Goal: Task Accomplishment & Management: Complete application form

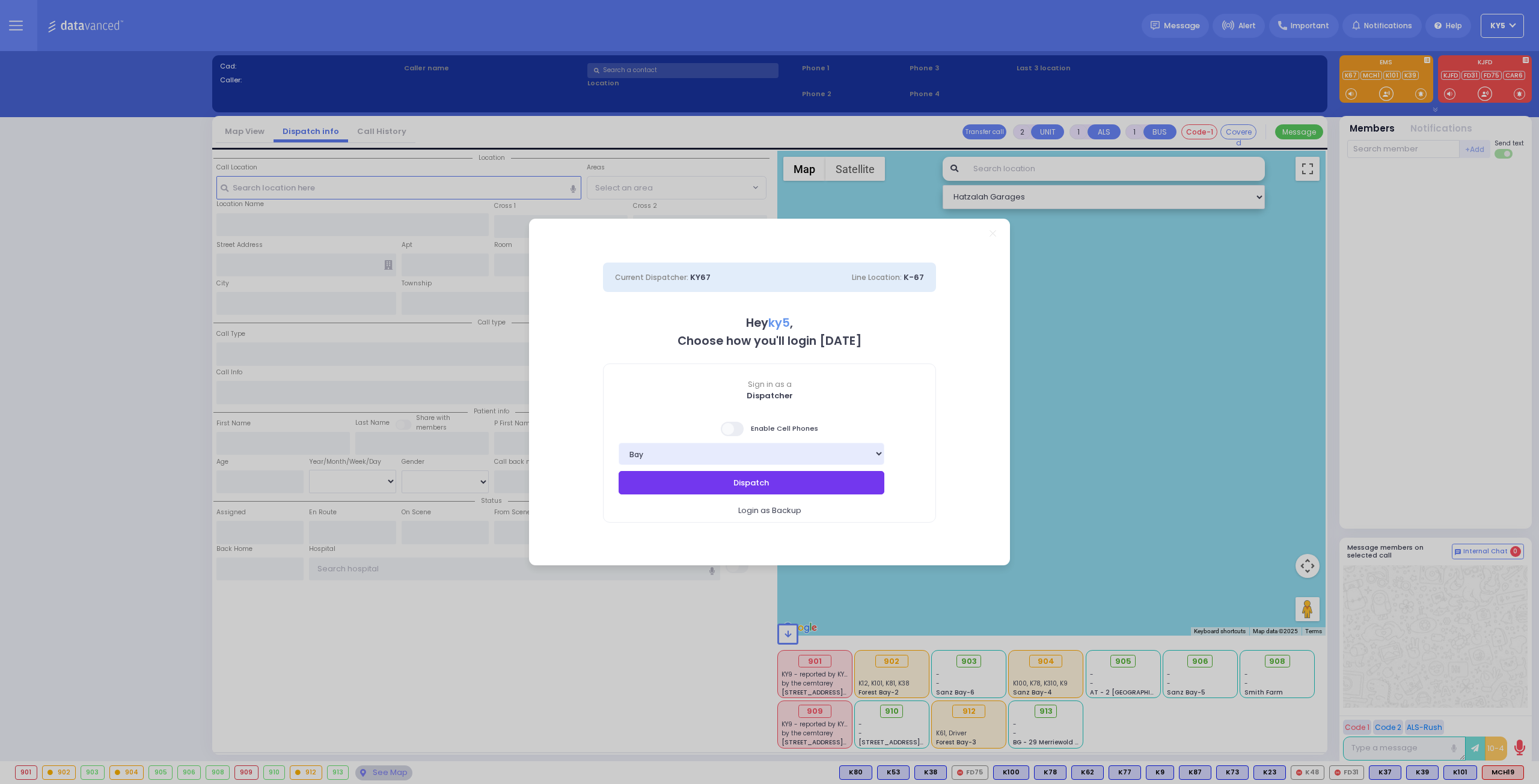
click at [834, 487] on button "Dispatch" at bounding box center [752, 483] width 266 height 23
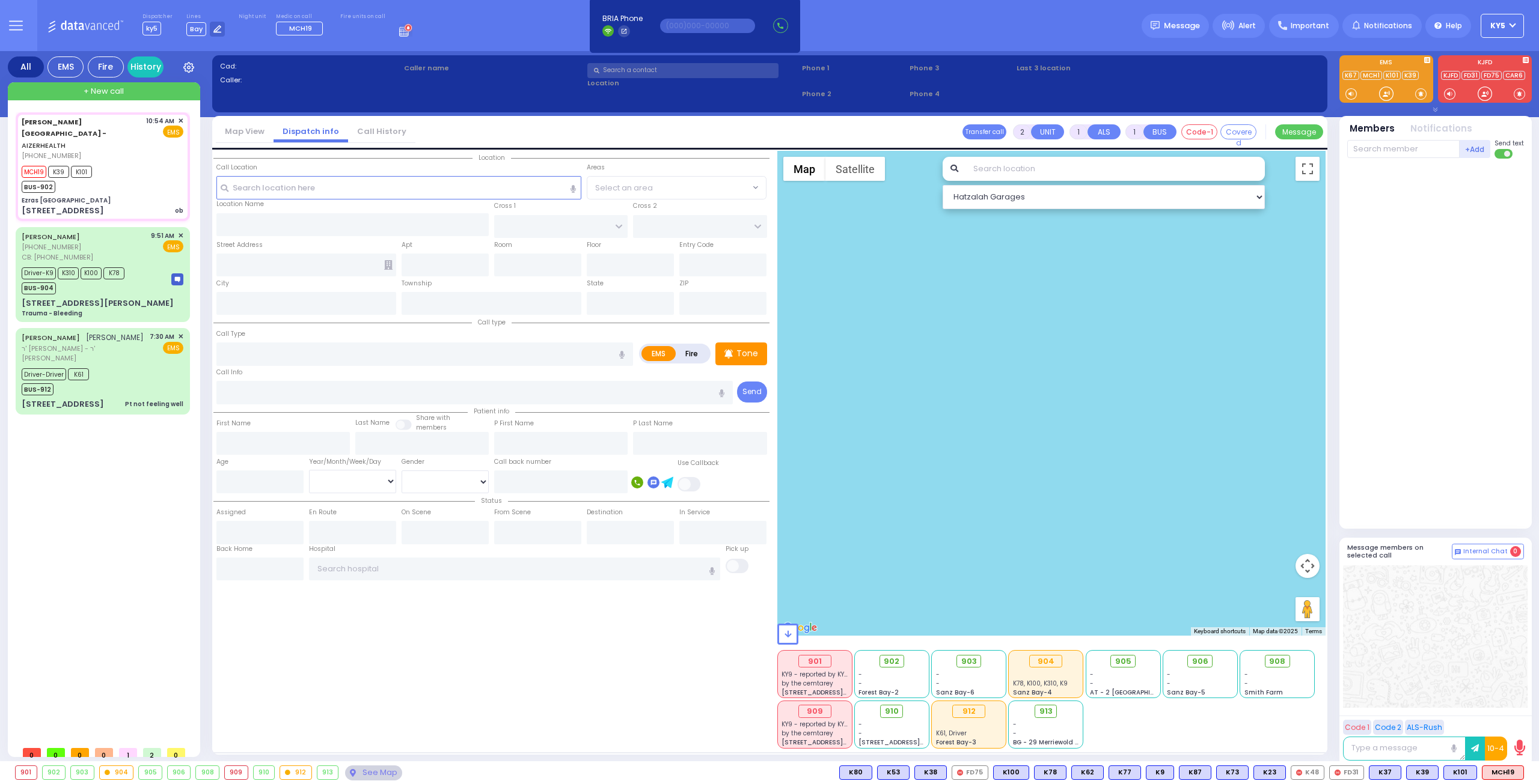
select select
type input "ob"
radio input "true"
select select
type input "10:54"
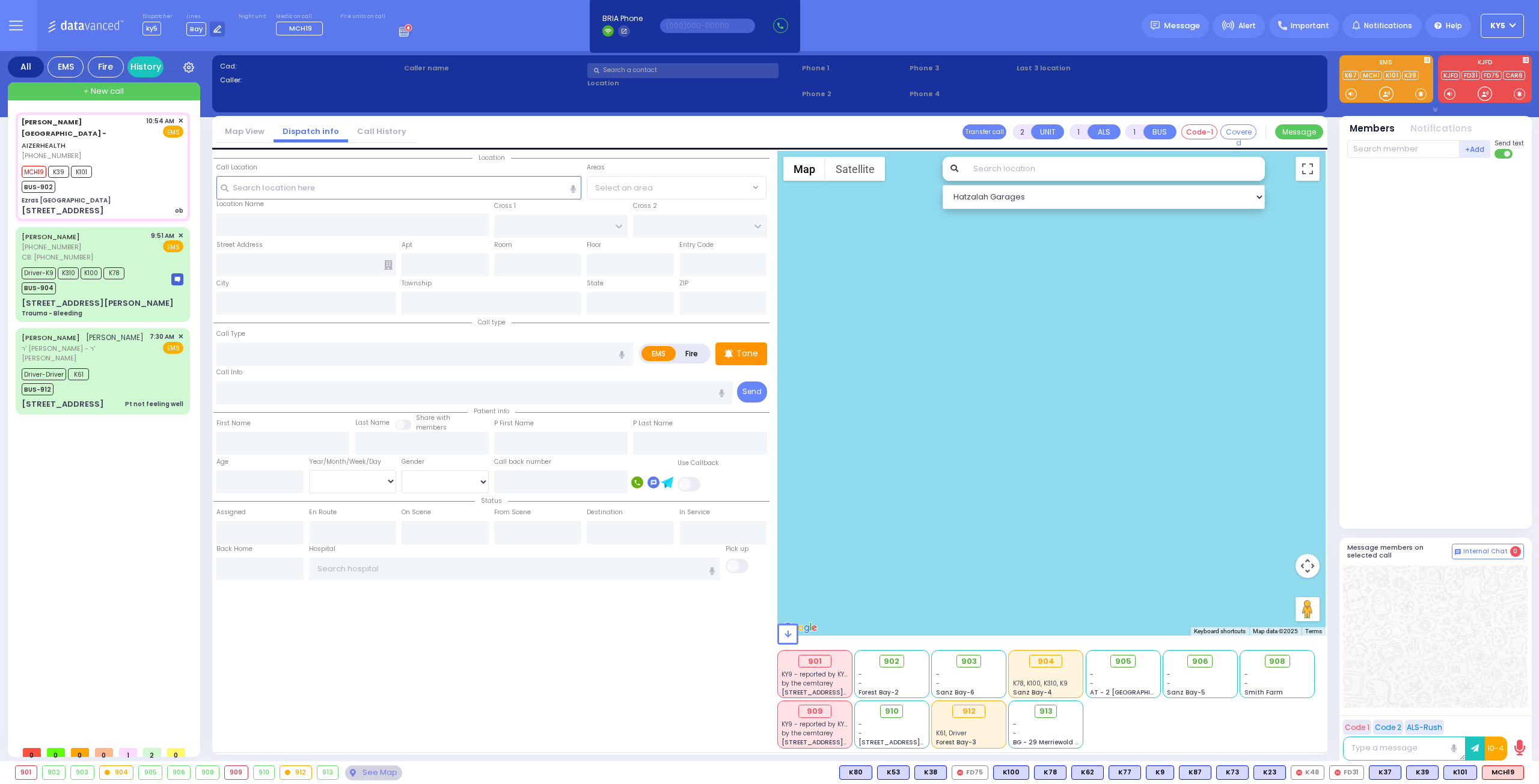
type input "10:56"
type input "10:59"
select select "Hatzalah Garages"
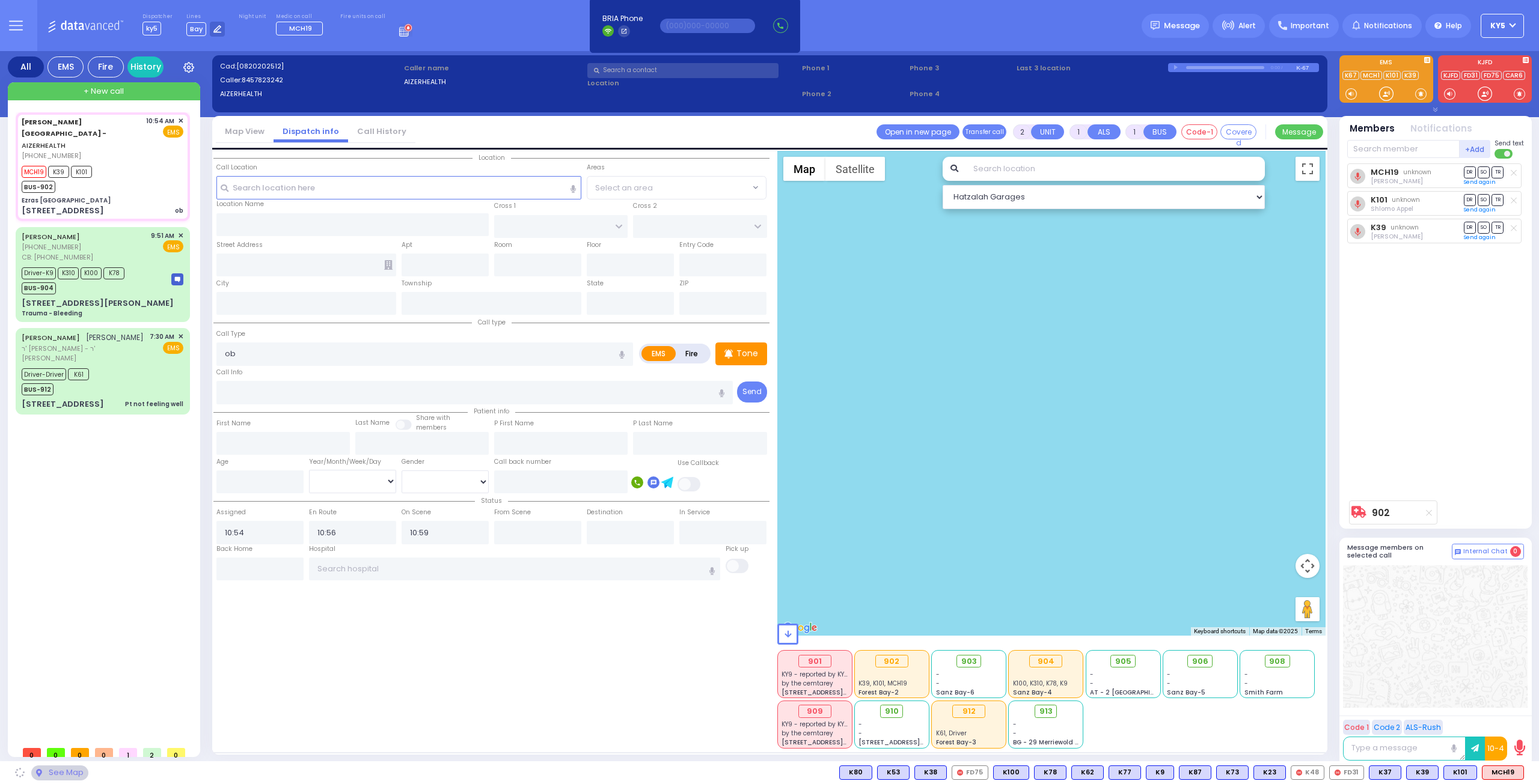
type input "Ezras [GEOGRAPHIC_DATA]"
type input "[PERSON_NAME] DR"
type input "CARTER LN"
type input "[STREET_ADDRESS]"
type input "[PERSON_NAME]"
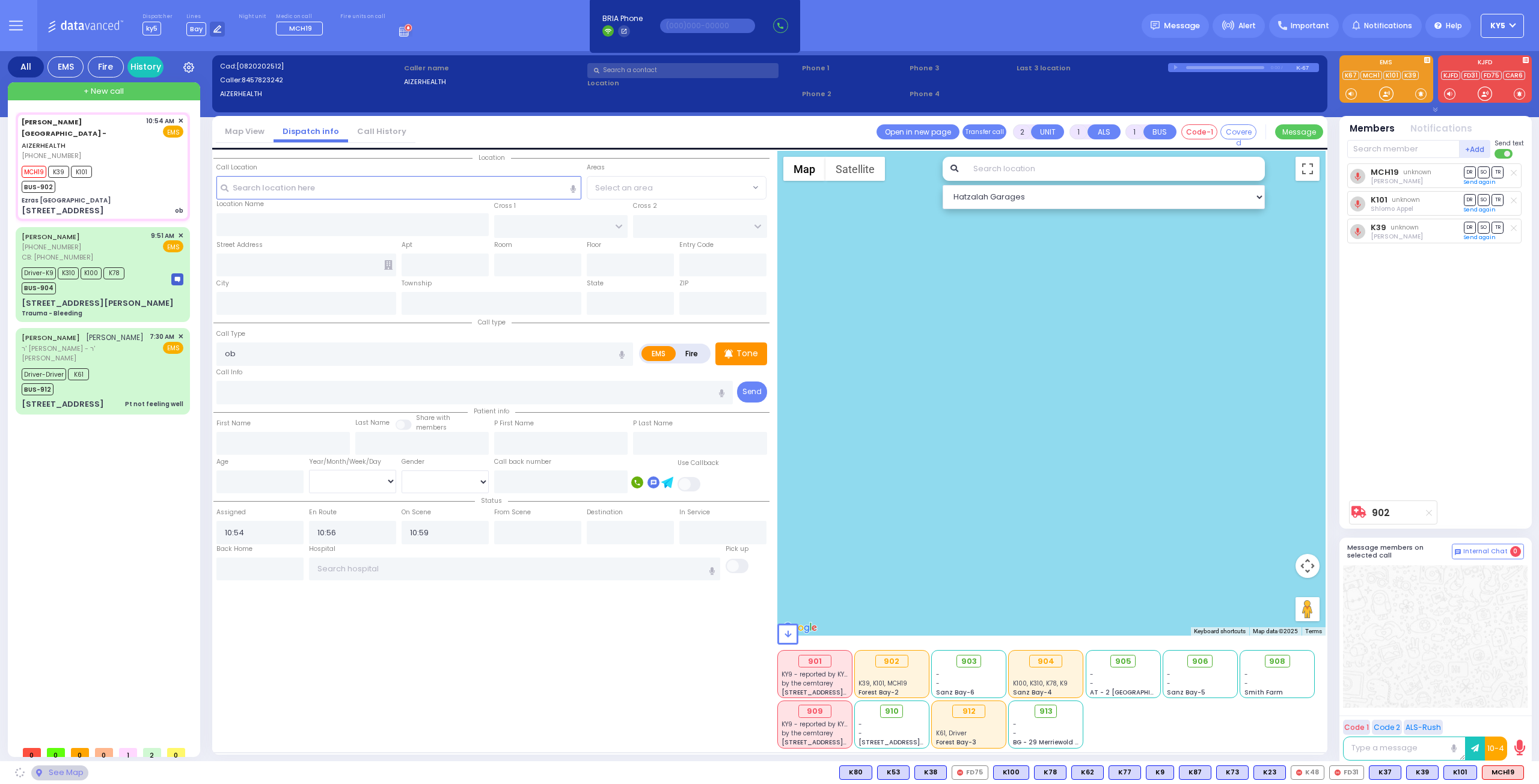
type input "[US_STATE]"
type input "10950"
select select "SECTION 2"
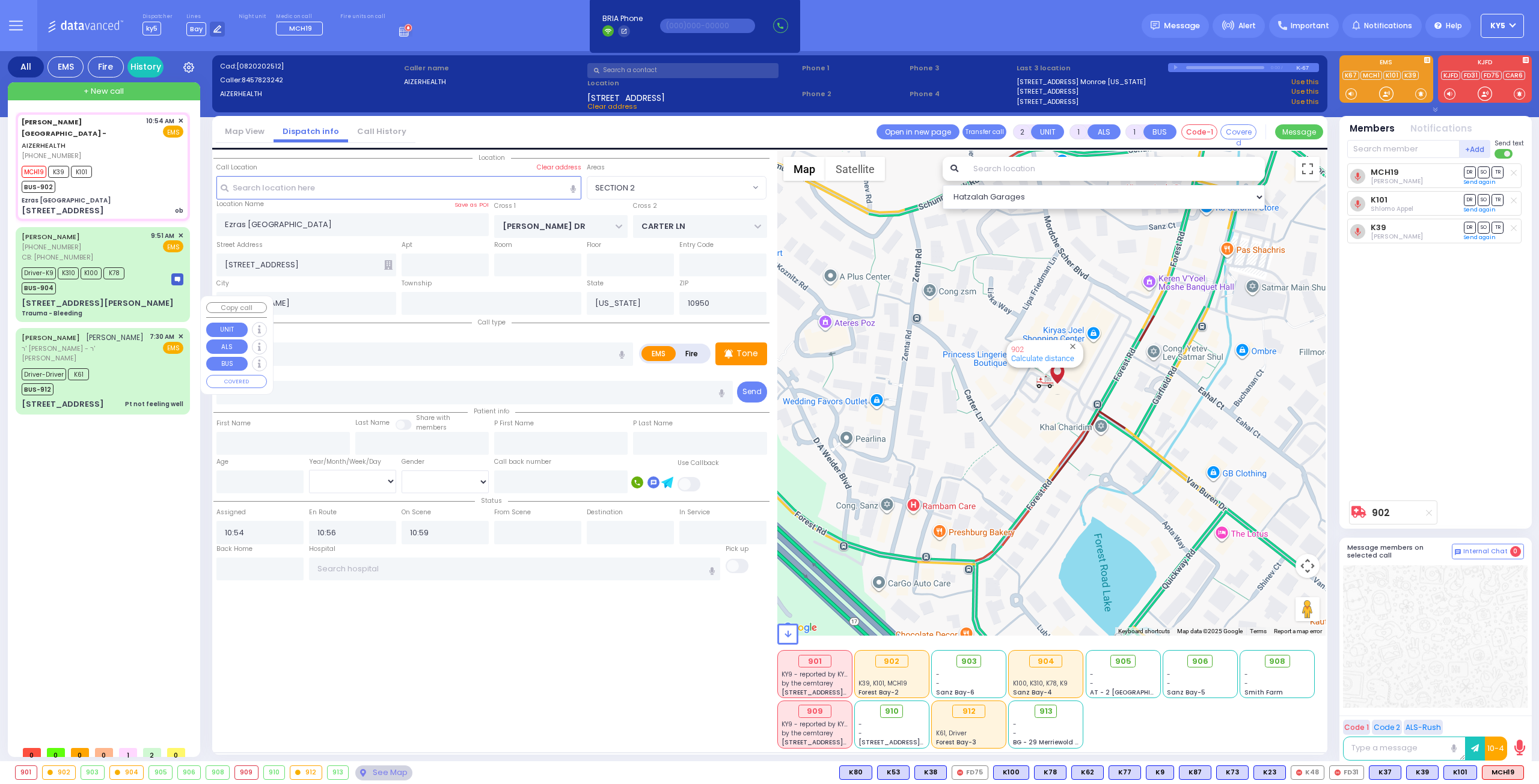
click at [126, 365] on div "Driver-Driver K61 BUS-912" at bounding box center [103, 380] width 162 height 30
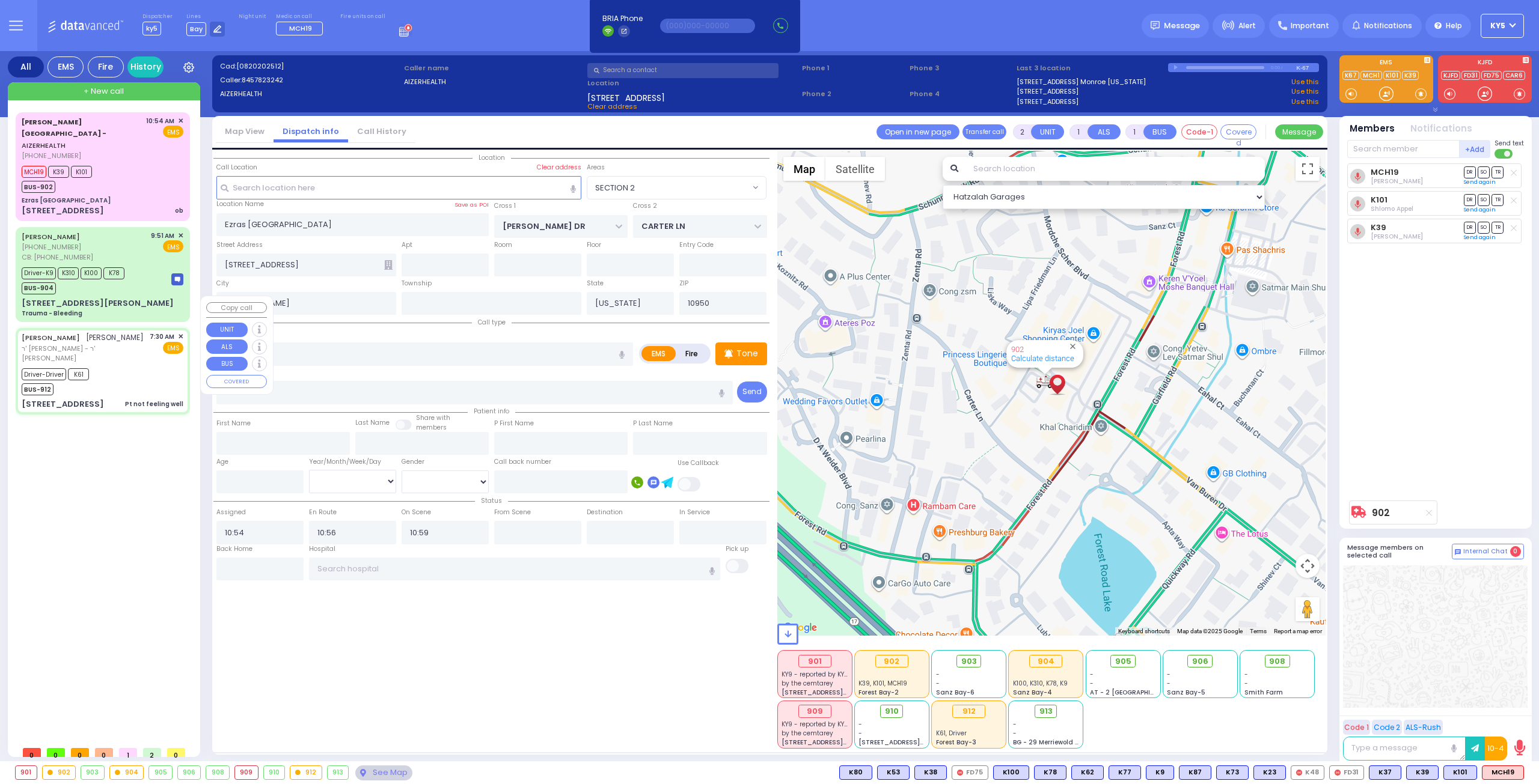
type input "1"
type input "0"
select select
type input "Pt not feeling well"
radio input "true"
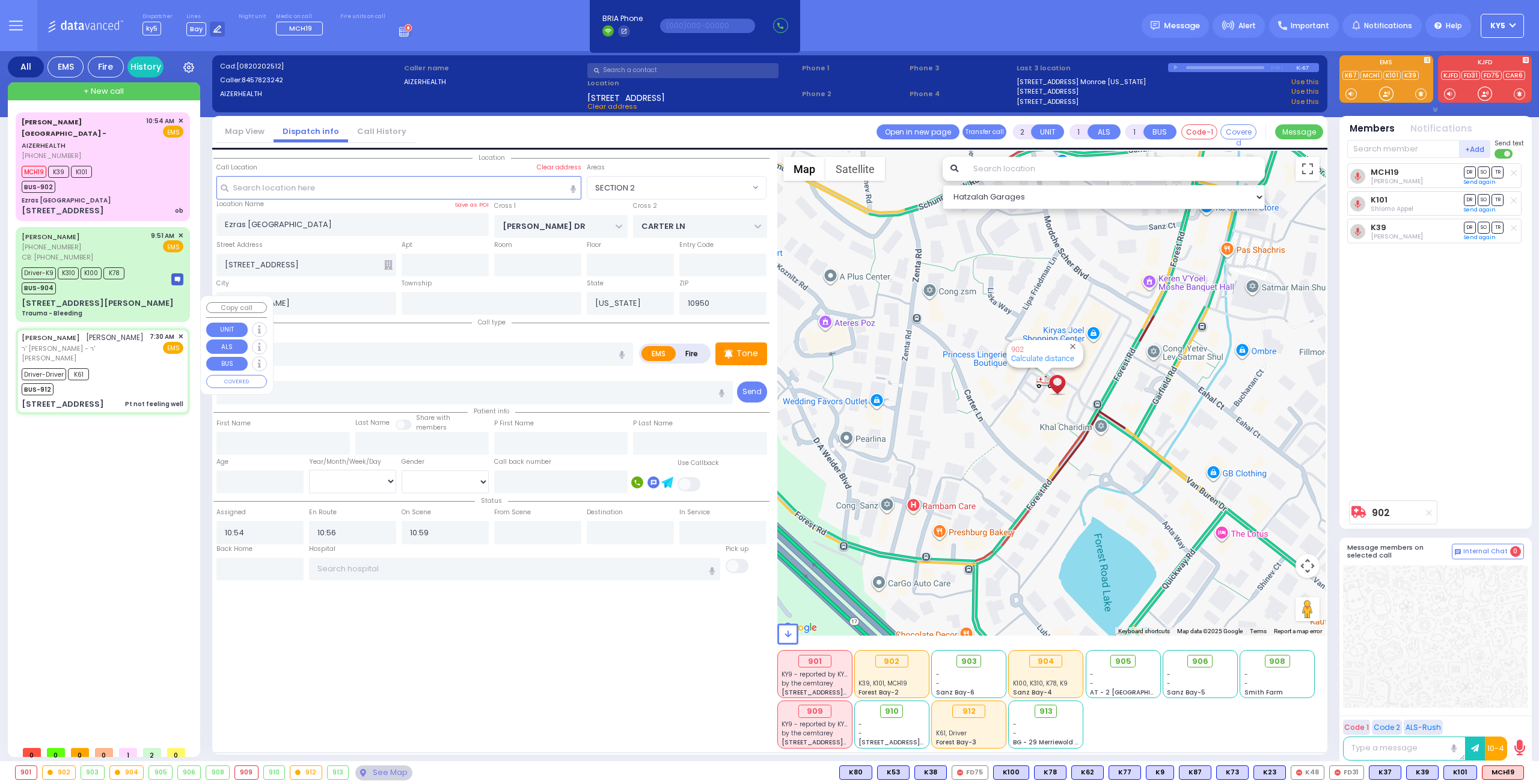
type input "ELIEZER"
type input "MOSHKOWITZ"
select select
type input "07:30"
type input "07:31"
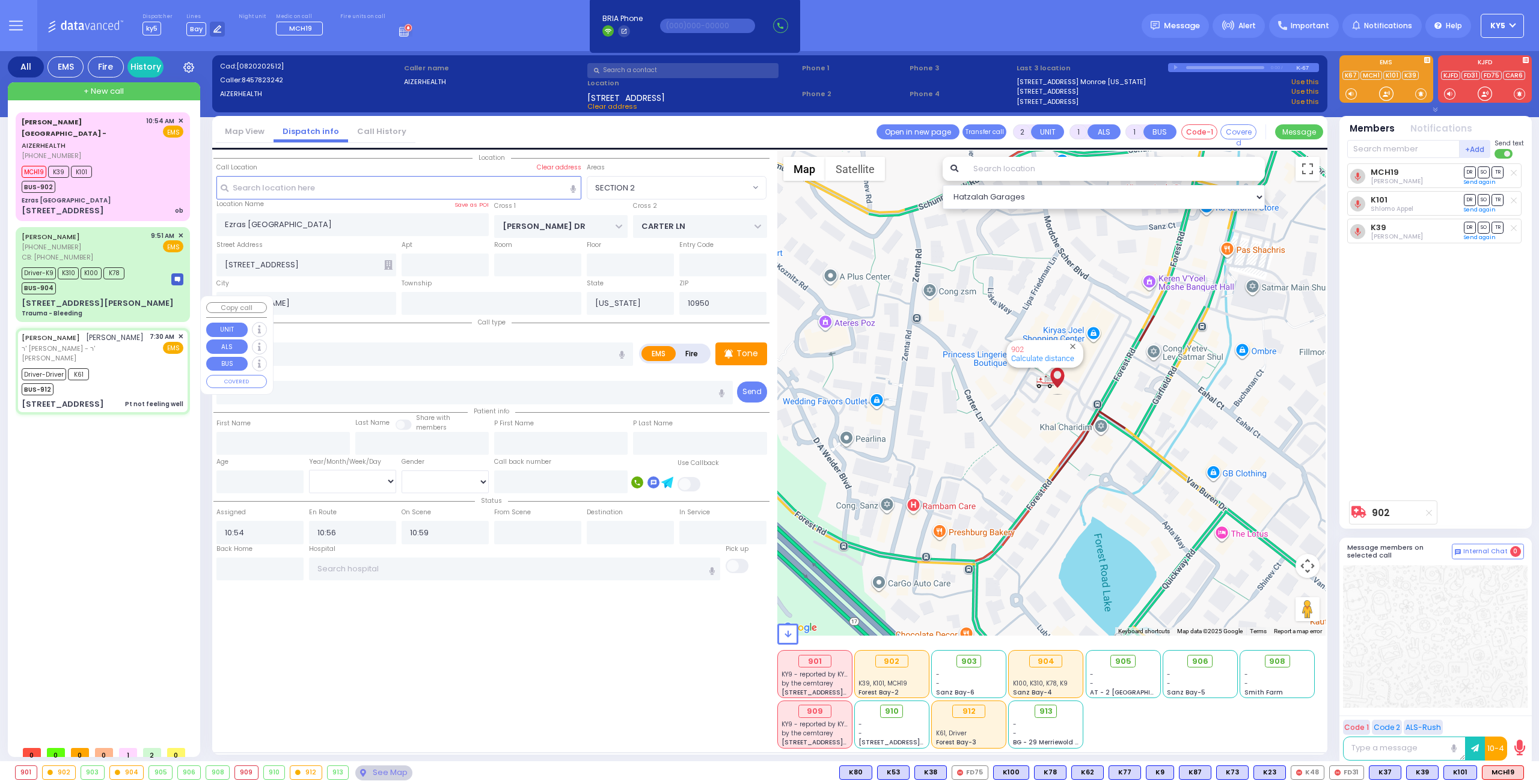
type input "07:31"
type input "[US_STATE][GEOGRAPHIC_DATA]- [GEOGRAPHIC_DATA]"
type input "ACRES RD"
type input "[GEOGRAPHIC_DATA]"
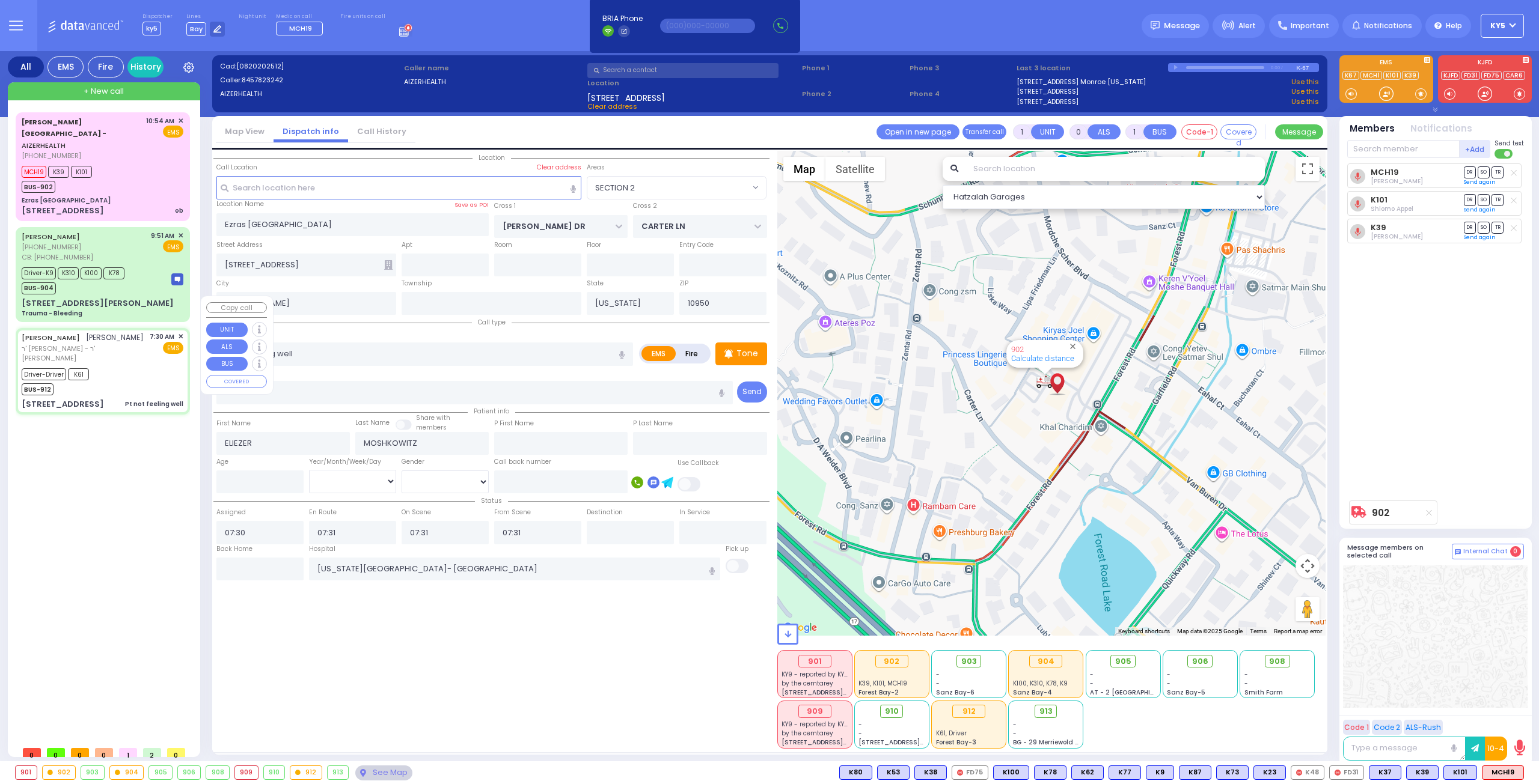
type input "[STREET_ADDRESS]"
type input "202"
select select "Hatzalah Garages"
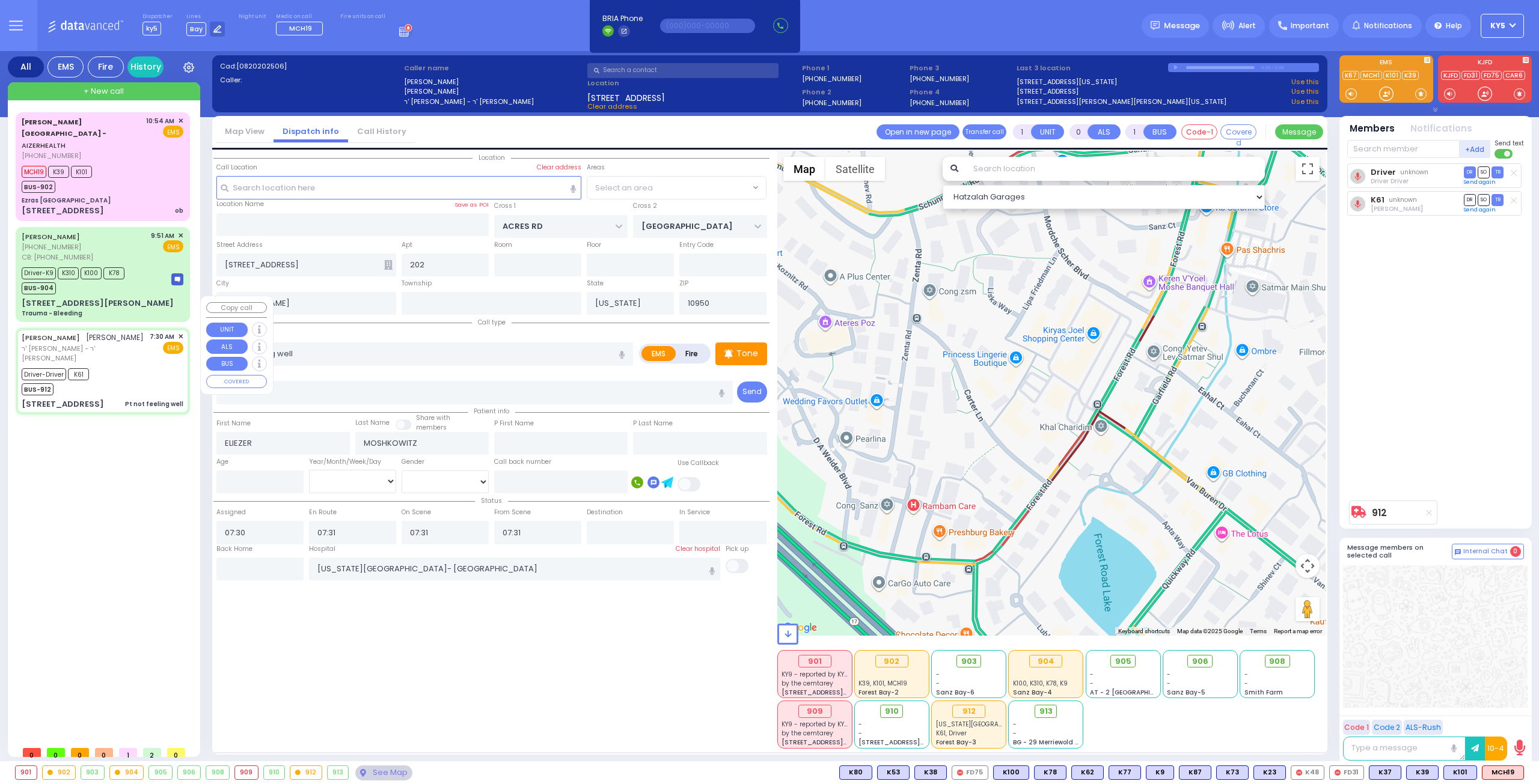
select select "PALM TREE"
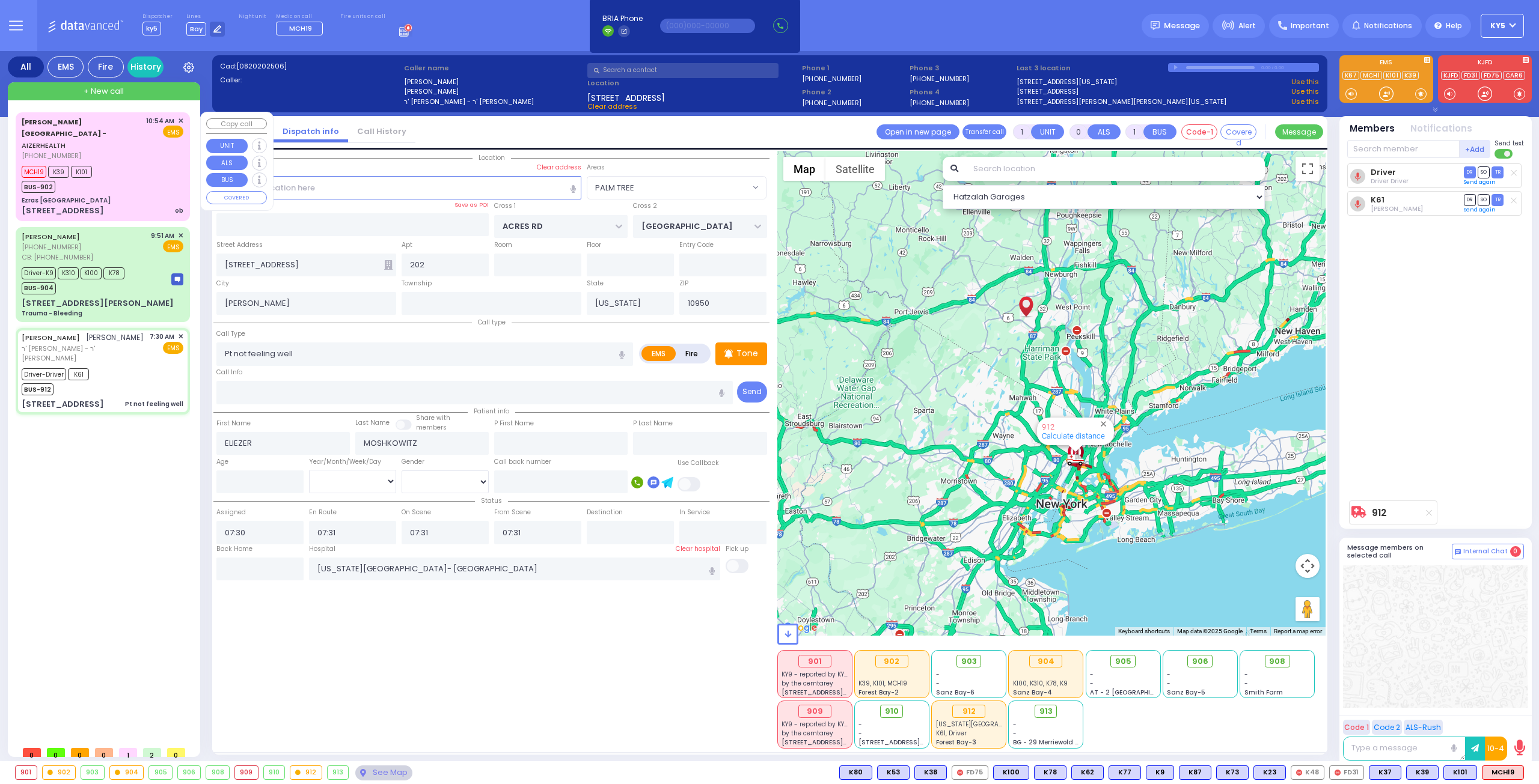
click at [138, 171] on div "[PERSON_NAME][GEOGRAPHIC_DATA] - AIZERHEALTH [PHONE_NUMBER] 10:54 AM ✕ EMS MCH1…" at bounding box center [103, 166] width 170 height 104
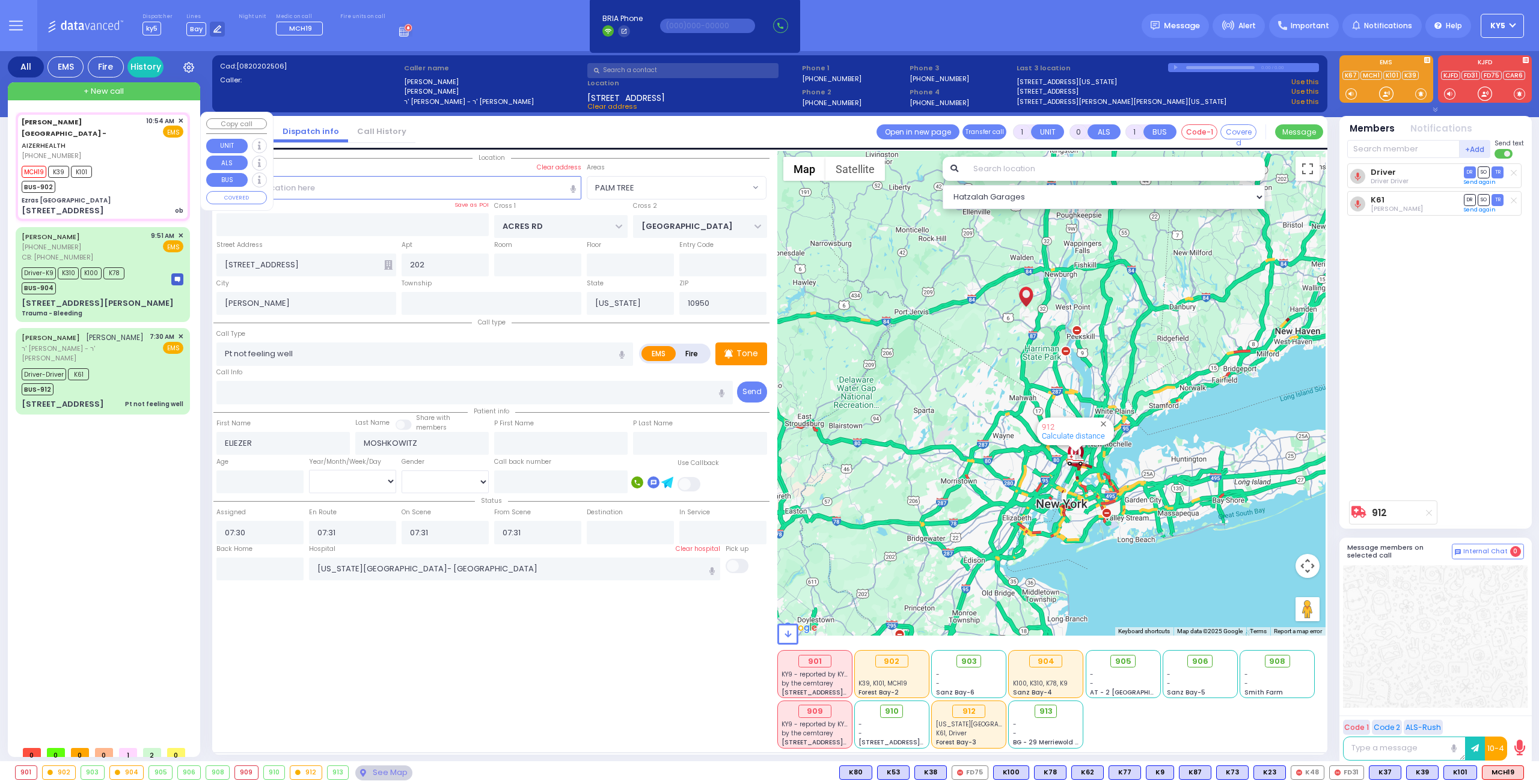
type input "2"
type input "1"
select select
type input "ob"
radio input "true"
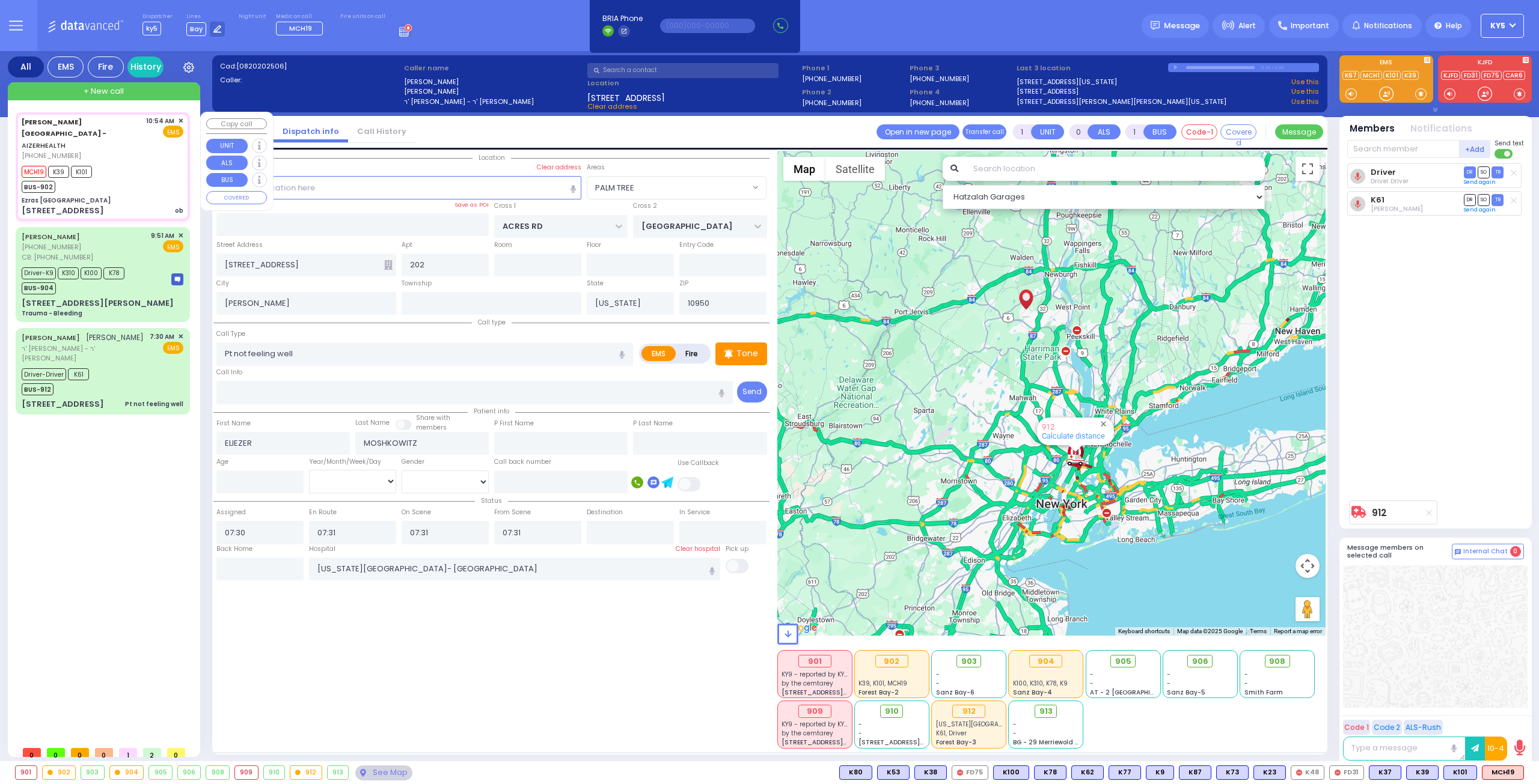
select select
type input "10:54"
type input "10:56"
type input "10:59"
select select "Hatzalah Garages"
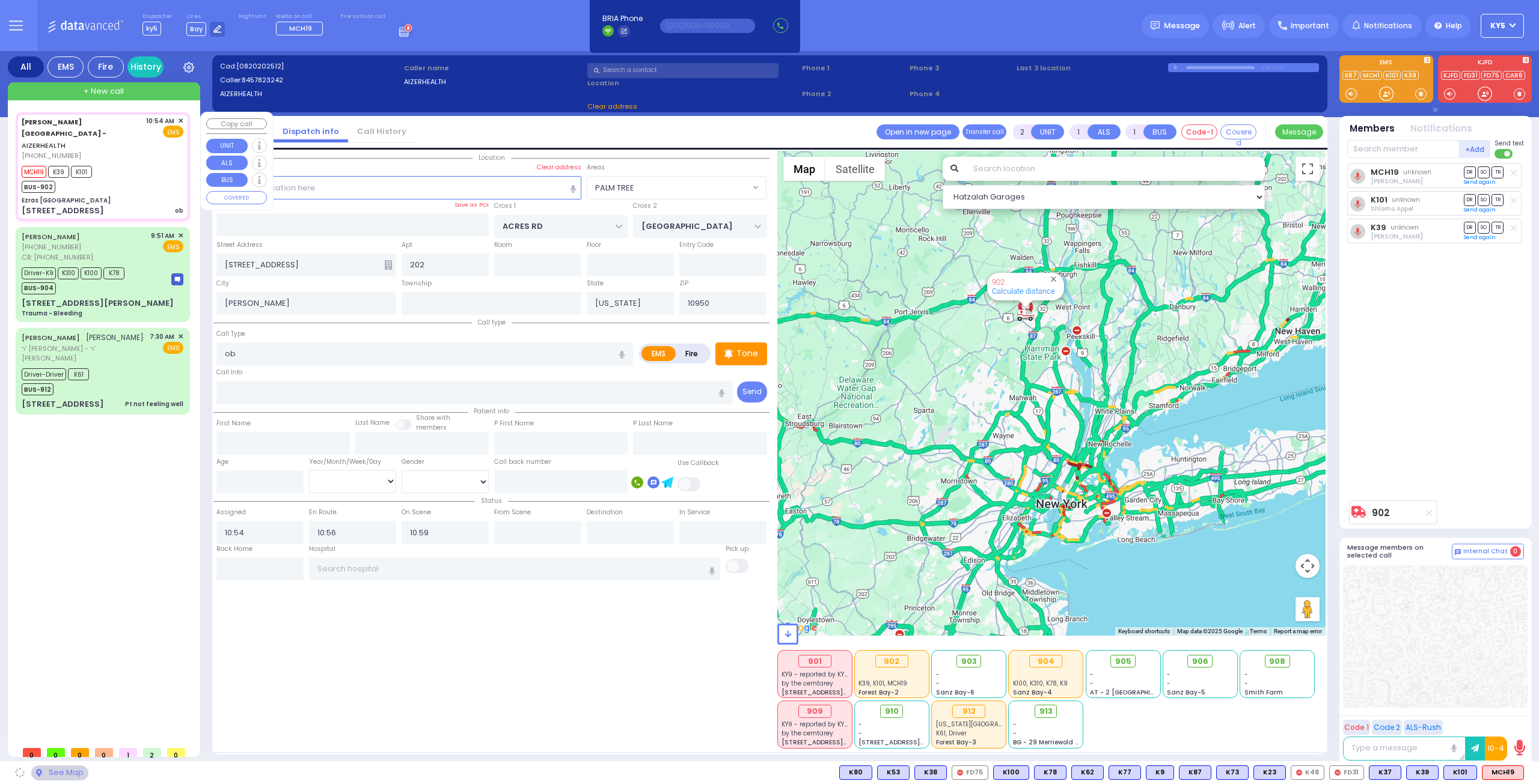
type input "Ezras [GEOGRAPHIC_DATA]"
type input "[PERSON_NAME] DR"
type input "CARTER LN"
type input "[STREET_ADDRESS]"
select select "SECTION 2"
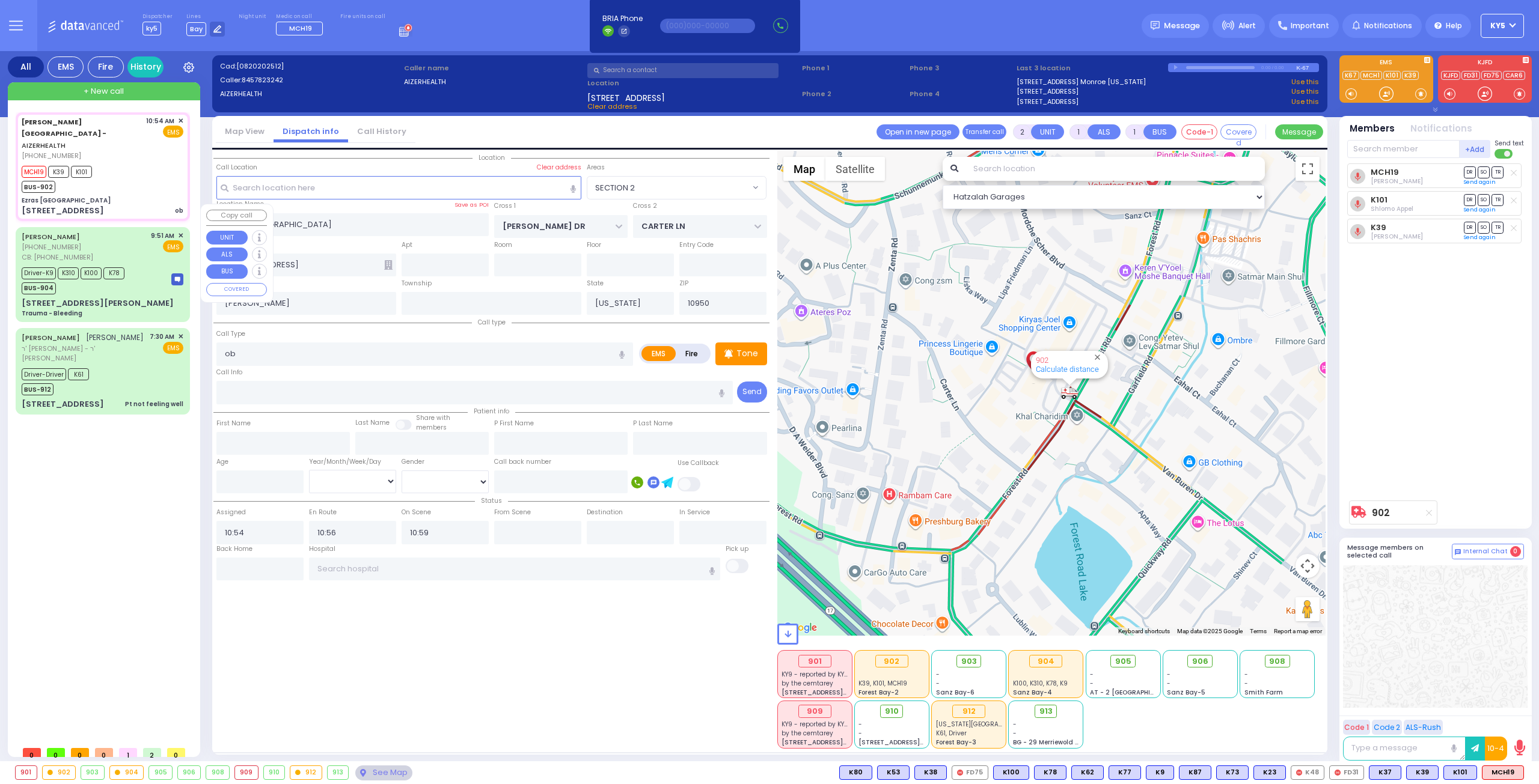
click at [126, 264] on div "Driver-K9 K310 K100 K78 BUS-904" at bounding box center [78, 279] width 111 height 30
type input "6"
select select
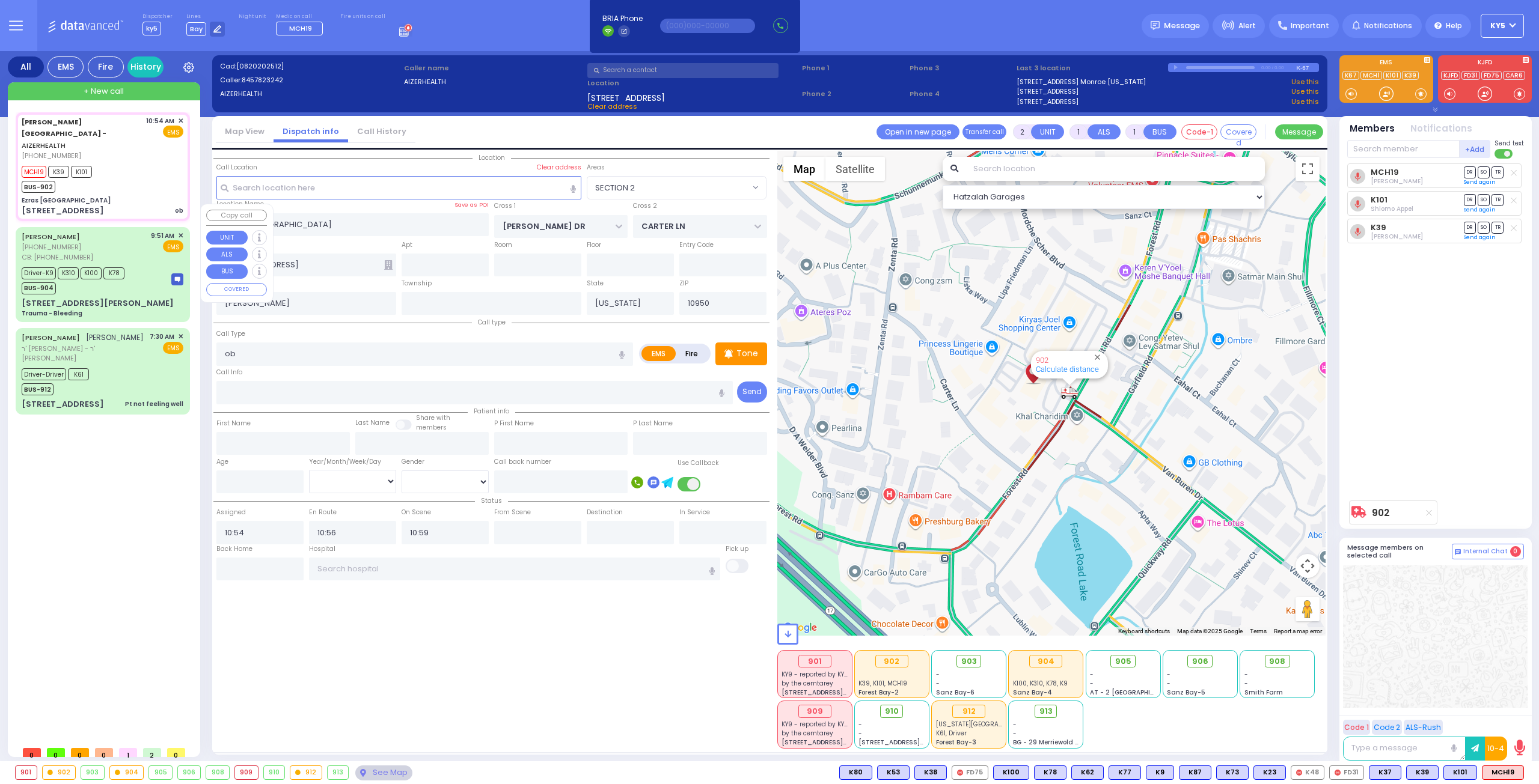
type input "Trauma - Bleeding"
radio input "true"
type input "[PERSON_NAME]"
type input "27"
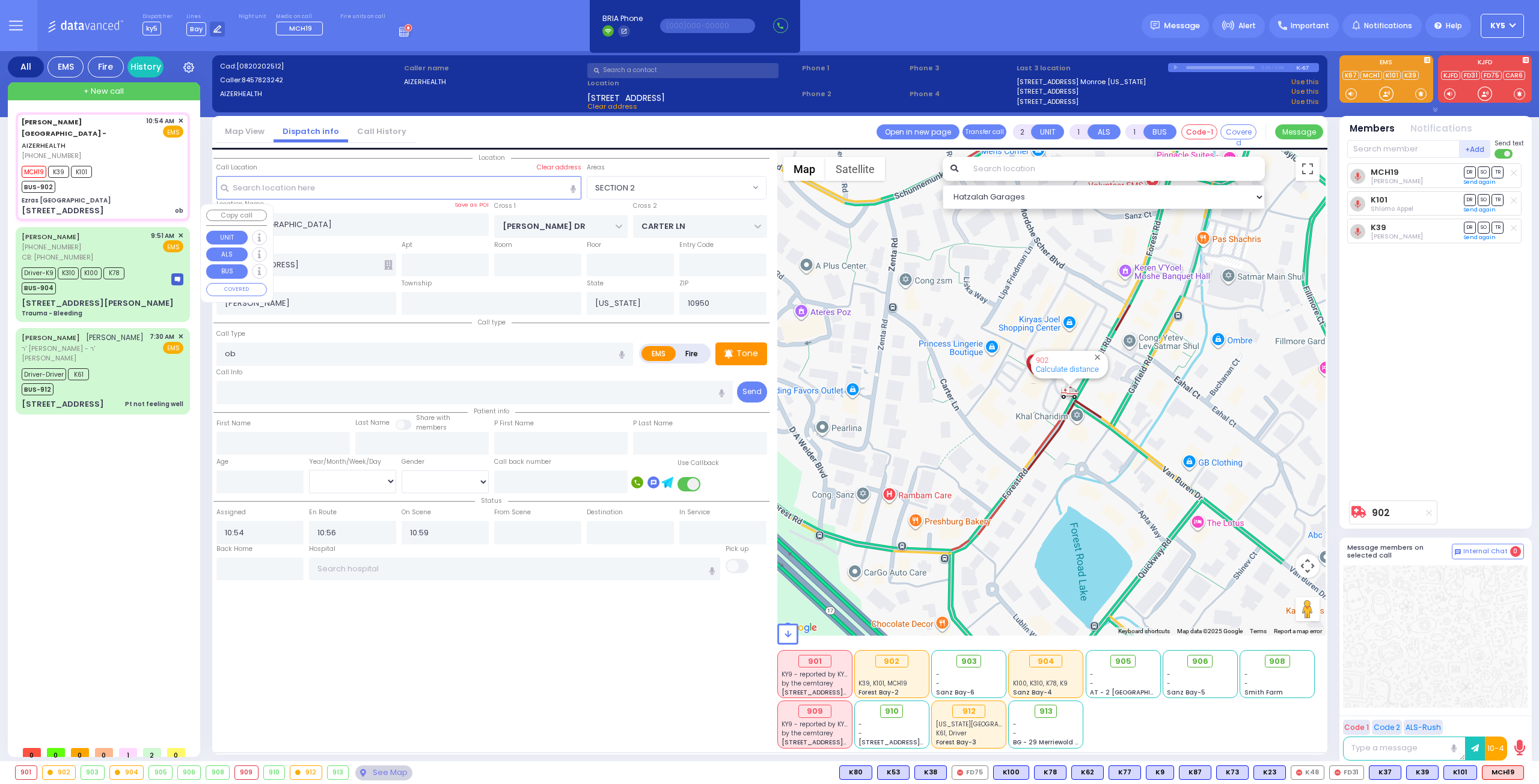
select select "Year"
select select "[DEMOGRAPHIC_DATA]"
type input "8456379428"
type input "09:51"
type input "09:52"
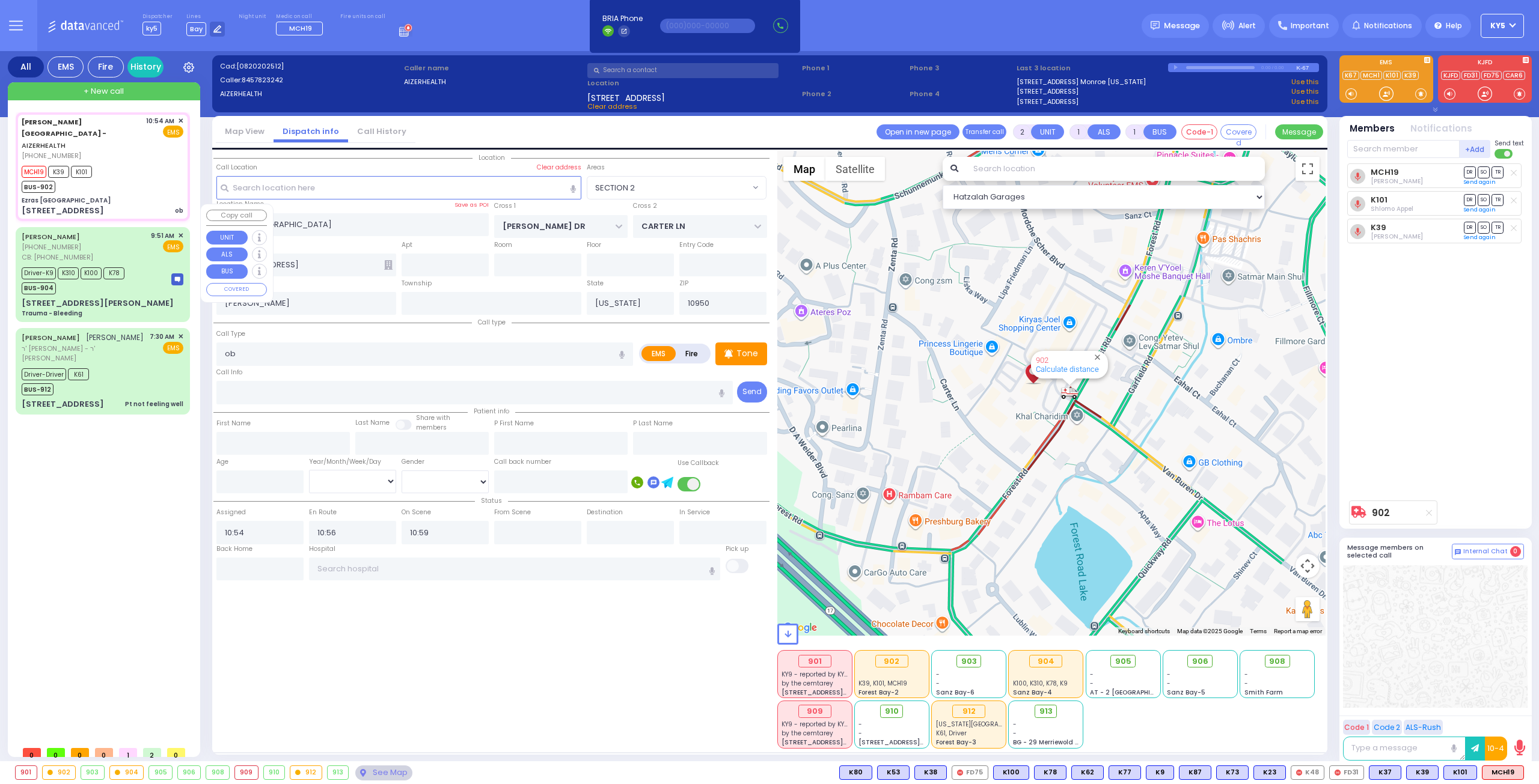
type input "09:59"
type input "10:21"
type input "10:28"
type input "[GEOGRAPHIC_DATA]"
select select "Hatzalah Garages"
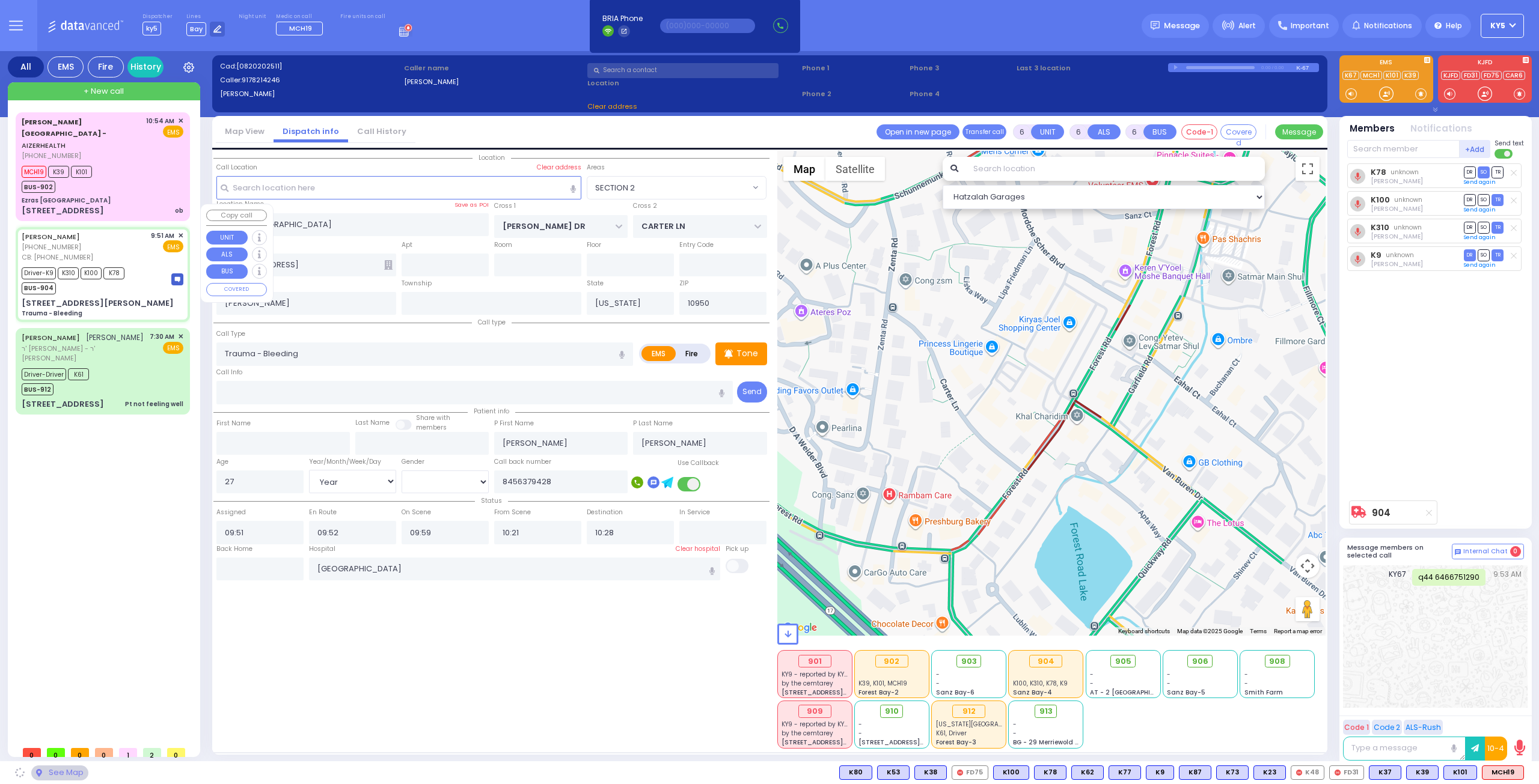
type input "[GEOGRAPHIC_DATA]"
type input "[STREET_ADDRESS][PERSON_NAME]"
type input "Goshen"
type input "10924"
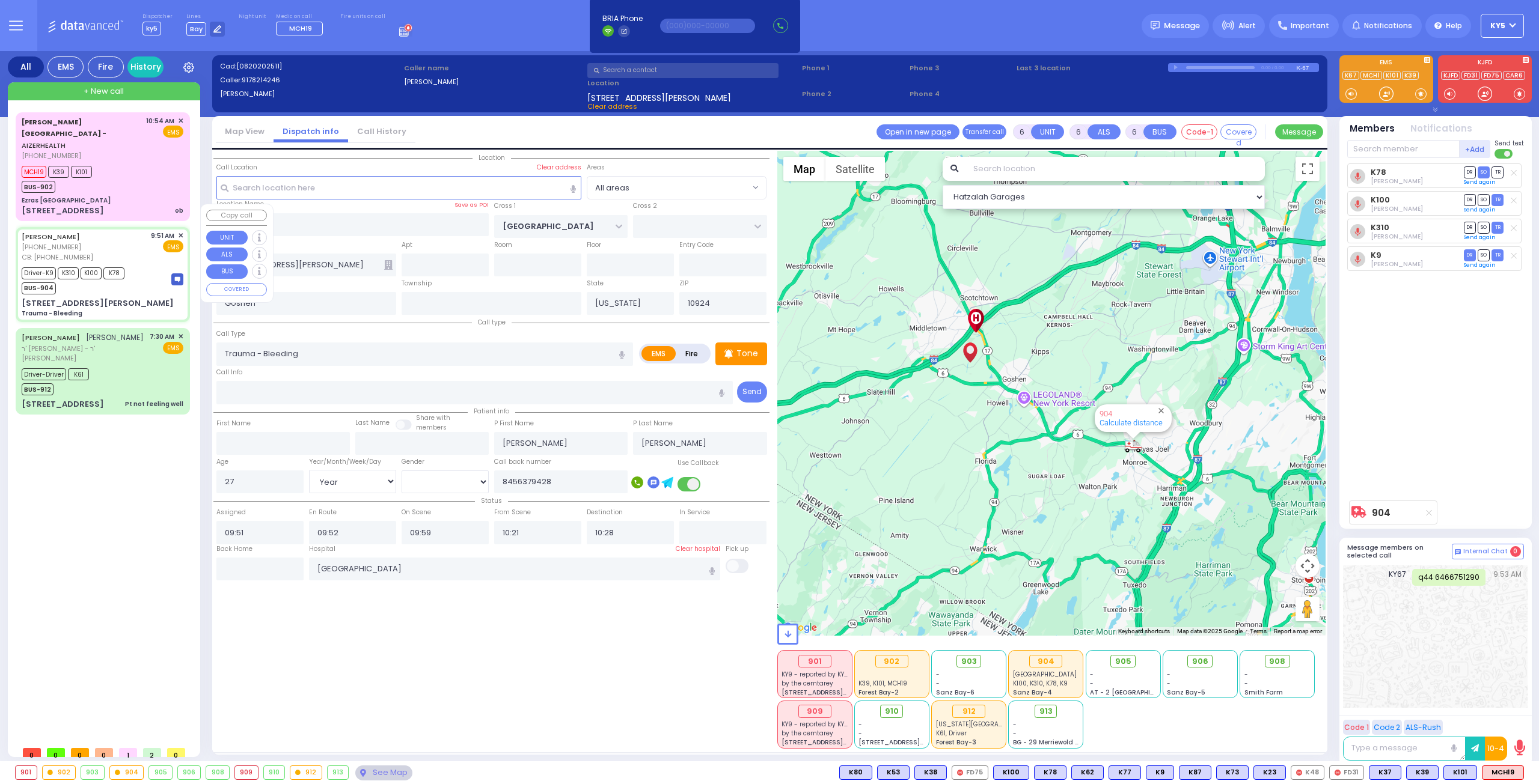
click at [122, 298] on div "[STREET_ADDRESS][PERSON_NAME] Trauma - Bleeding" at bounding box center [103, 308] width 162 height 21
select select
radio input "true"
select select "Year"
select select "[DEMOGRAPHIC_DATA]"
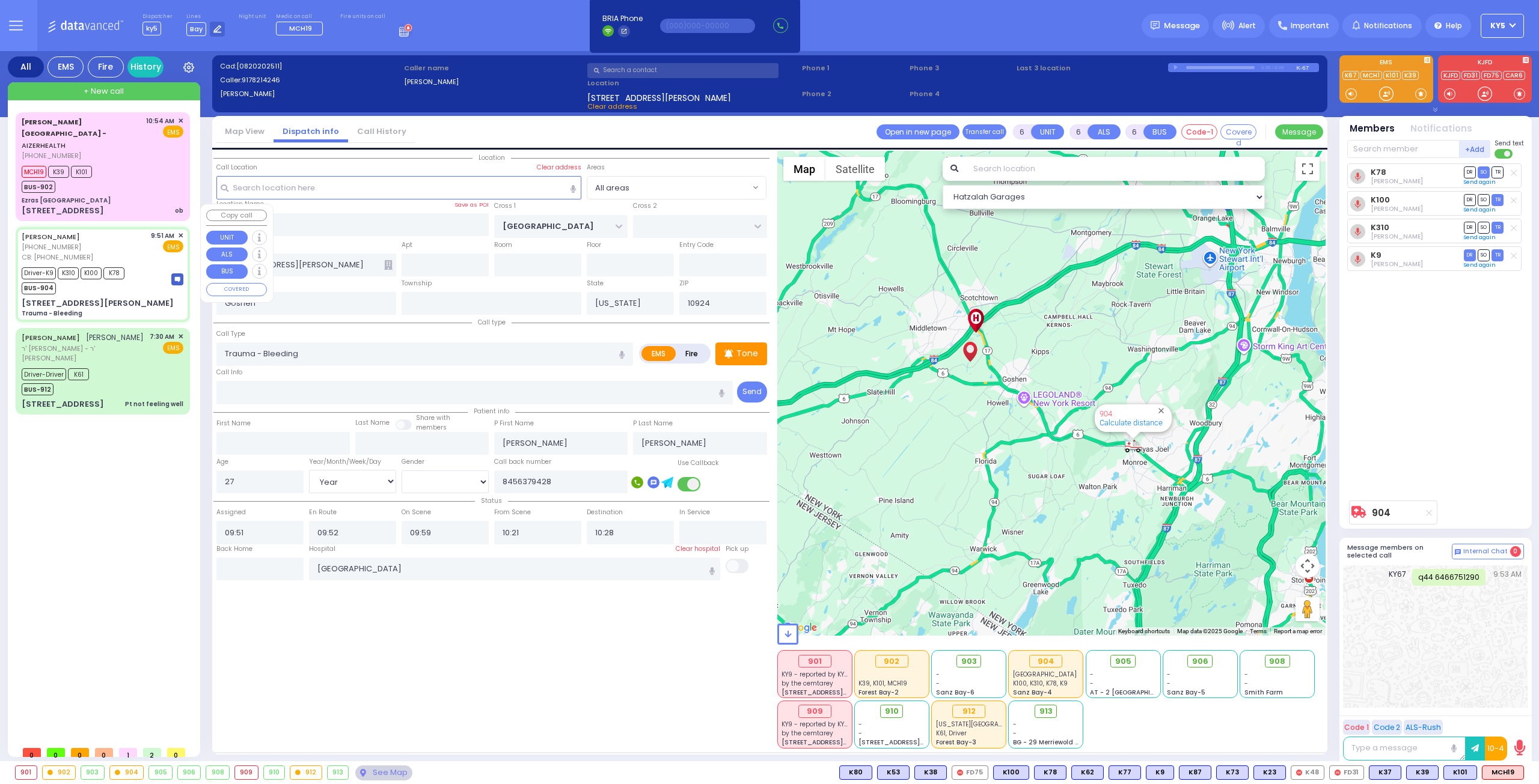
select select "Hatzalah Garages"
click at [126, 365] on div "Driver-Driver K61 BUS-912" at bounding box center [103, 380] width 162 height 30
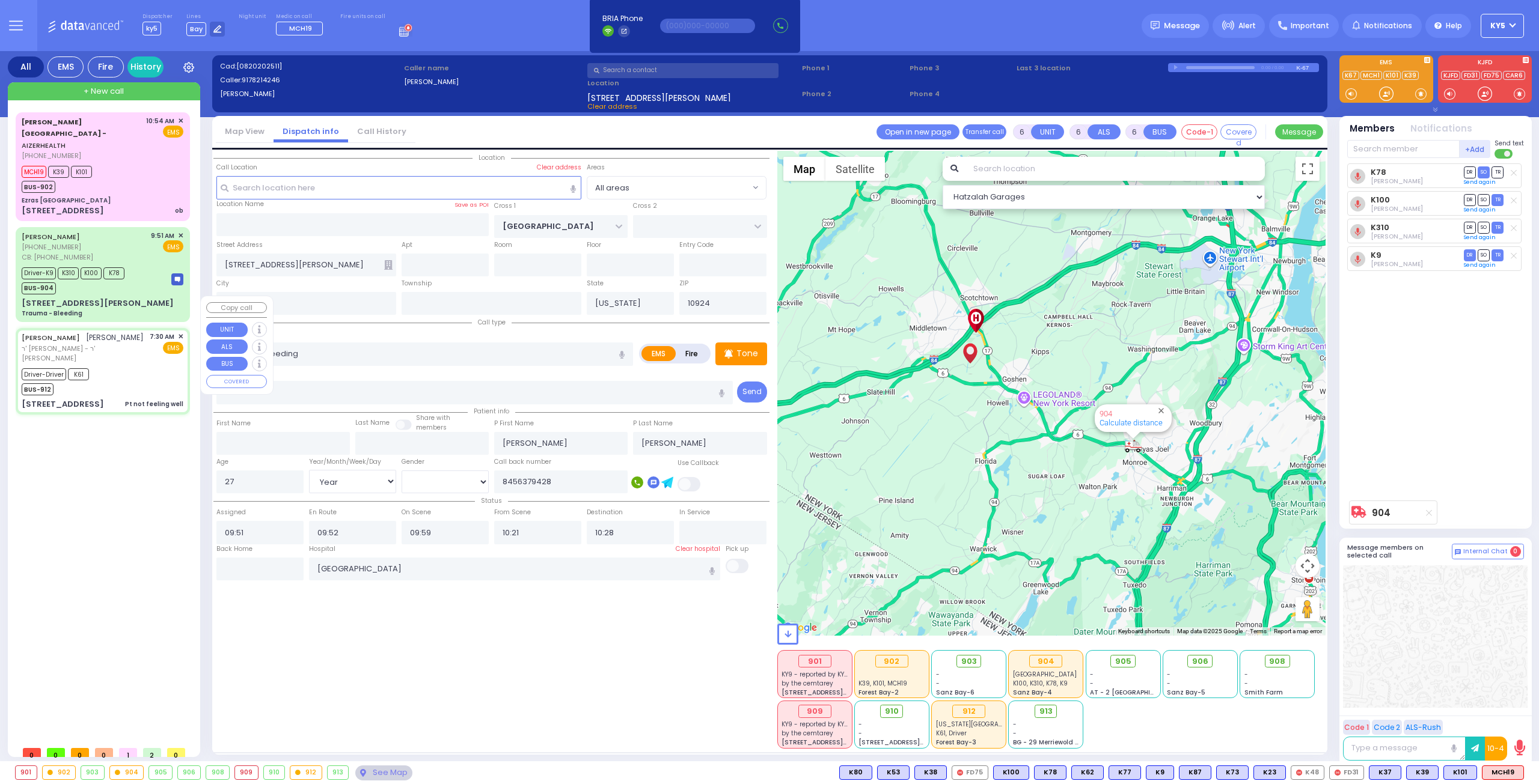
type input "1"
type input "0"
type input "1"
select select
type input "Pt not feeling well"
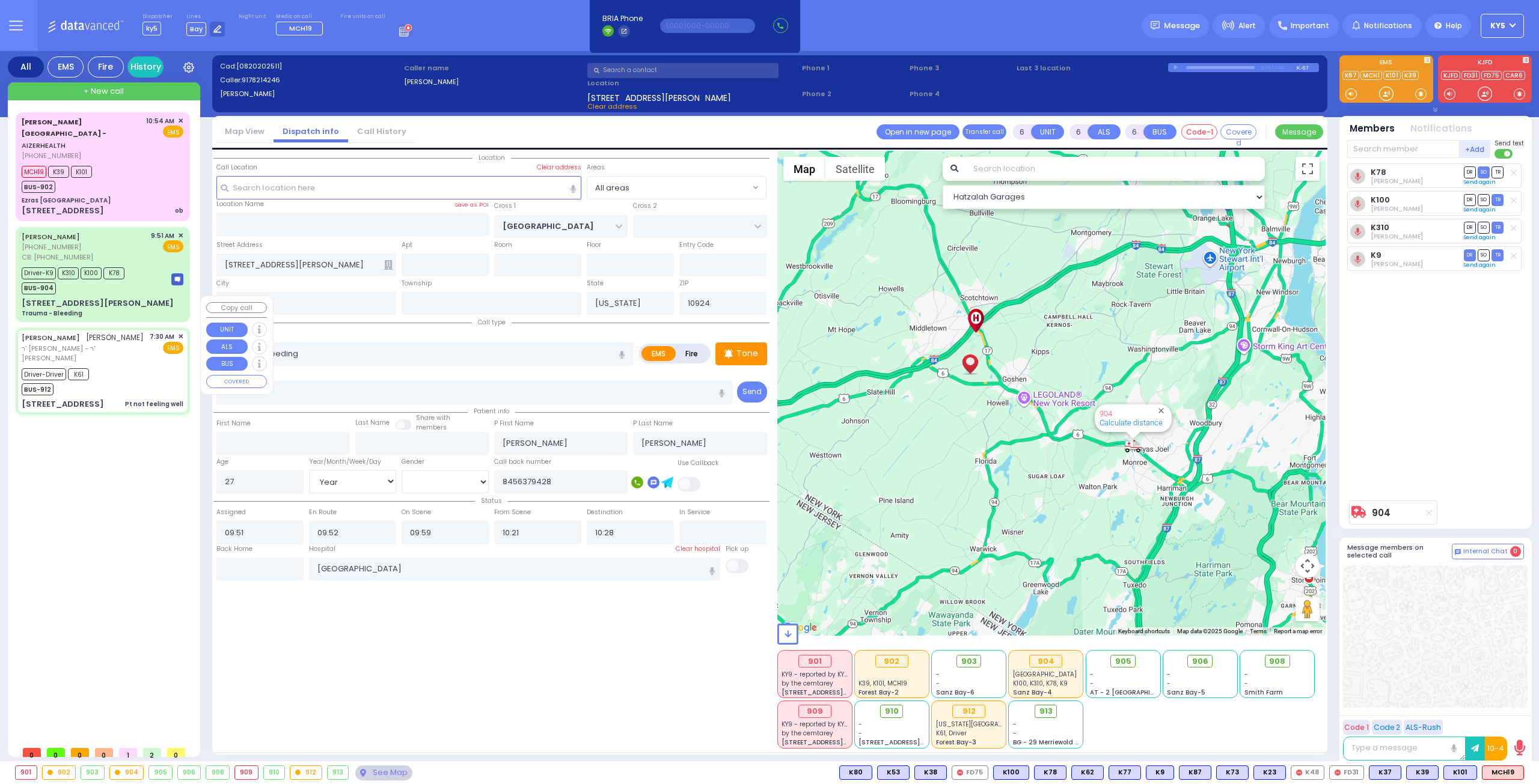
radio input "true"
type input "ELIEZER"
type input "MOSHKOWITZ"
select select
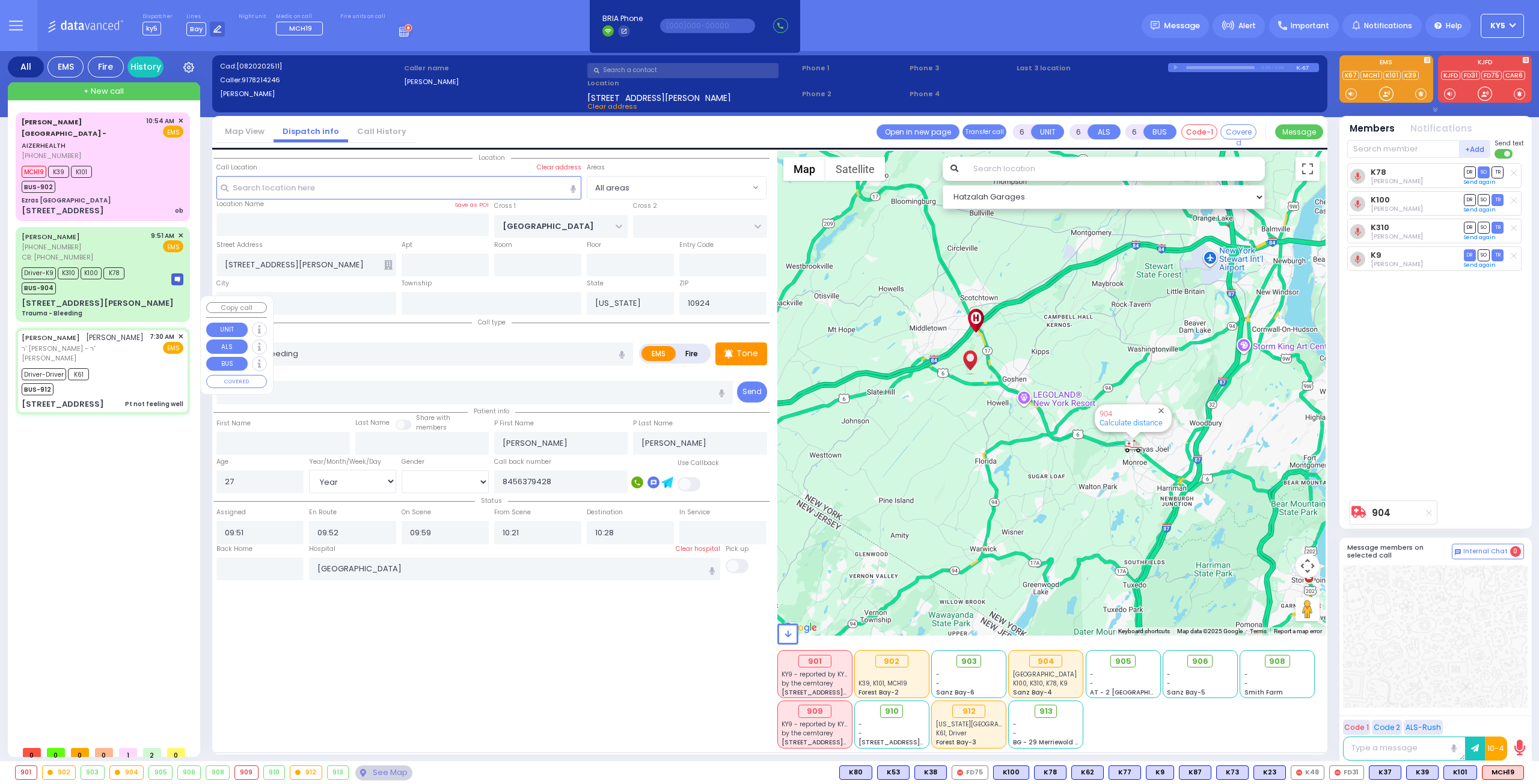
type input "07:30"
type input "07:31"
type input "[US_STATE][GEOGRAPHIC_DATA]- [GEOGRAPHIC_DATA]"
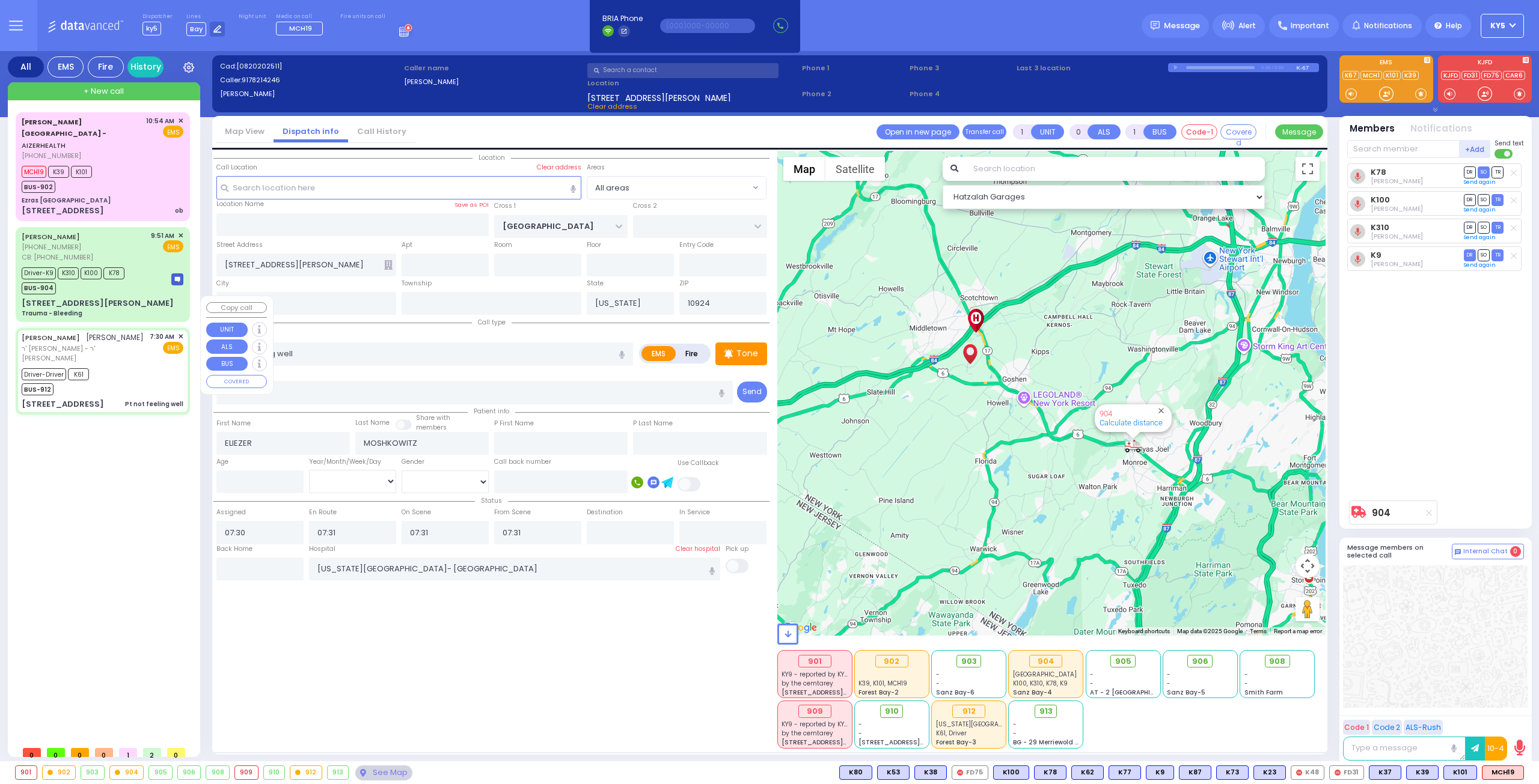
type input "ACRES RD"
type input "[GEOGRAPHIC_DATA]"
type input "[STREET_ADDRESS]"
type input "202"
type input "[PERSON_NAME]"
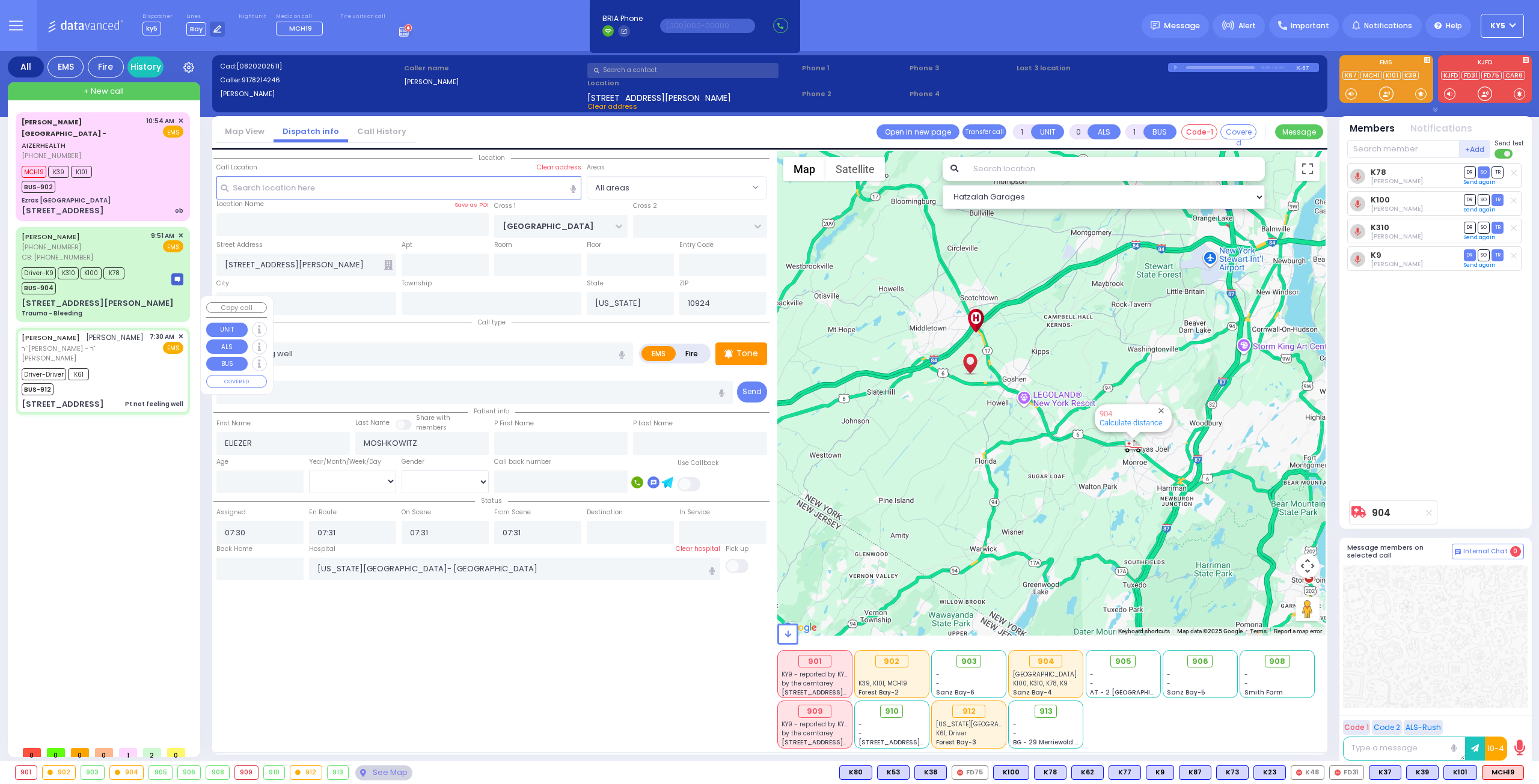
type input "10950"
select select "PALM TREE"
select select "Hatzalah Garages"
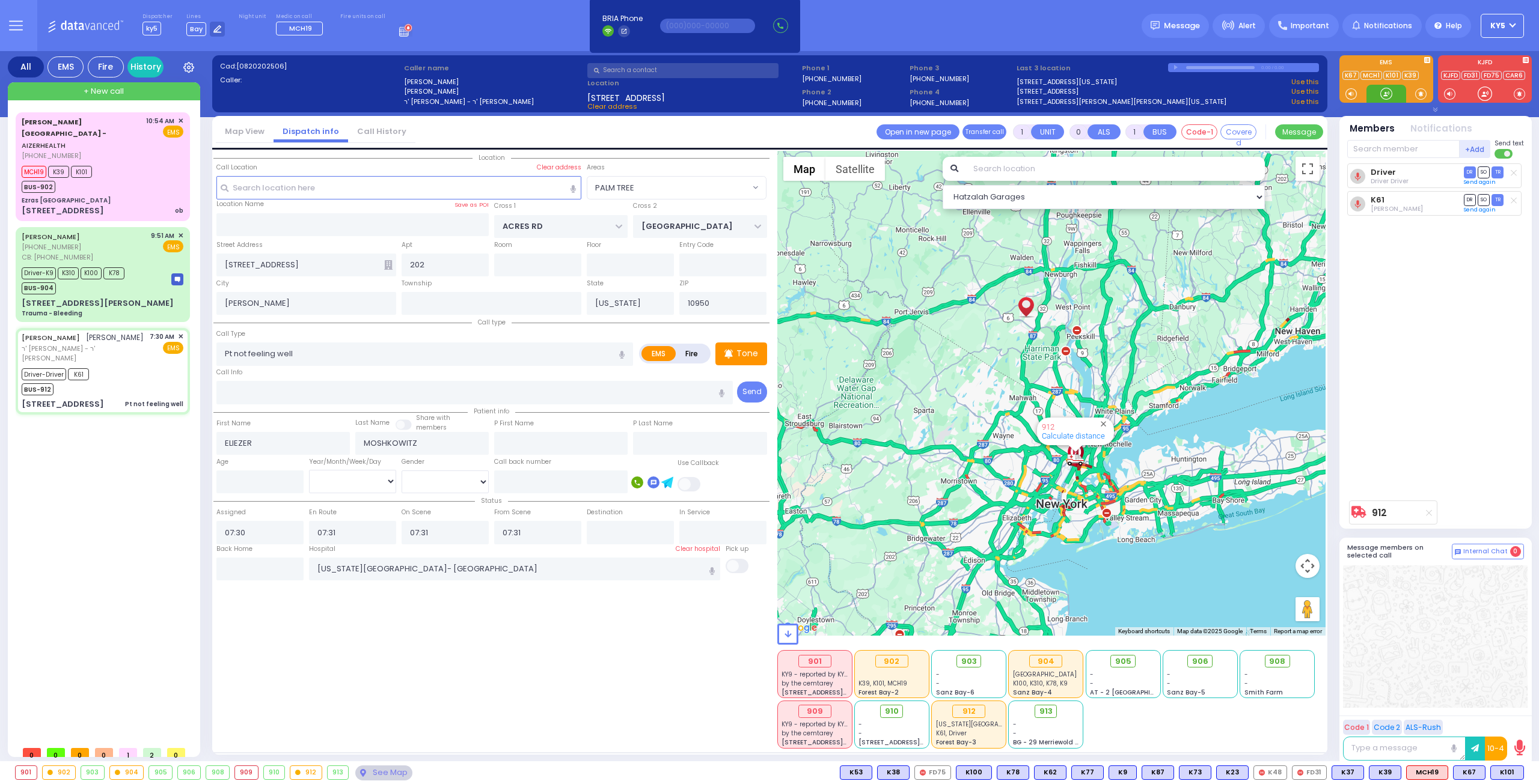
click at [1386, 95] on div at bounding box center [1386, 94] width 12 height 12
click at [131, 163] on div "MCH19 K39 K101 BUS-902" at bounding box center [103, 178] width 162 height 30
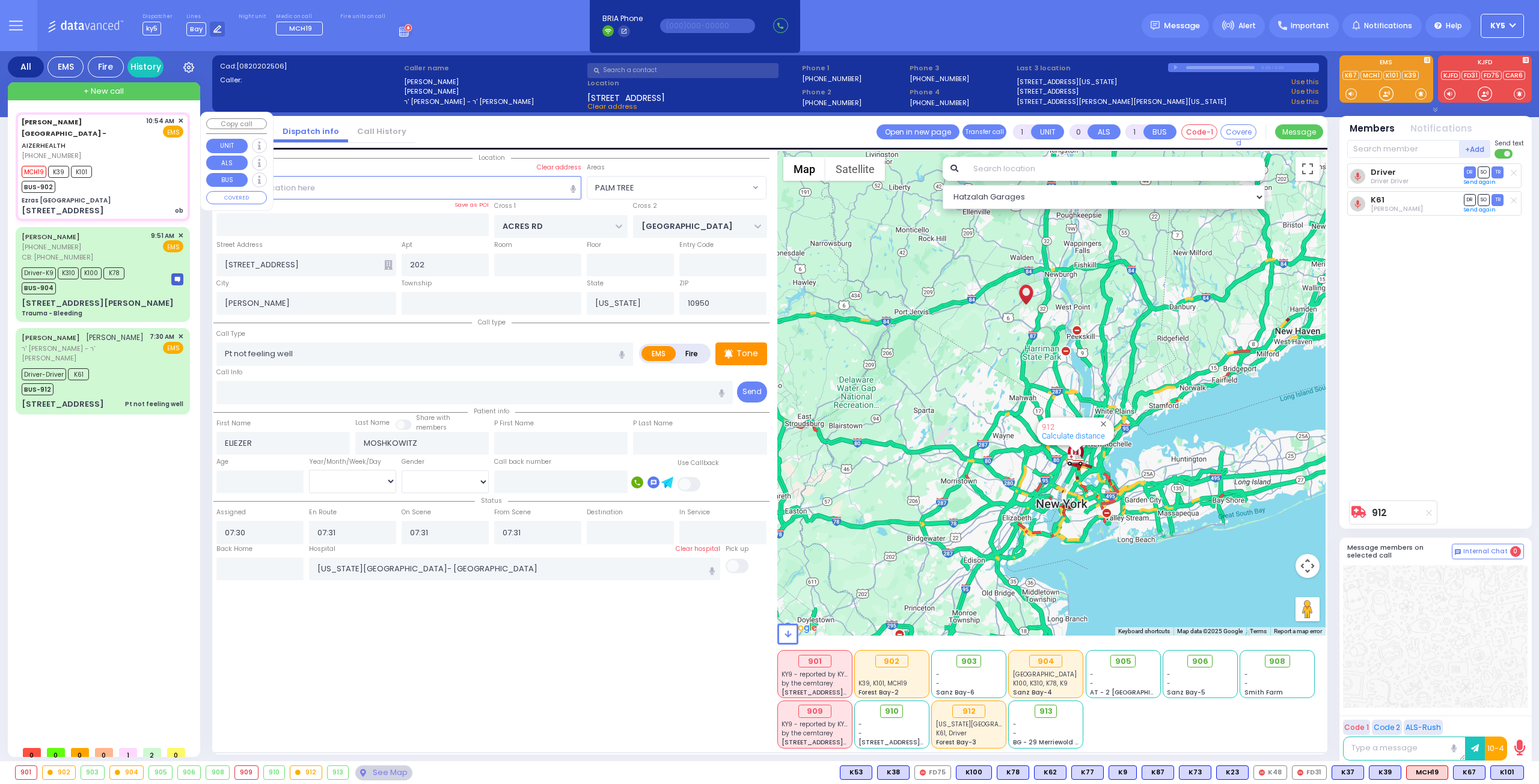
type input "2"
type input "1"
select select
type input "ob"
radio input "true"
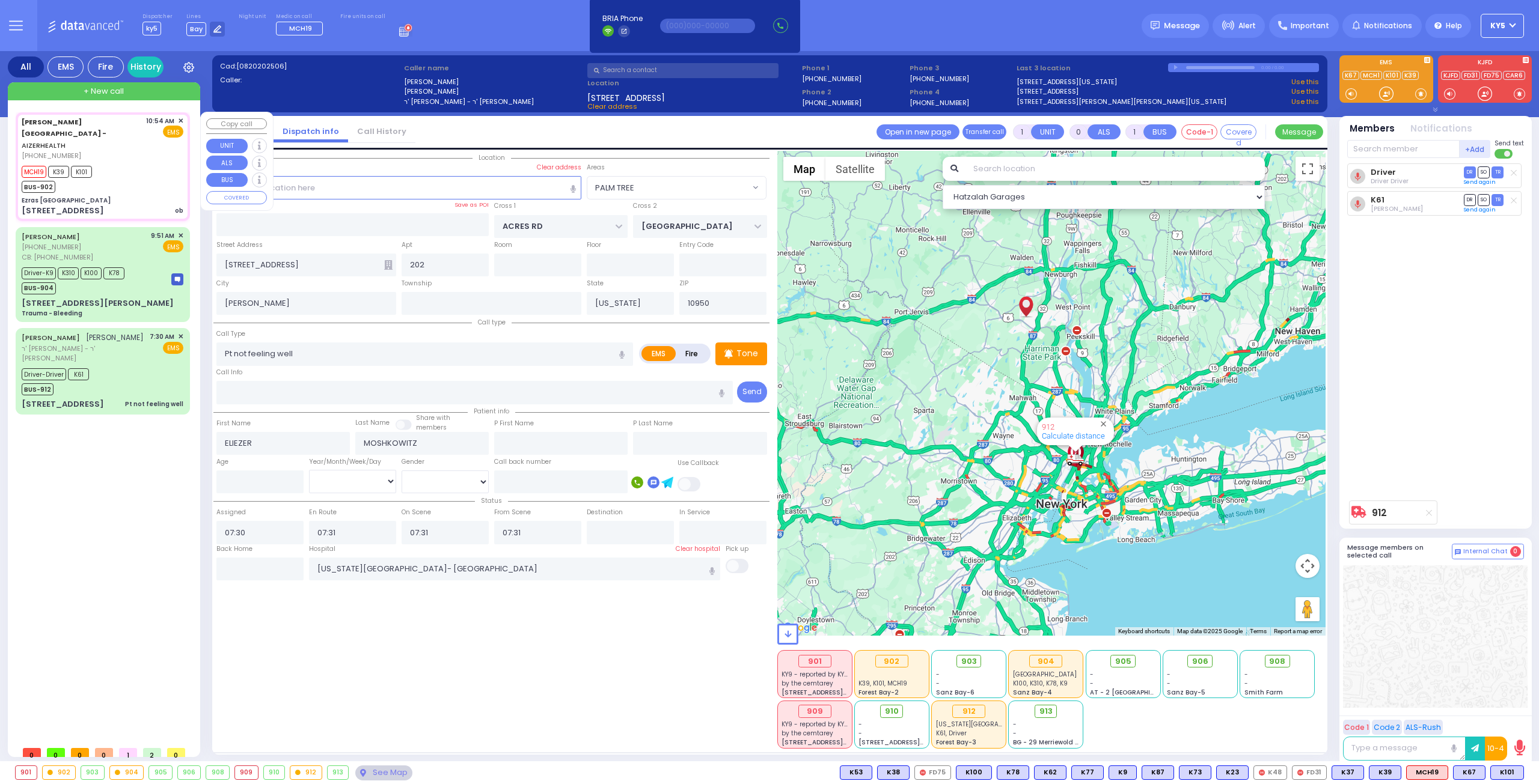
select select
type input "10:54"
type input "10:56"
type input "10:59"
type input "Ezras [GEOGRAPHIC_DATA]"
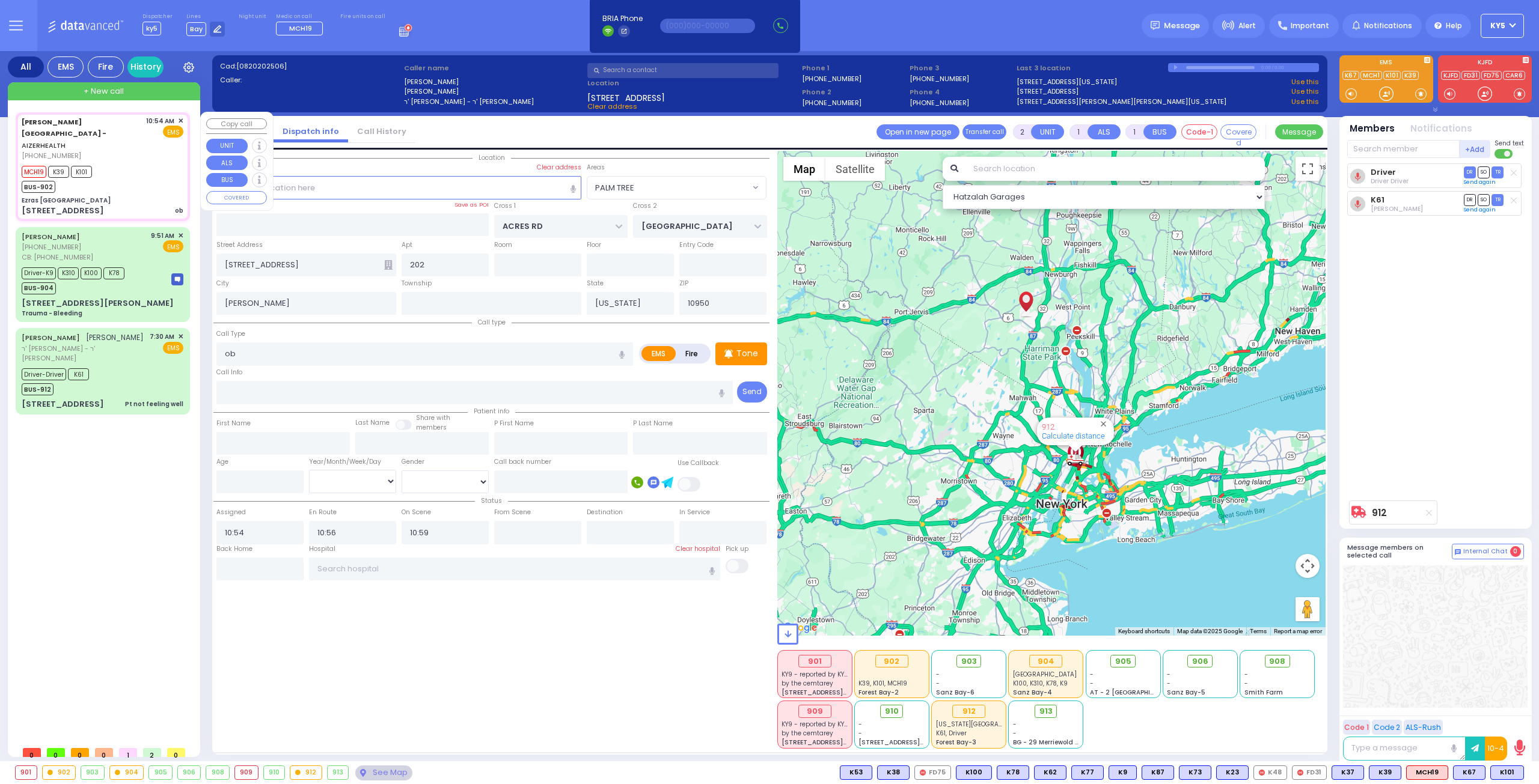
type input "[PERSON_NAME] DR"
type input "CARTER LN"
type input "[STREET_ADDRESS]"
select select "SECTION 2"
select select "Hatzalah Garages"
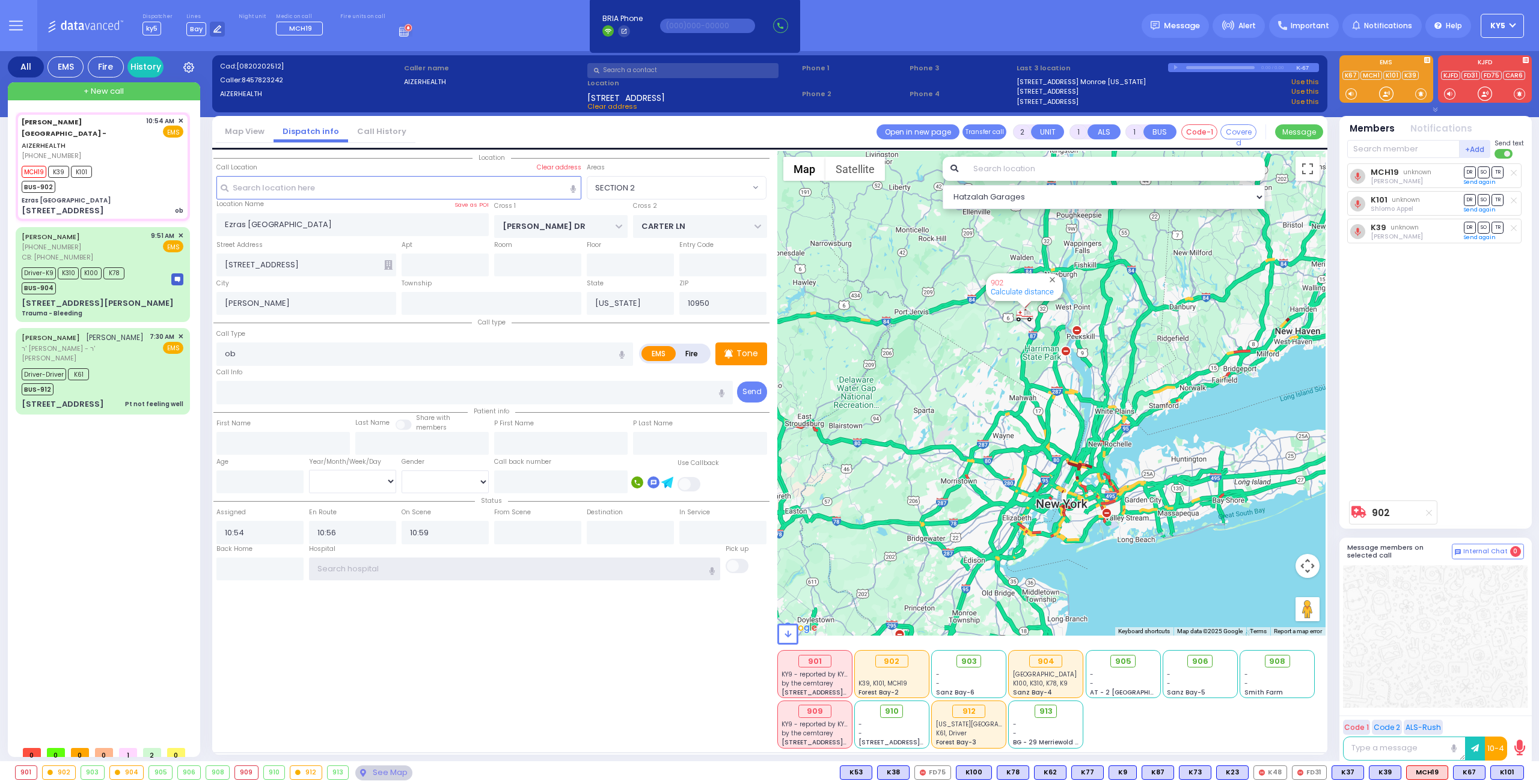
click at [396, 559] on input "text" at bounding box center [515, 569] width 412 height 23
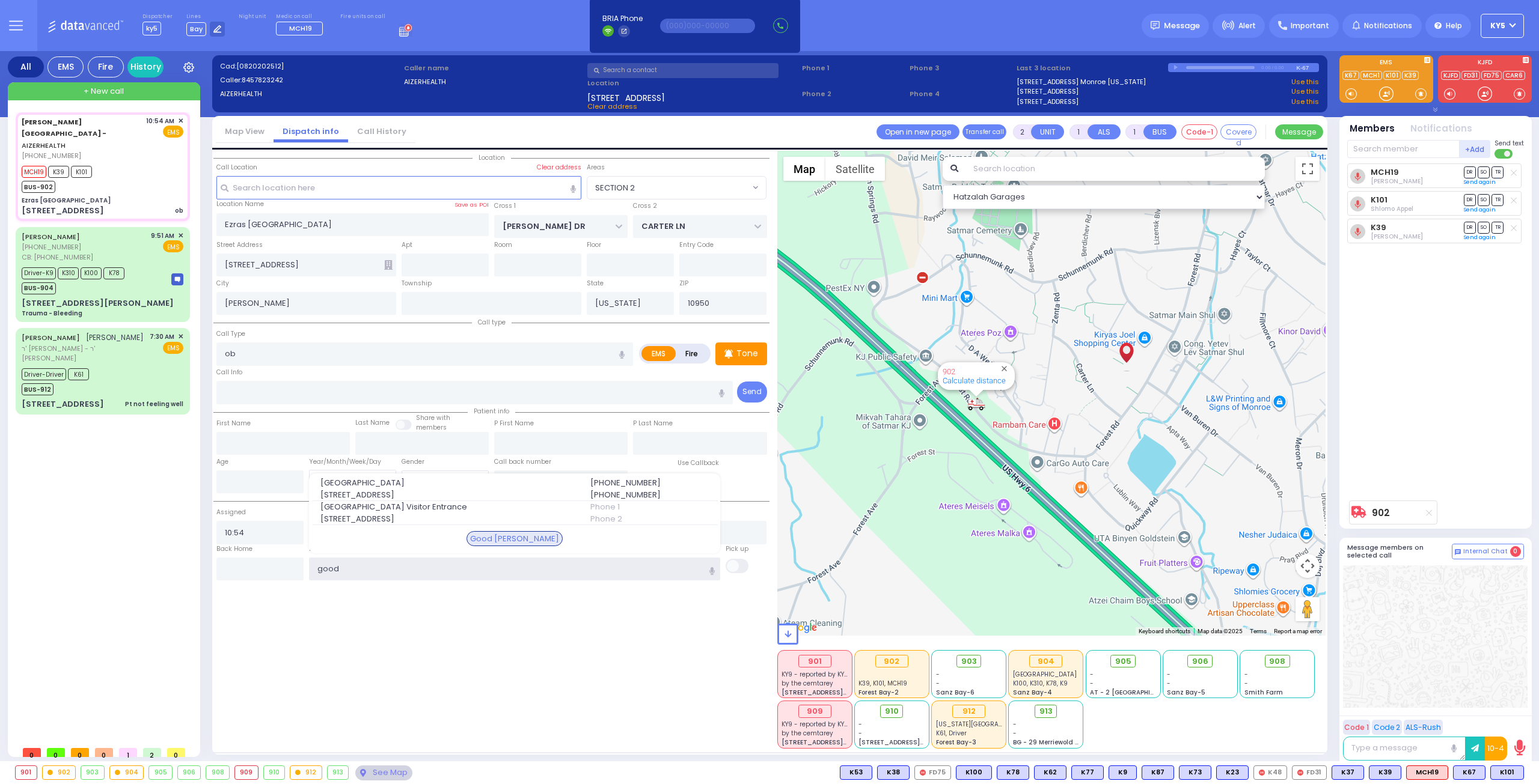
type input "good"
click at [394, 479] on span "[GEOGRAPHIC_DATA]" at bounding box center [448, 483] width 255 height 12
select select
radio input "true"
select select
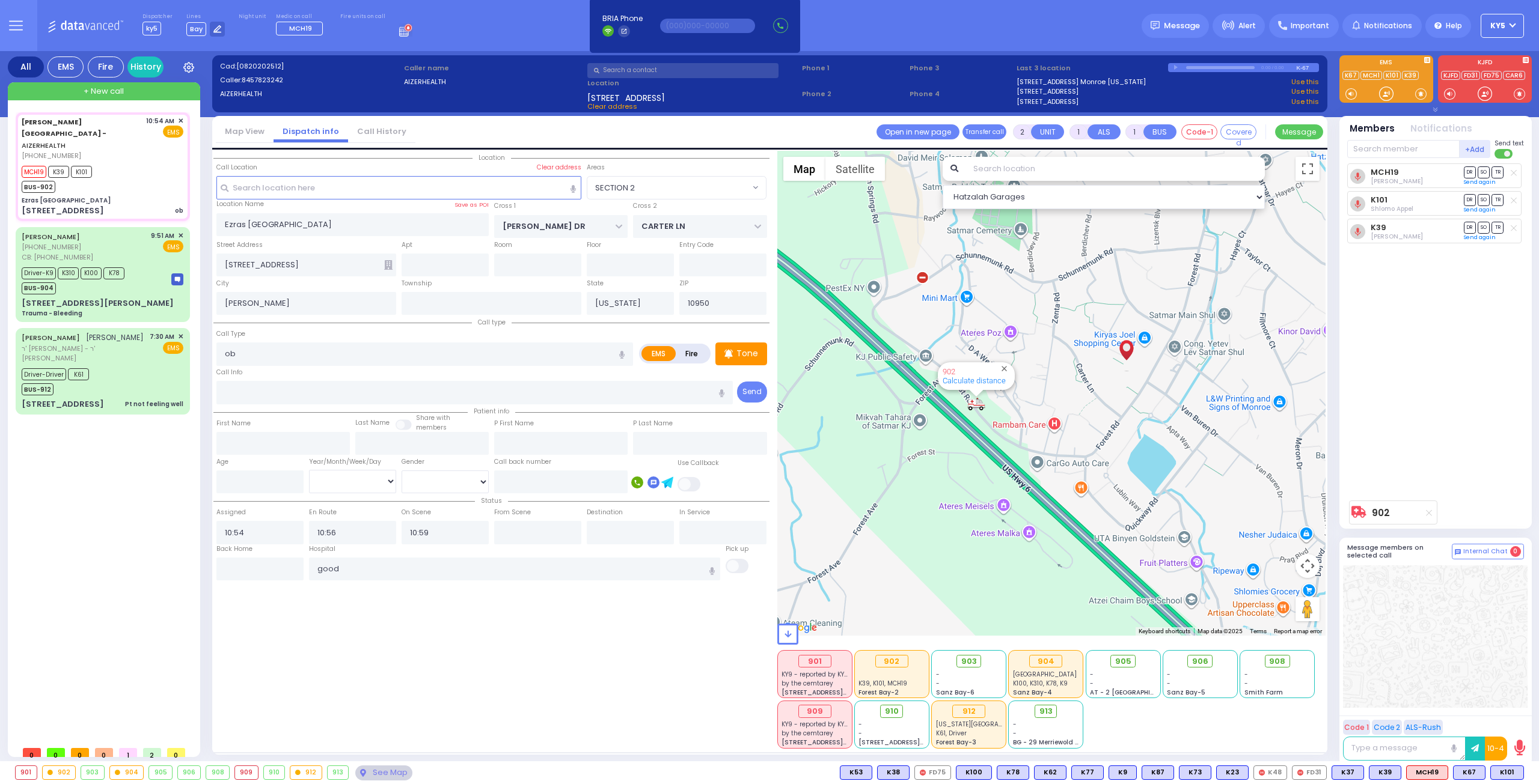
type input "[GEOGRAPHIC_DATA]"
select select "Hatzalah Garages"
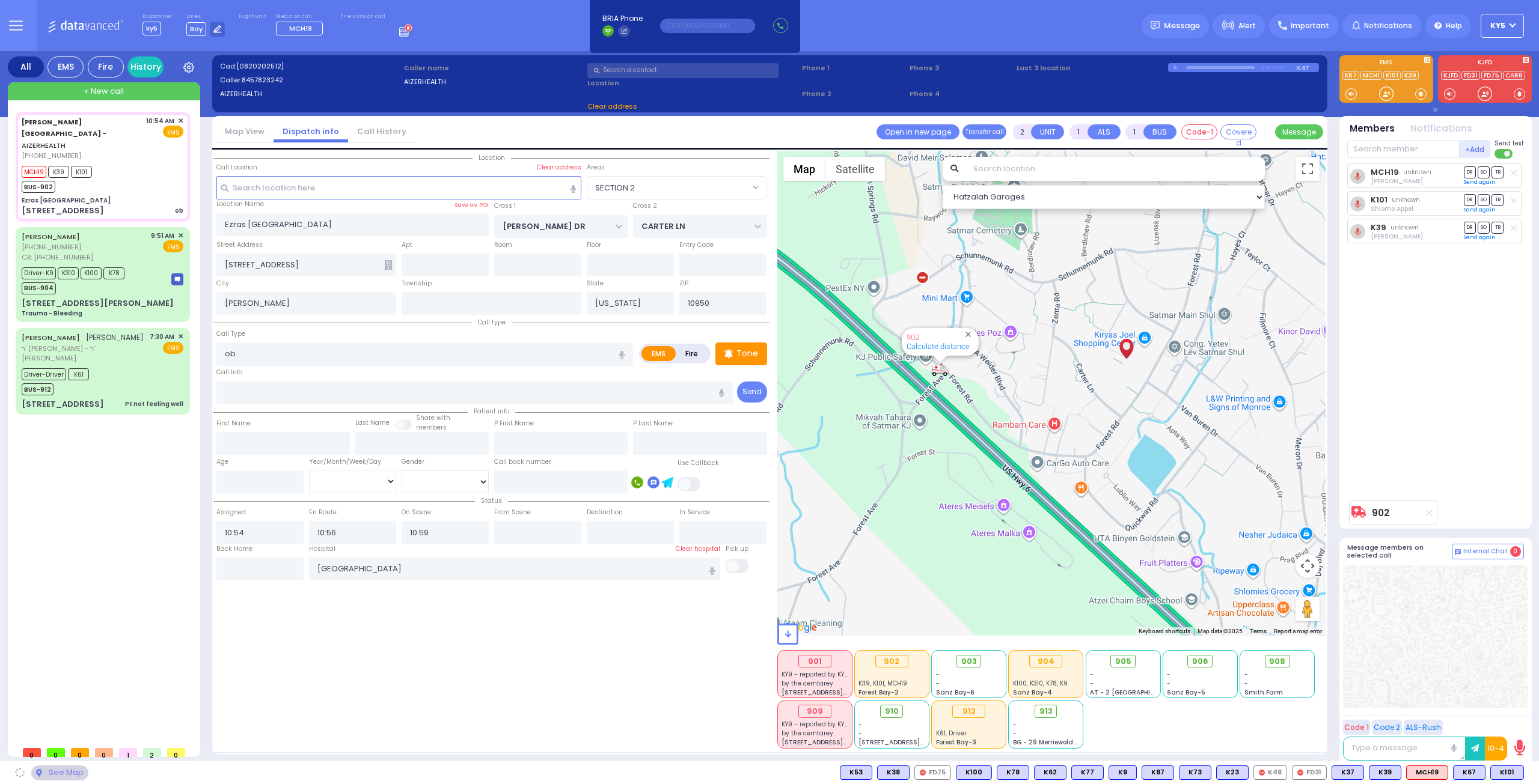
select select "SECTION 2"
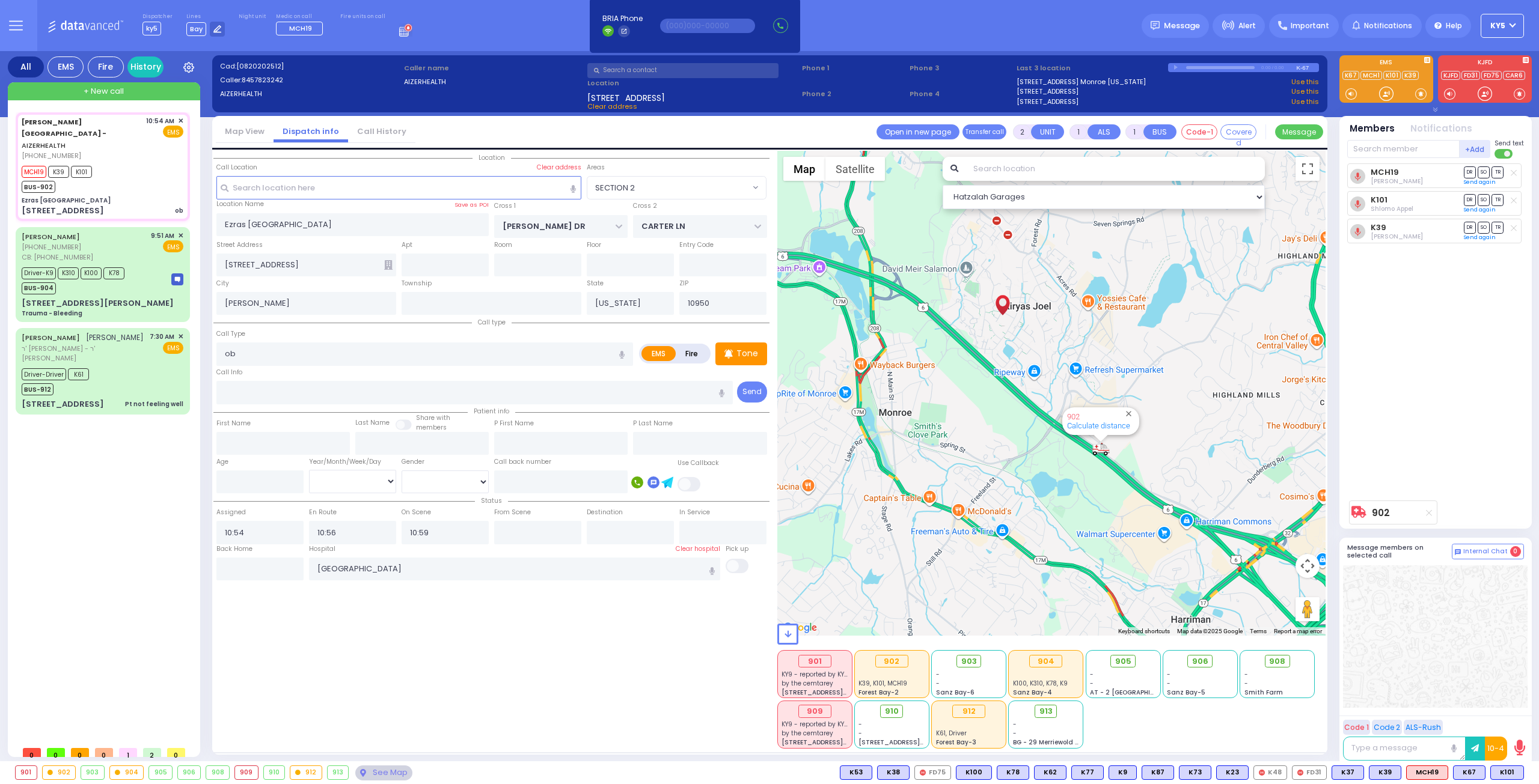
type input "6"
select select
radio input "true"
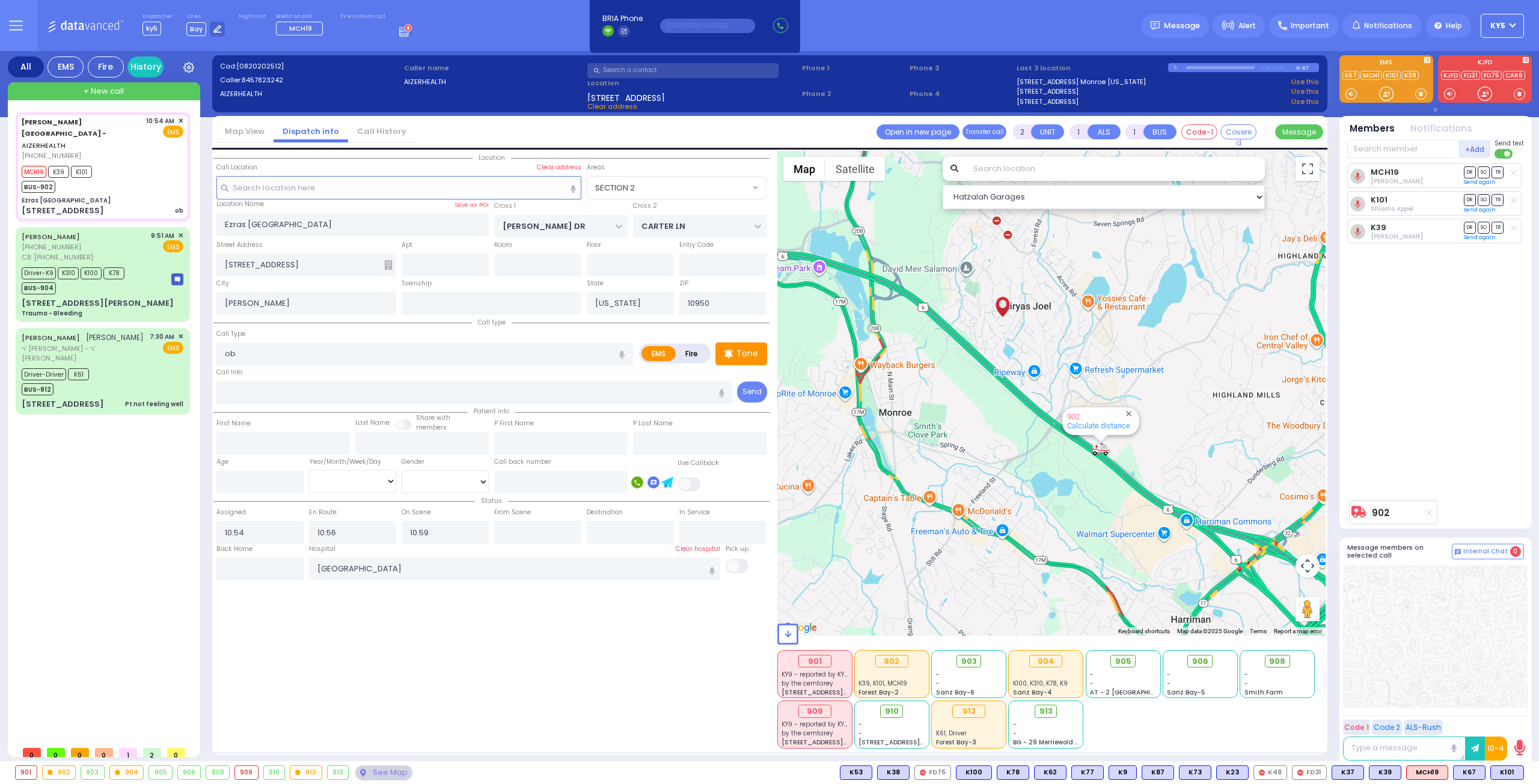
type input "Unknown"
select select "Year"
select select "Hatzalah Garages"
select select "SECTION 2"
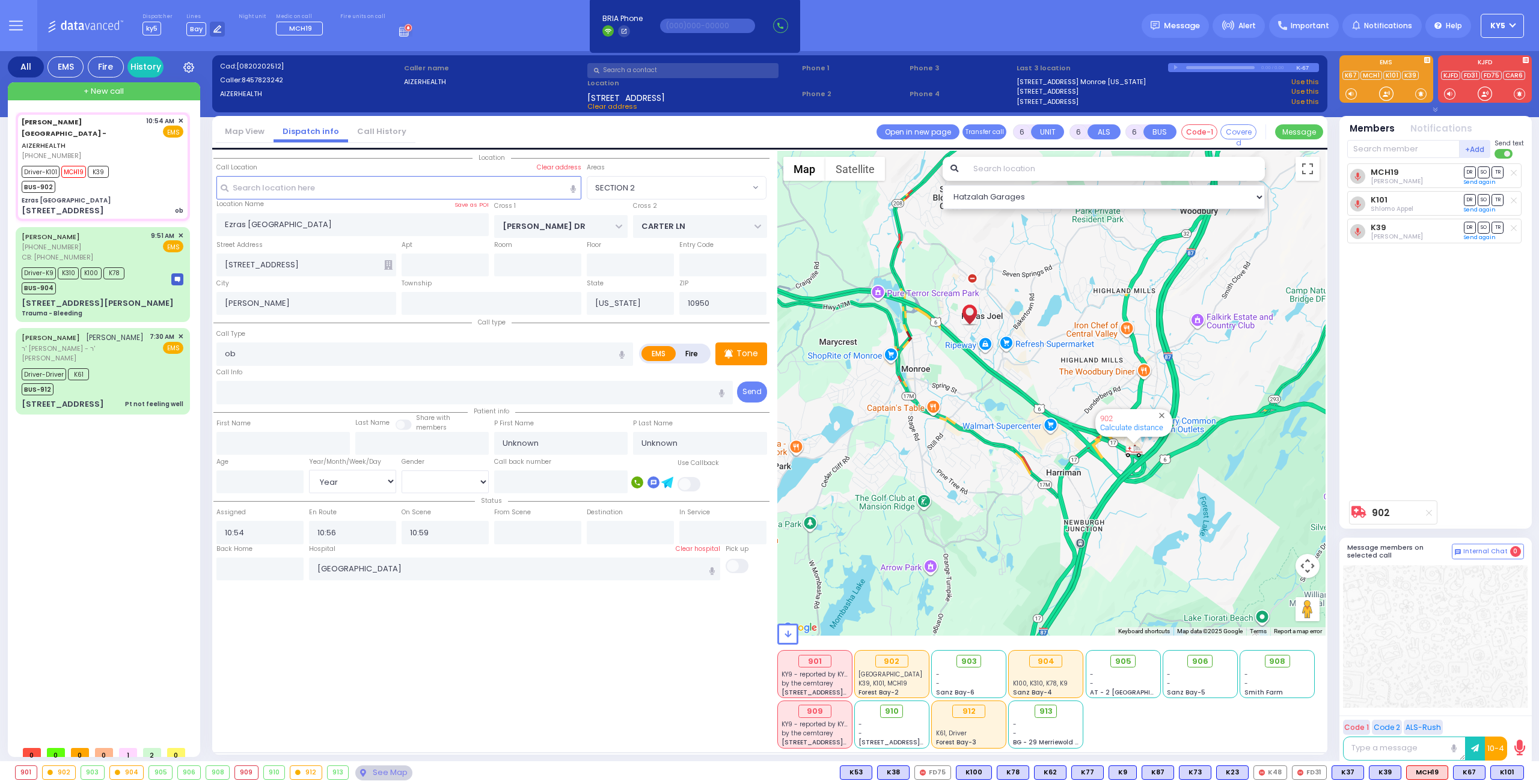
select select
radio input "true"
select select "Year"
type input "11:02"
select select "Hatzalah Garages"
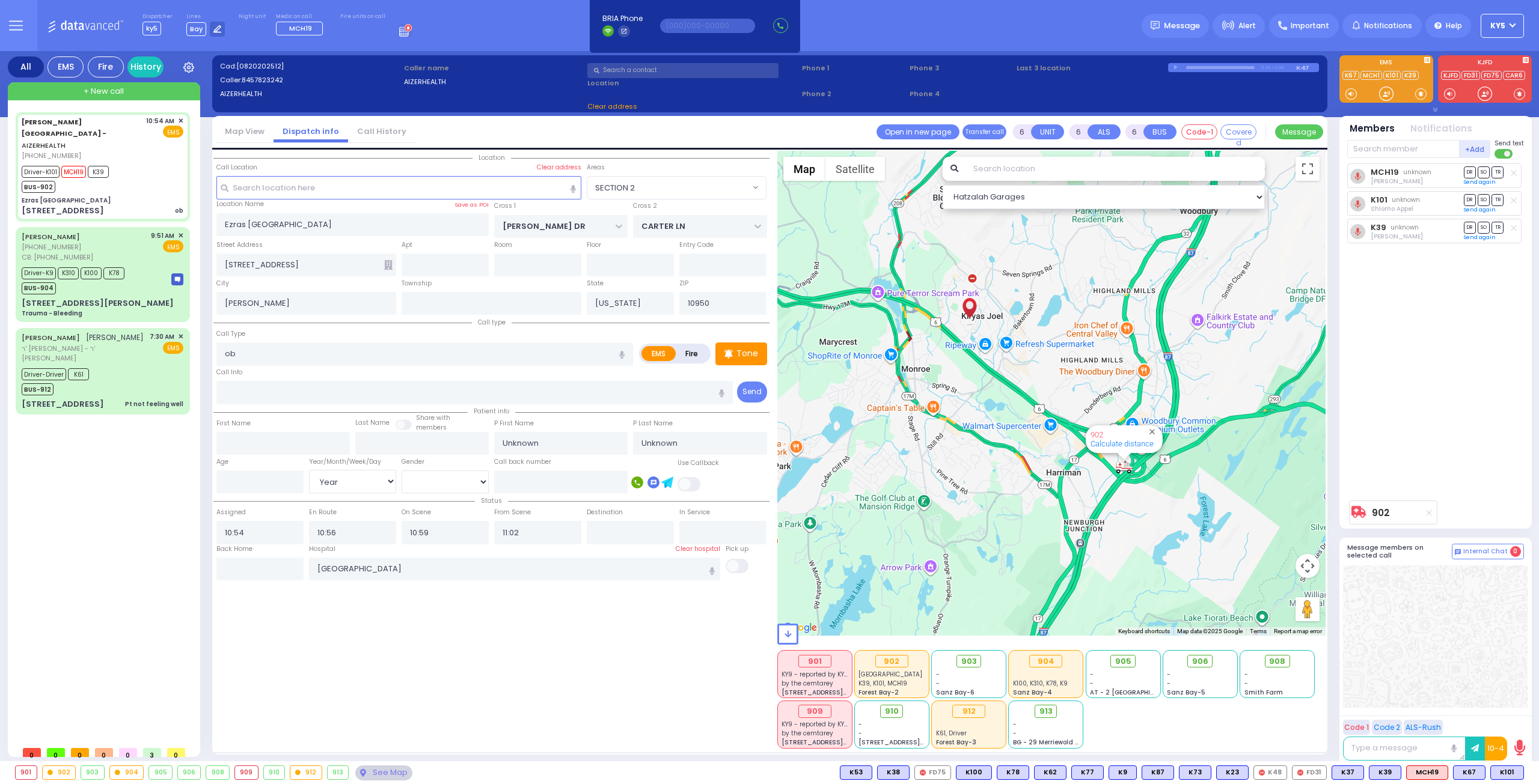
select select
radio input "true"
select select "Year"
select select "Hatzalah Garages"
select select "SECTION 2"
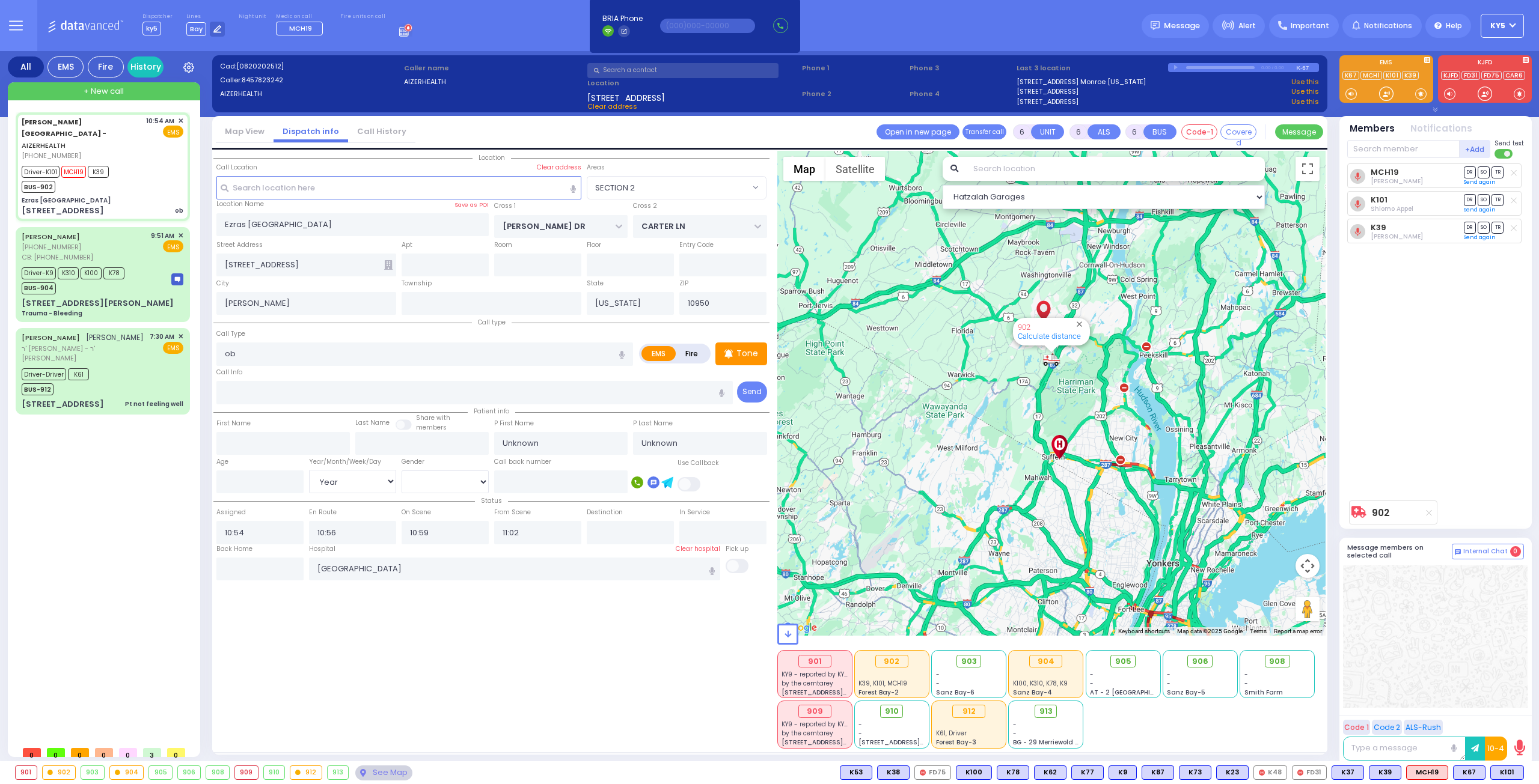
select select
radio input "true"
type input "Brucha"
type input "Tregar"
type input "28"
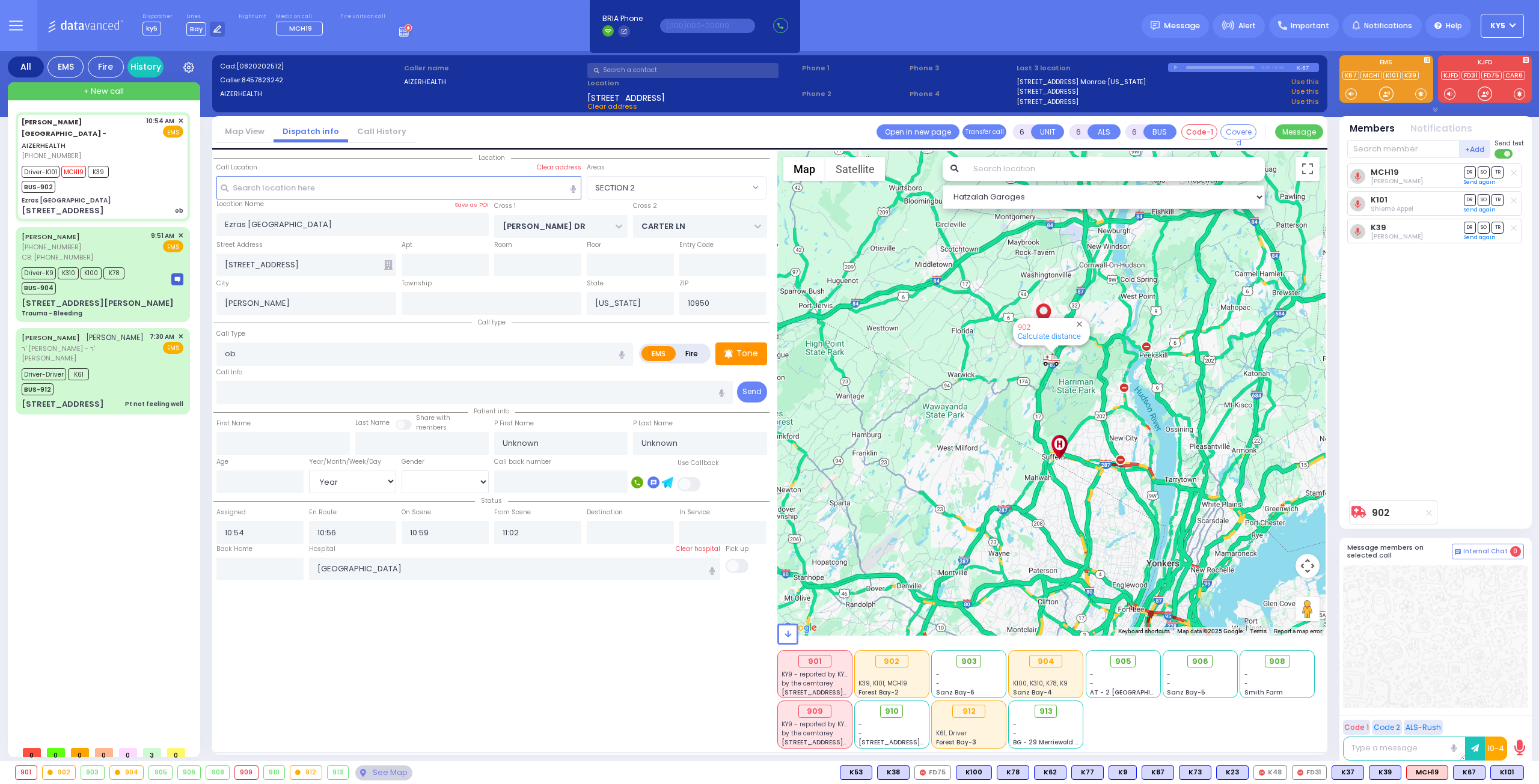
select select "Year"
select select "[DEMOGRAPHIC_DATA]"
select select "Hatzalah Garages"
select select "SECTION 2"
drag, startPoint x: 1380, startPoint y: 95, endPoint x: 1359, endPoint y: 95, distance: 21.0
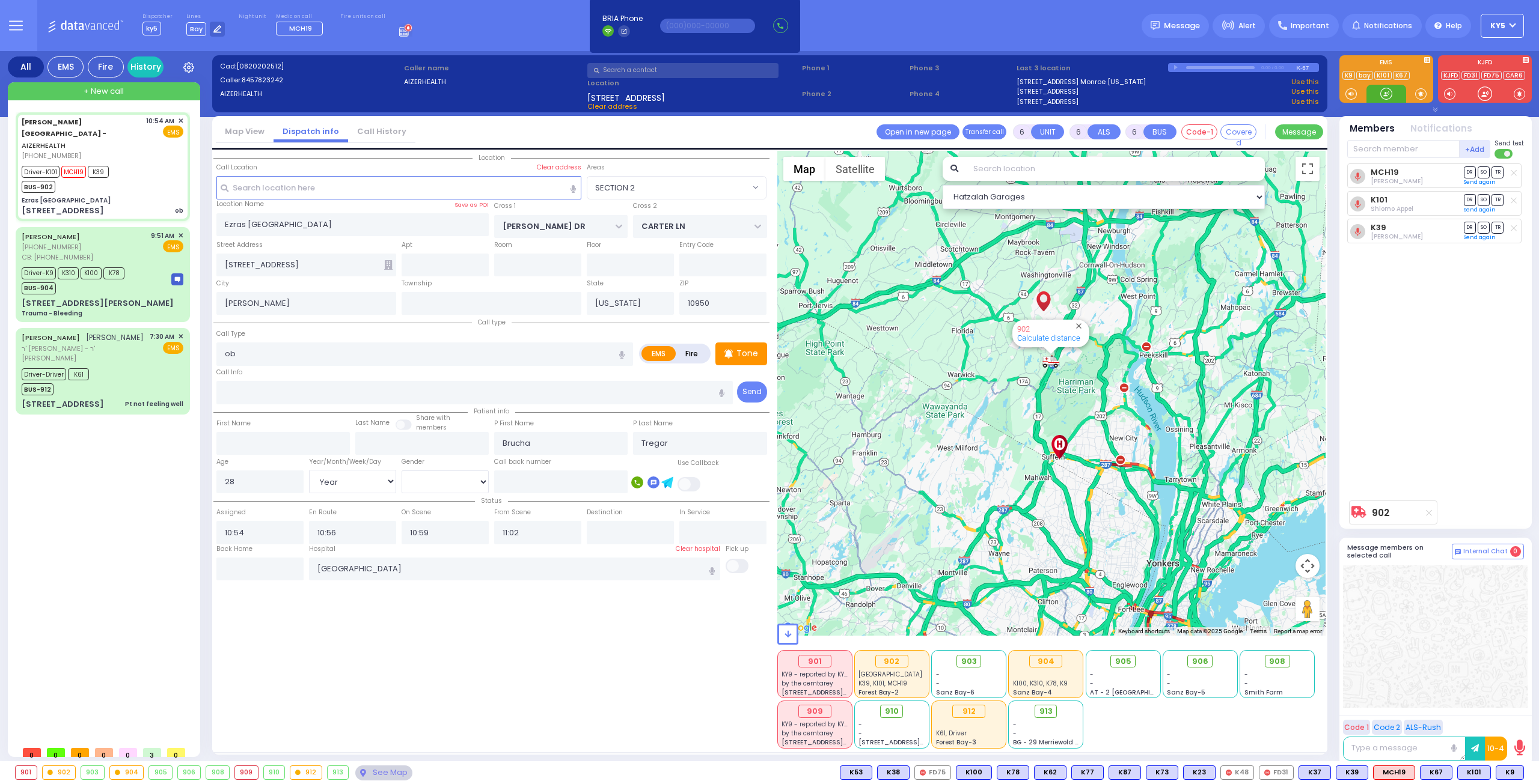
click at [1386, 93] on div at bounding box center [1386, 94] width 12 height 12
click at [77, 298] on div "[STREET_ADDRESS][PERSON_NAME] Trauma - Bleeding" at bounding box center [103, 308] width 162 height 21
select select
type input "Trauma - Bleeding"
radio input "true"
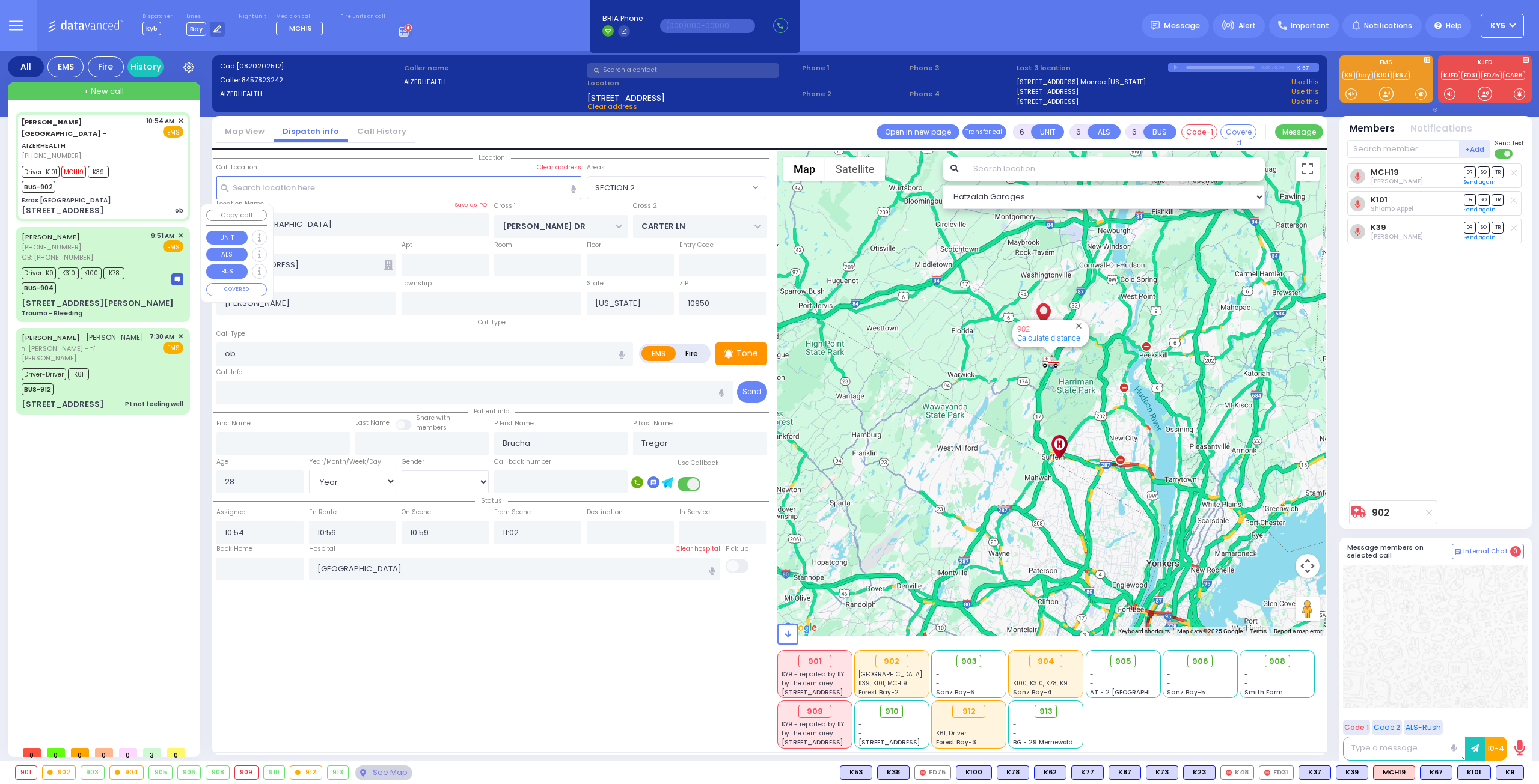
type input "[PERSON_NAME]"
type input "27"
select select "Year"
select select "[DEMOGRAPHIC_DATA]"
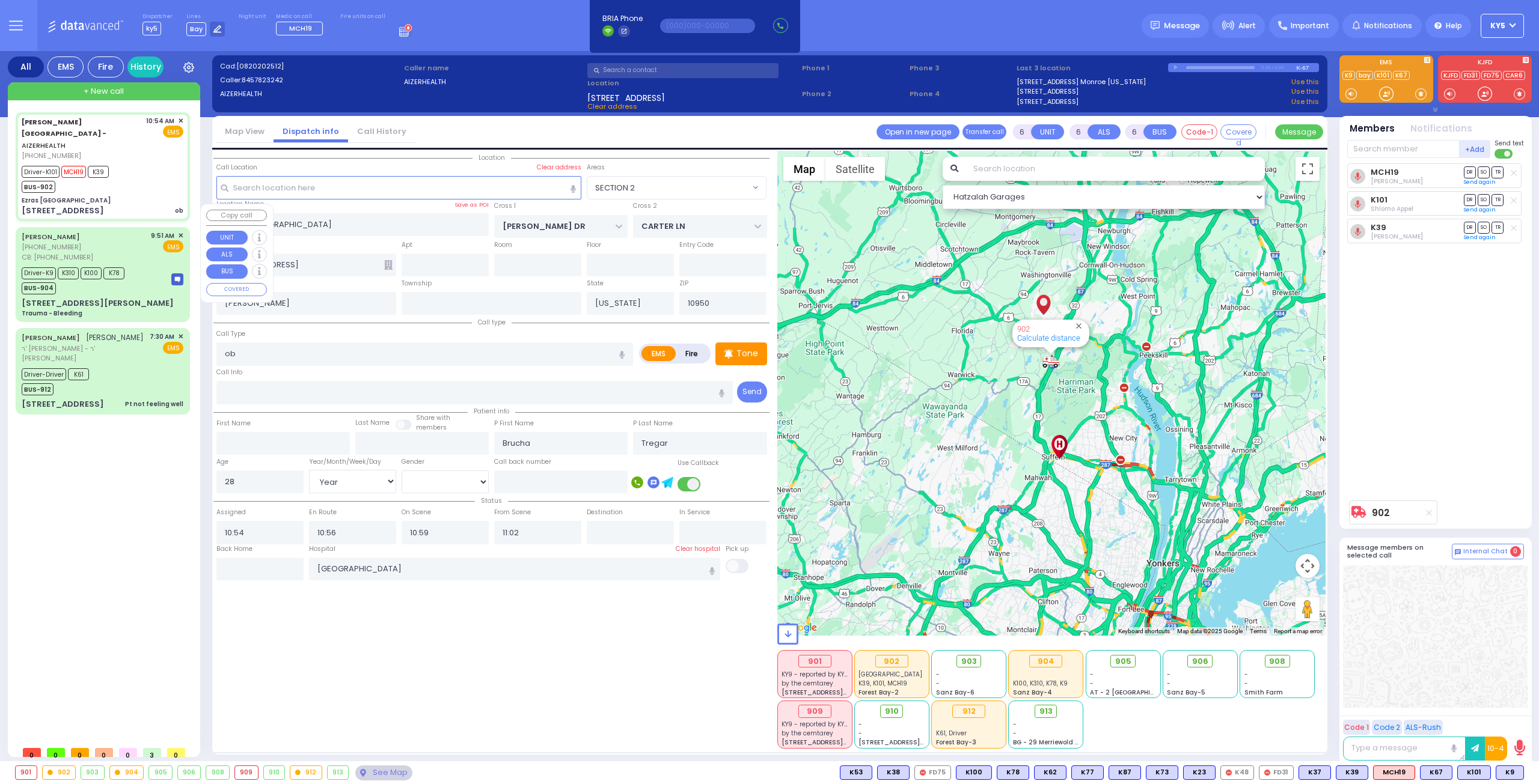
type input "8456379428"
type input "09:51"
type input "09:52"
type input "09:59"
type input "10:21"
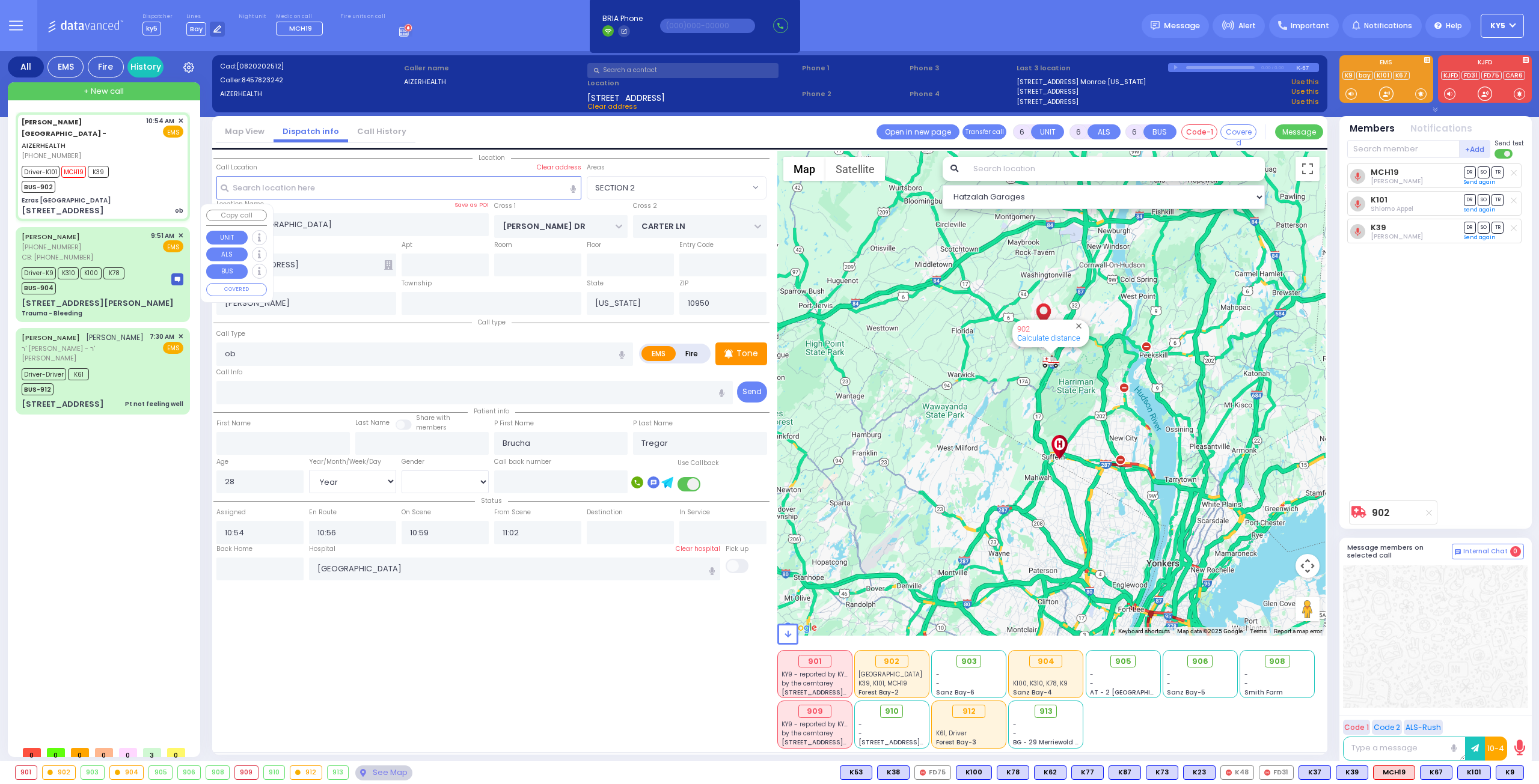
type input "10:28"
type input "11:10"
type input "[GEOGRAPHIC_DATA]"
select select "Hatzalah Garages"
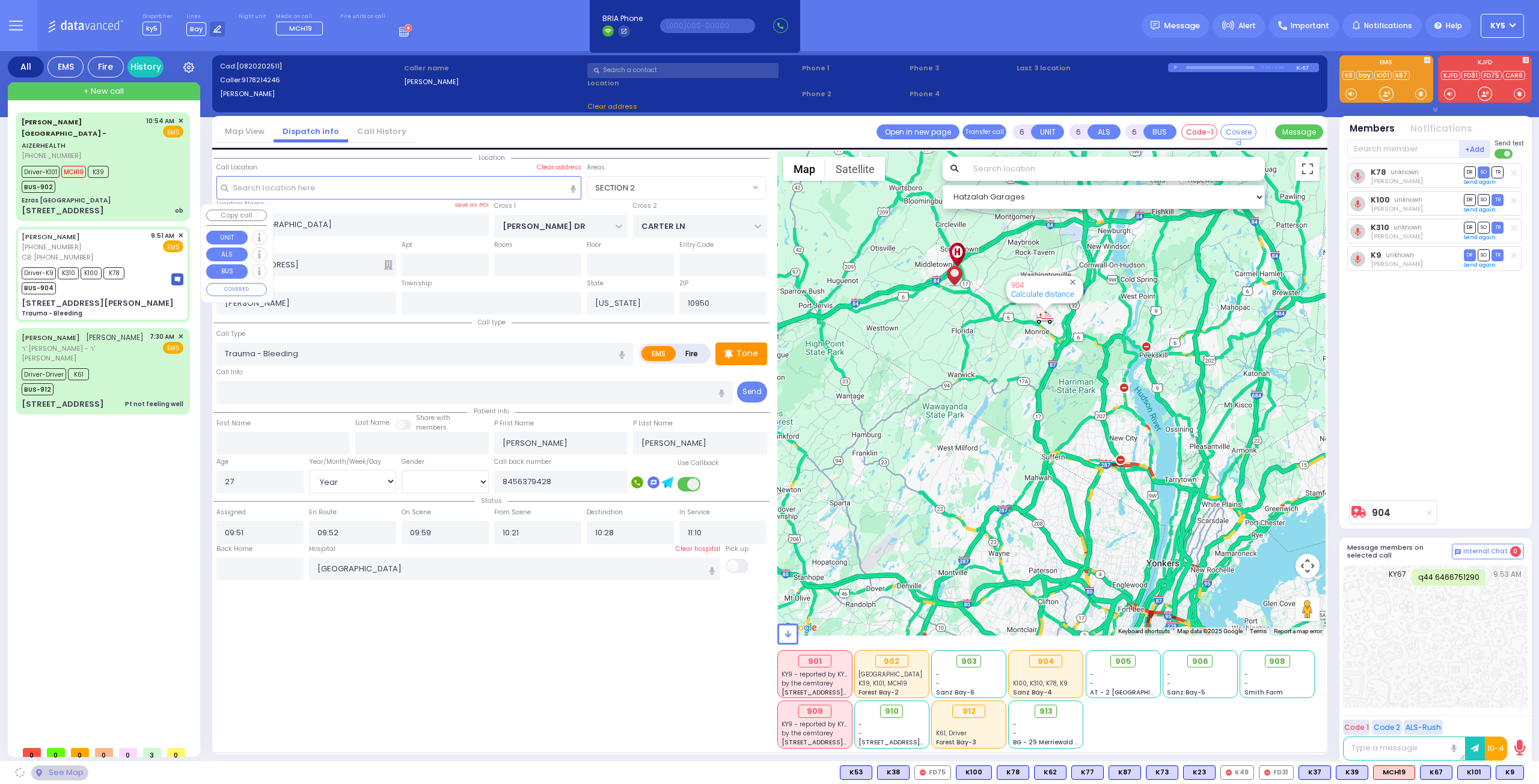
type input "[GEOGRAPHIC_DATA]"
type input "[STREET_ADDRESS][PERSON_NAME]"
type input "Goshen"
type input "10924"
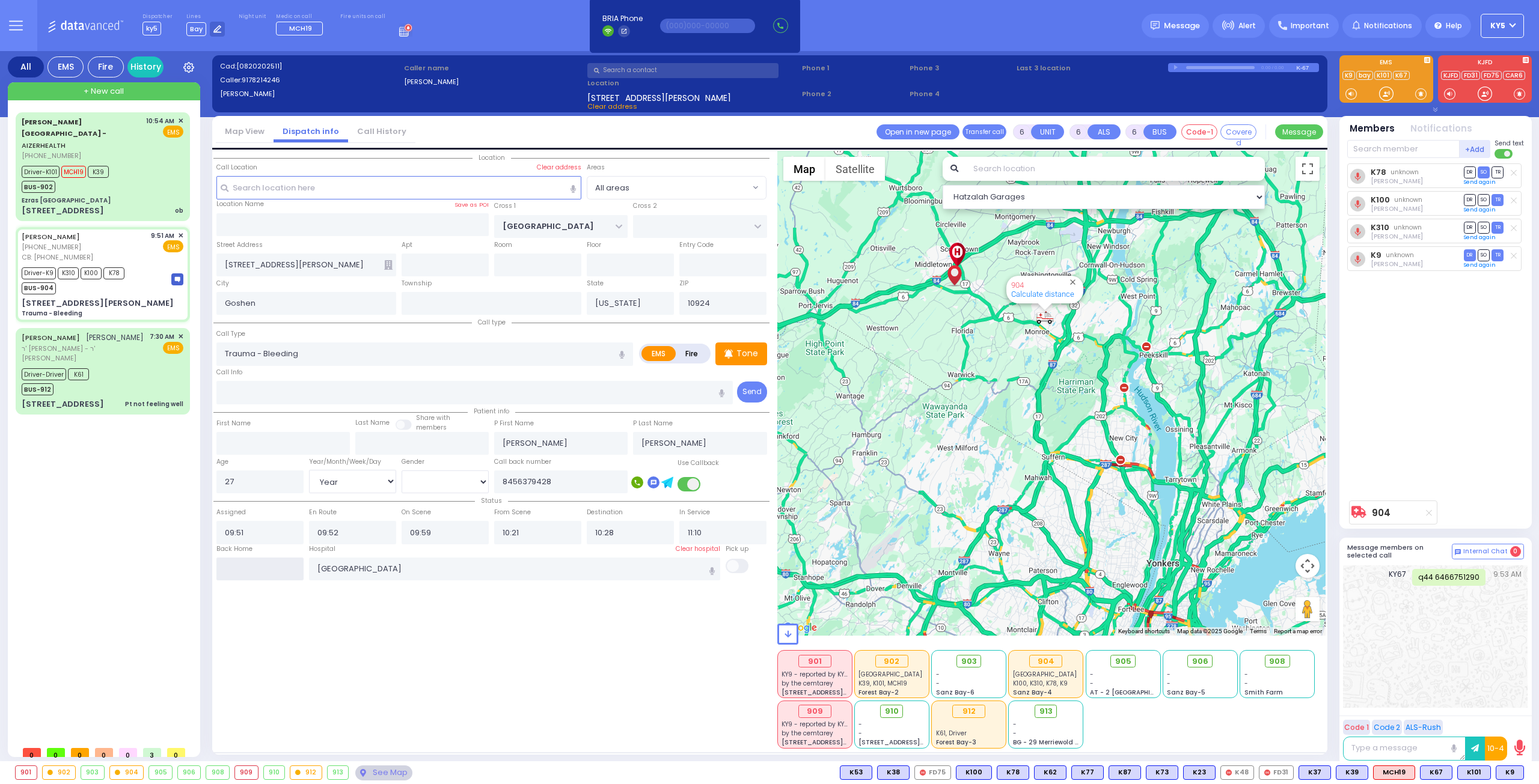
click at [246, 563] on input "text" at bounding box center [259, 569] width 87 height 23
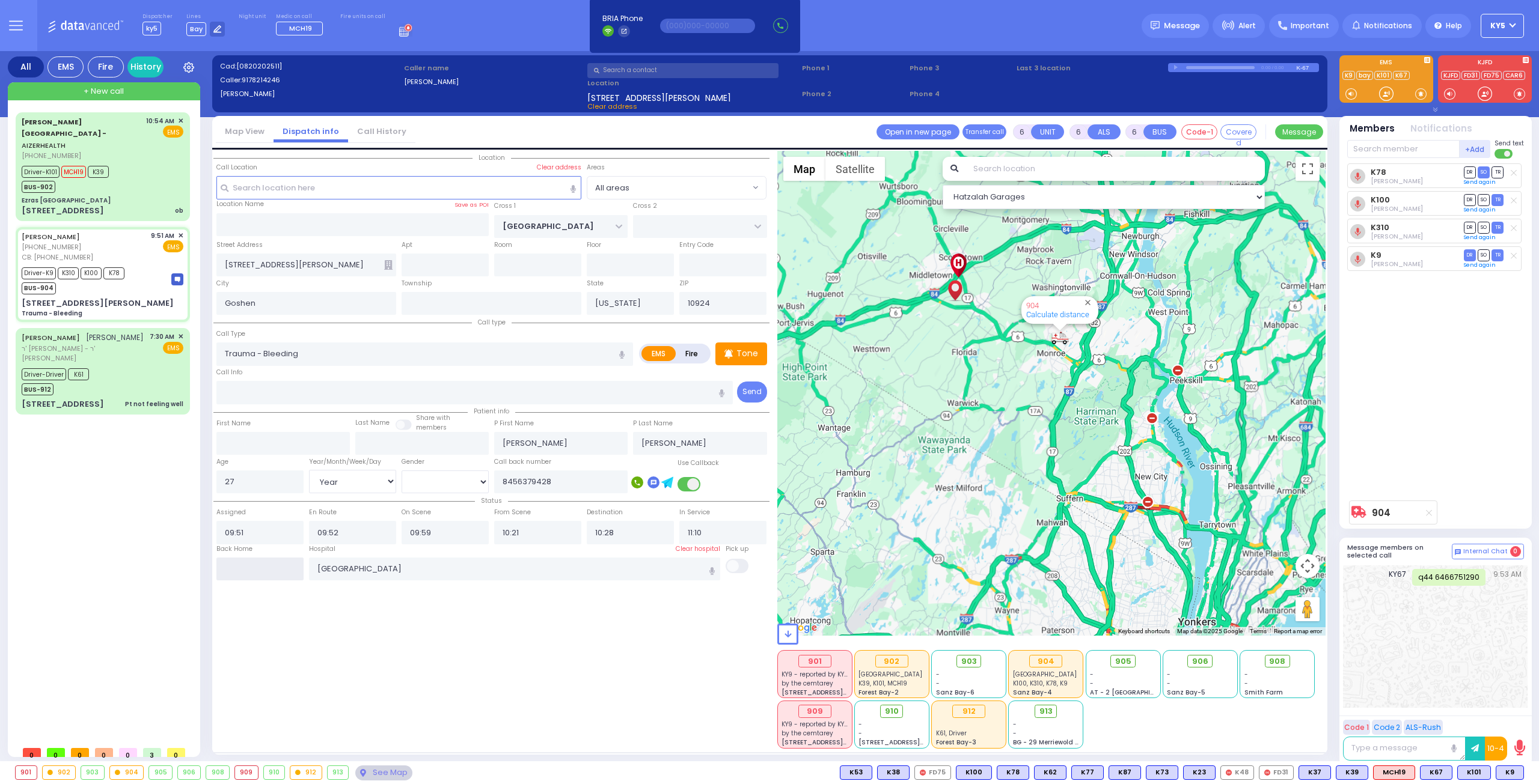
click at [246, 563] on input "text" at bounding box center [259, 569] width 87 height 23
type input "11:14"
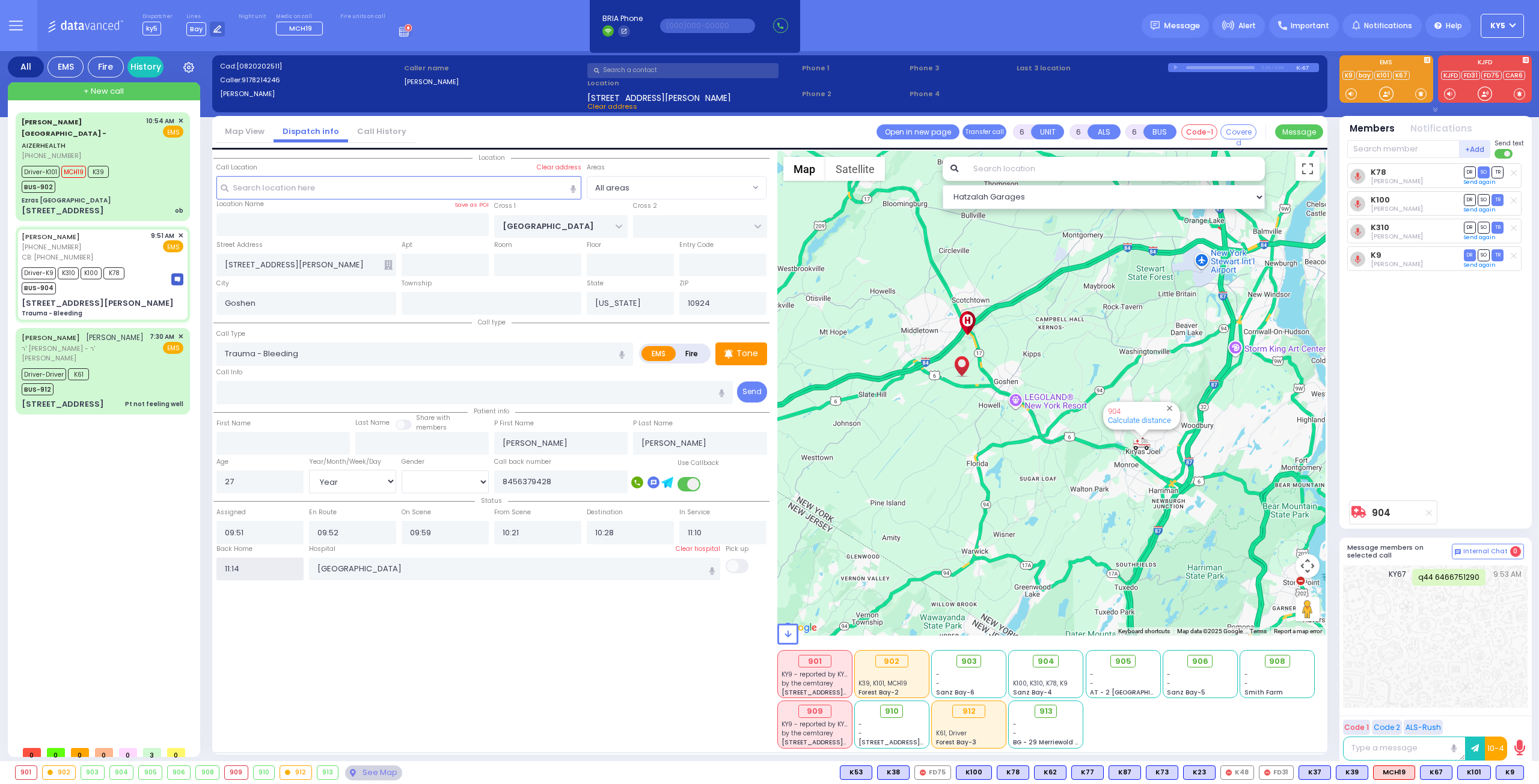
select select
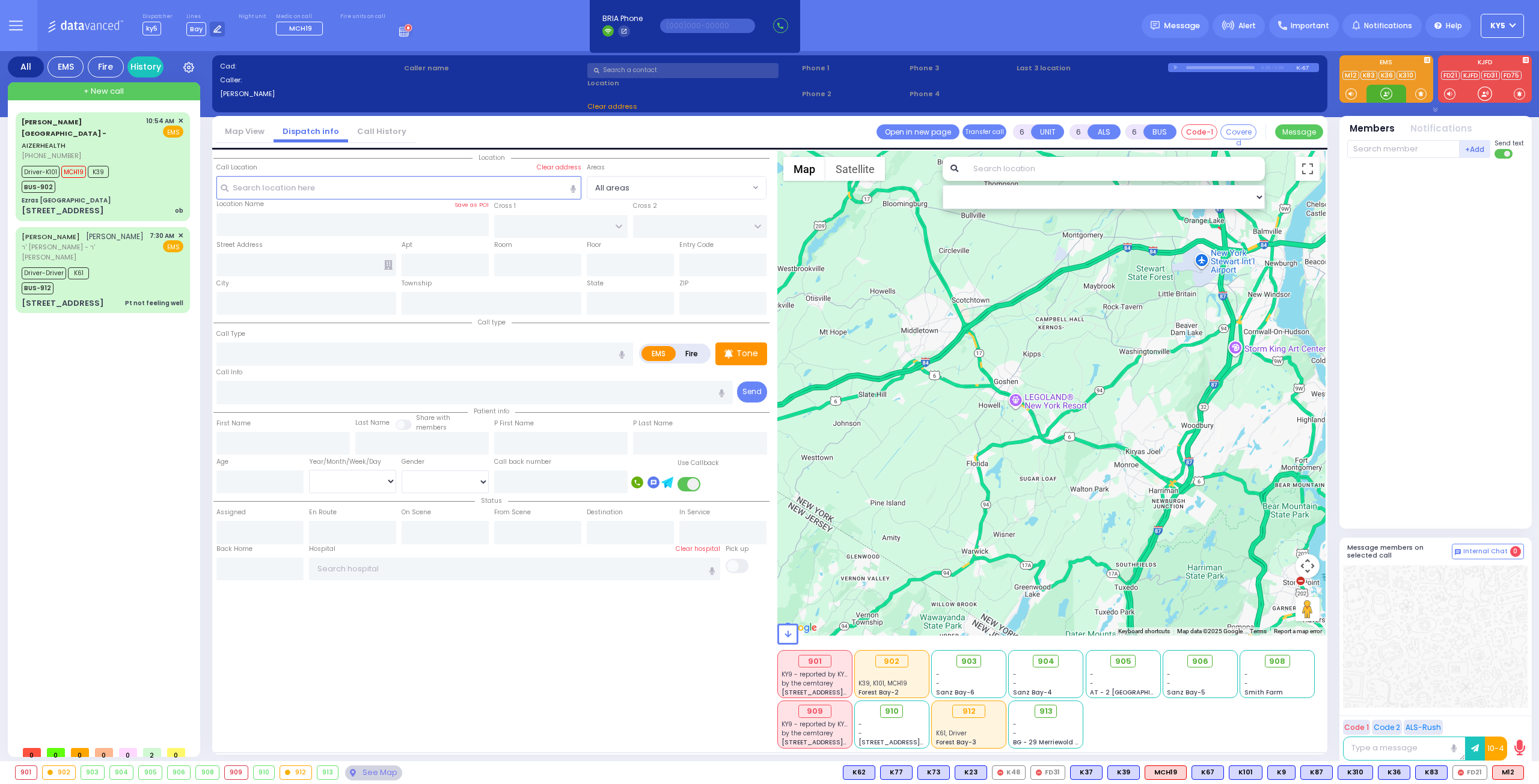
click at [1388, 95] on div at bounding box center [1386, 94] width 12 height 12
click at [1385, 95] on div at bounding box center [1386, 94] width 12 height 12
click at [149, 92] on div "+ New call" at bounding box center [104, 91] width 193 height 18
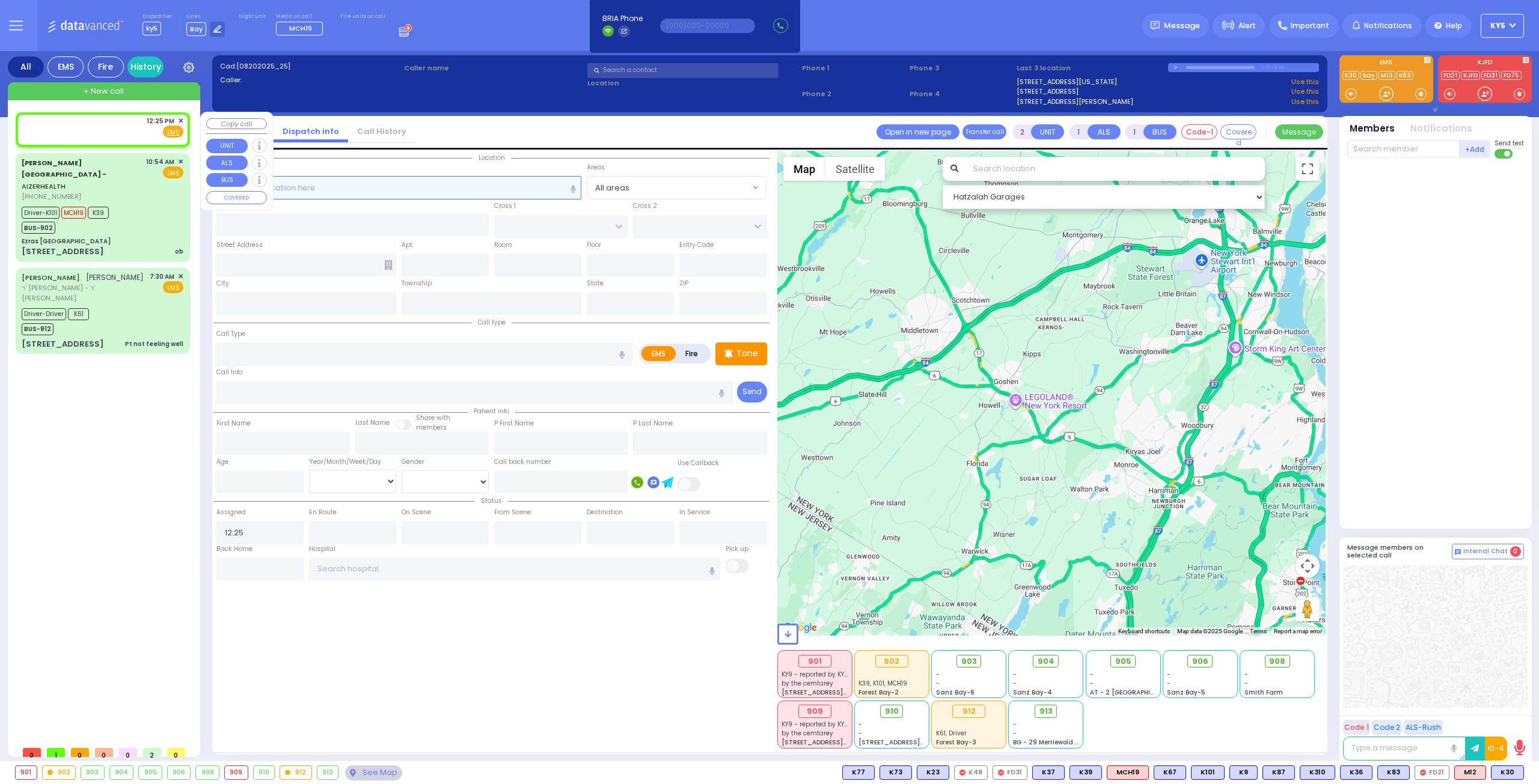
click at [383, 186] on div "Dispatcher ky5 ?" at bounding box center [770, 392] width 1539 height 784
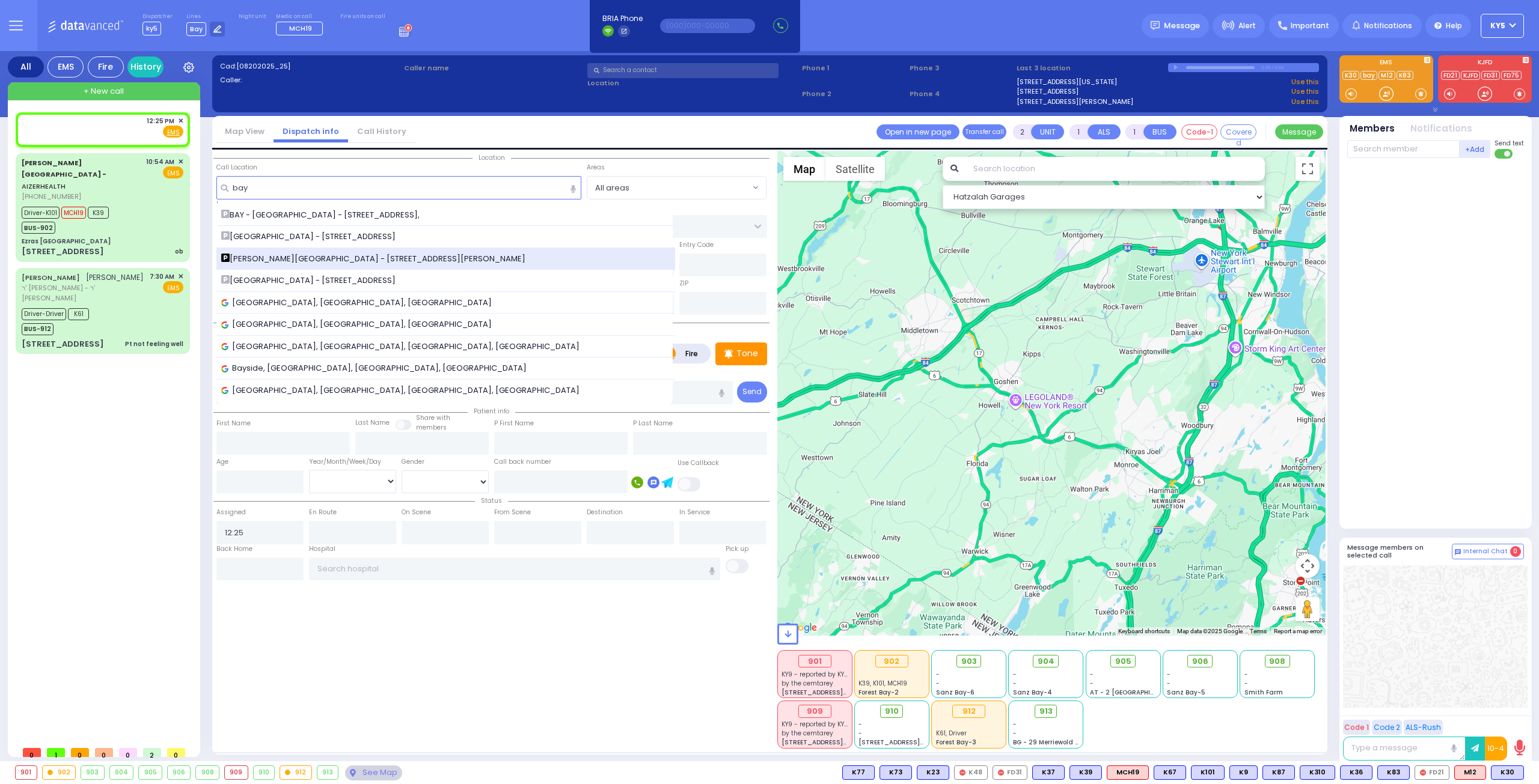
click at [303, 261] on span "[PERSON_NAME][GEOGRAPHIC_DATA] - [STREET_ADDRESS][PERSON_NAME]" at bounding box center [375, 259] width 308 height 12
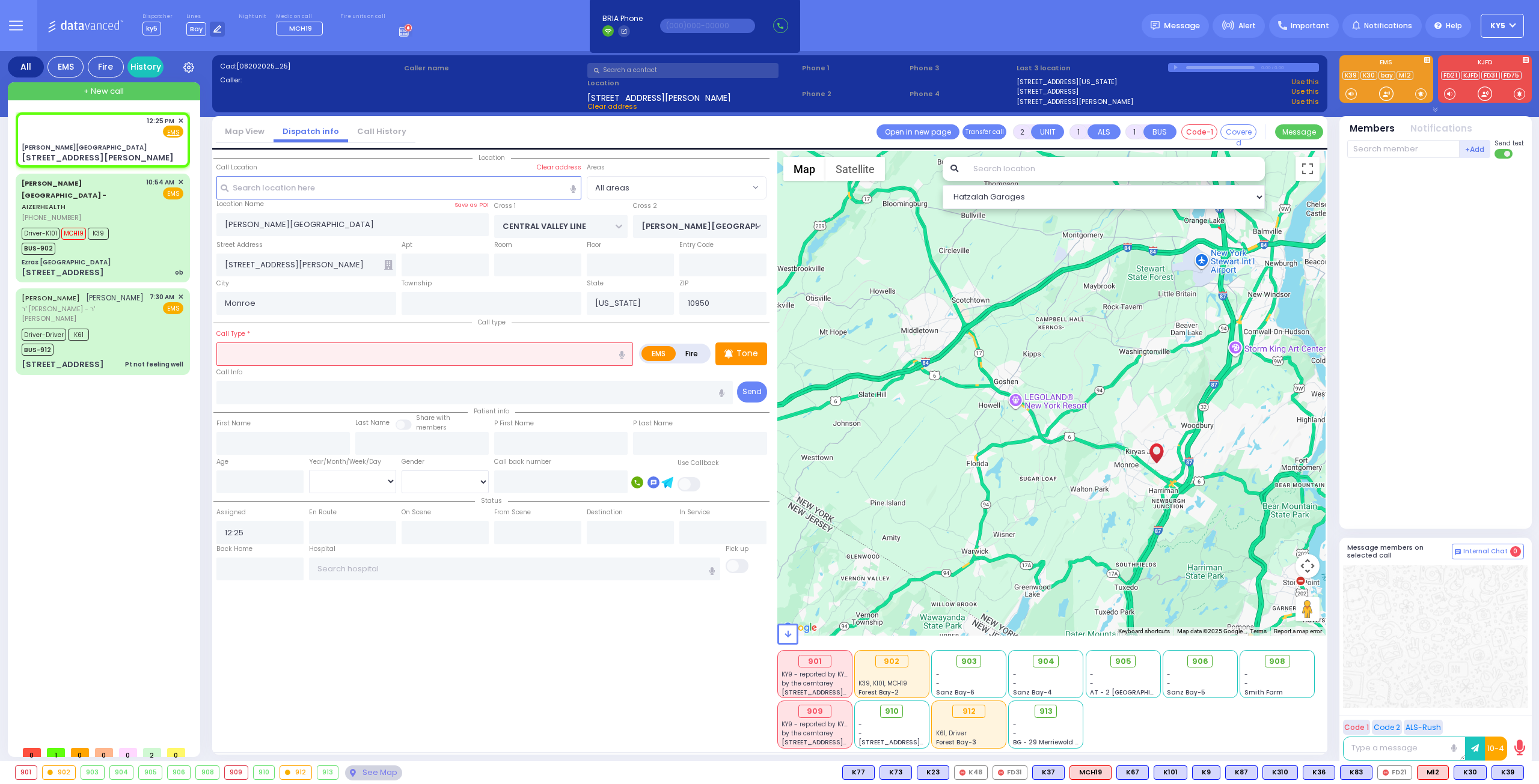
click at [249, 346] on input "text" at bounding box center [424, 354] width 417 height 23
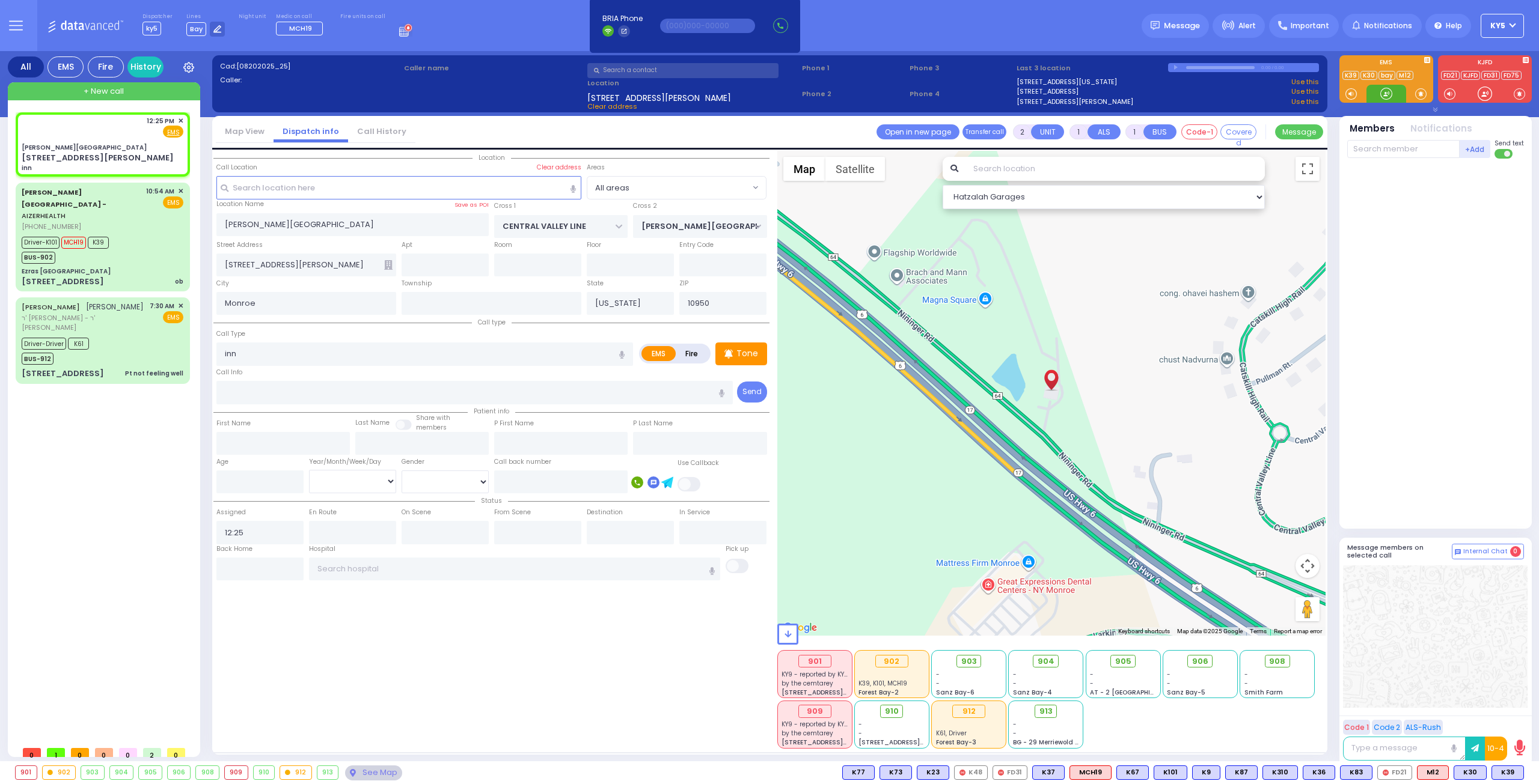
click at [1387, 91] on div at bounding box center [1386, 94] width 12 height 12
click at [274, 353] on input "inn" at bounding box center [424, 354] width 417 height 23
click at [1382, 148] on input "text" at bounding box center [1404, 149] width 113 height 18
click at [1376, 172] on div "KY341" at bounding box center [1387, 174] width 60 height 12
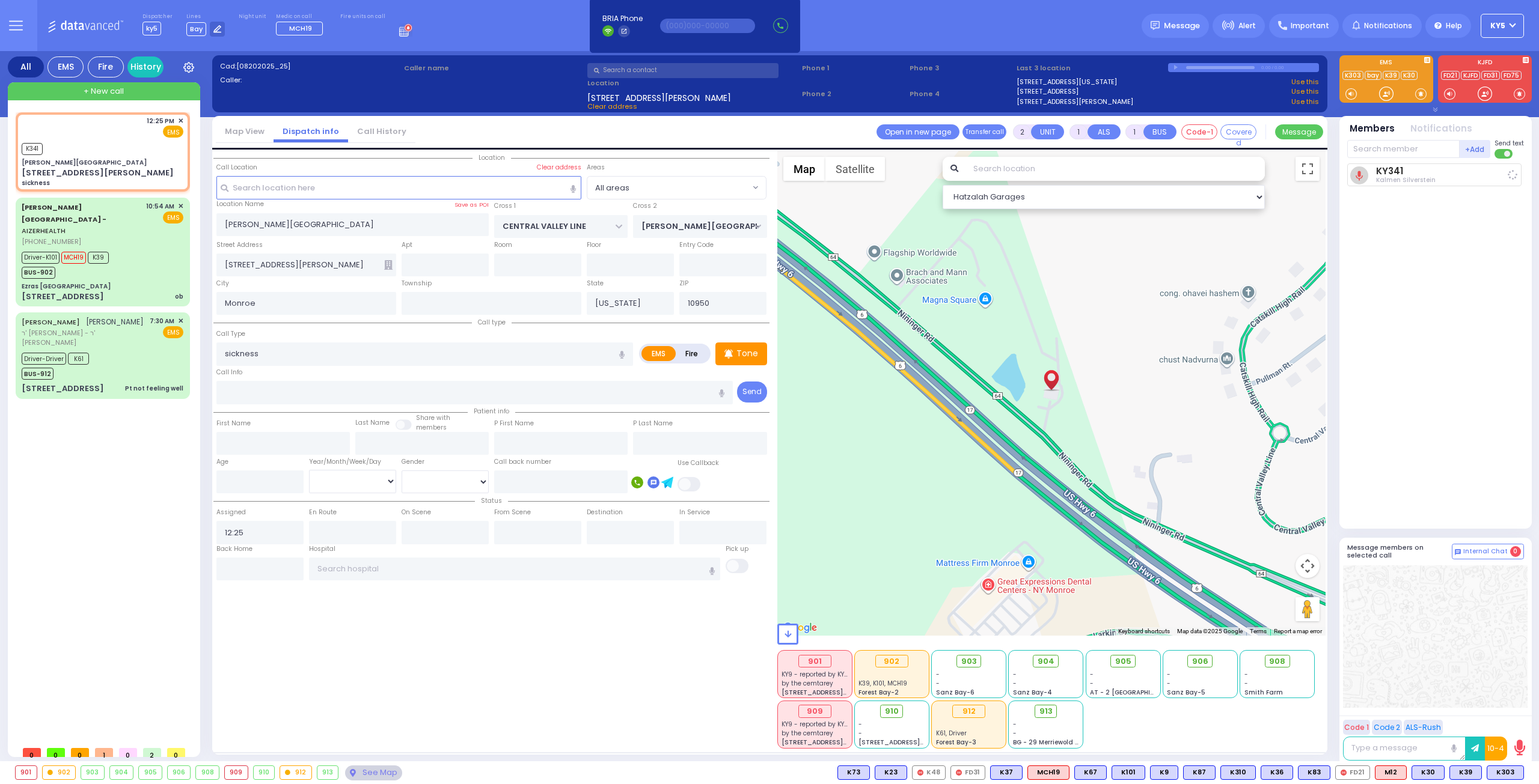
click at [1383, 161] on div "+Add KY341 [PERSON_NAME] Send text KY341" at bounding box center [1435, 332] width 177 height 387
click at [1382, 152] on input "text" at bounding box center [1404, 149] width 113 height 18
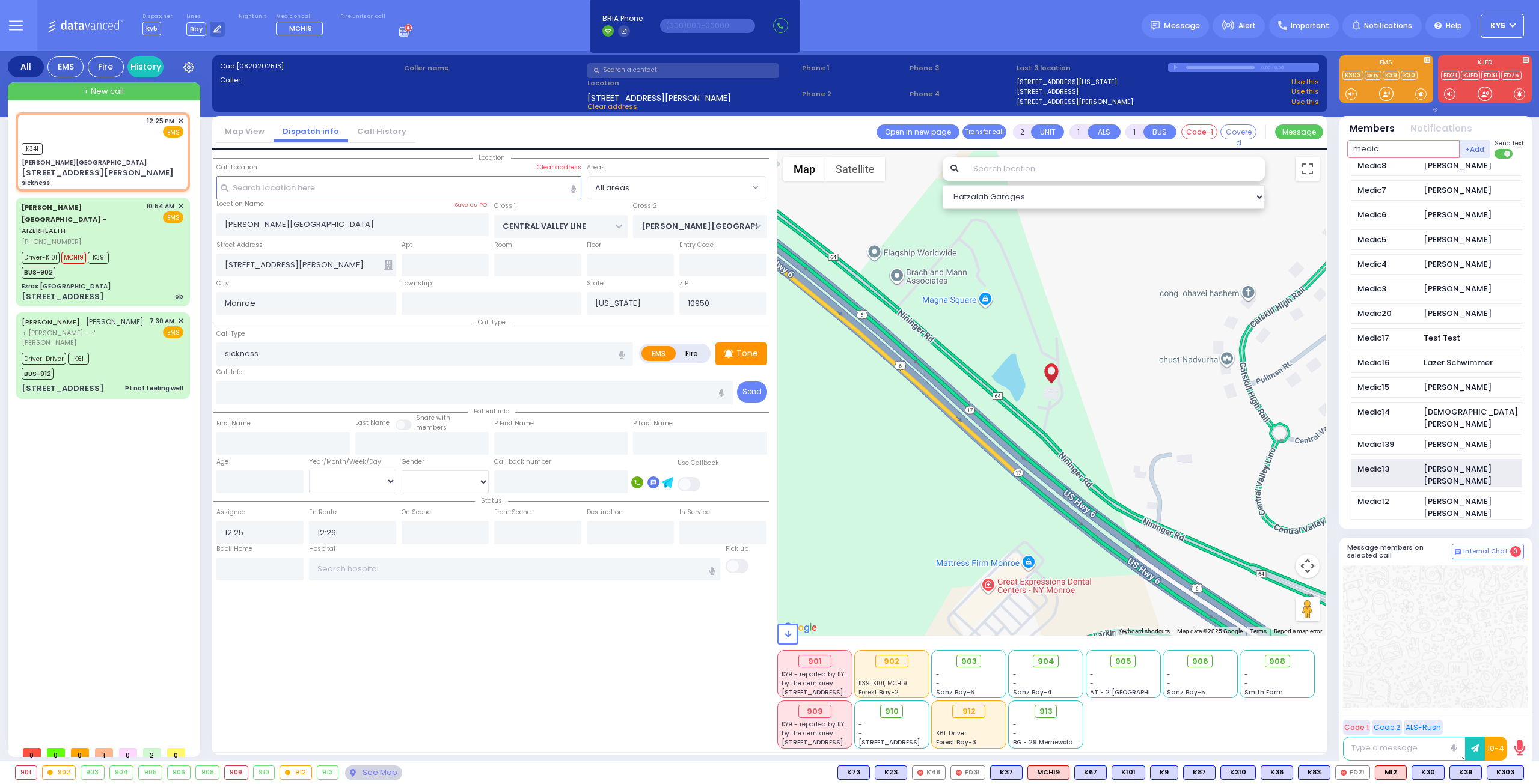
scroll to position [592, 0]
click at [1437, 478] on div "[PERSON_NAME] [PERSON_NAME]" at bounding box center [1472, 489] width 98 height 24
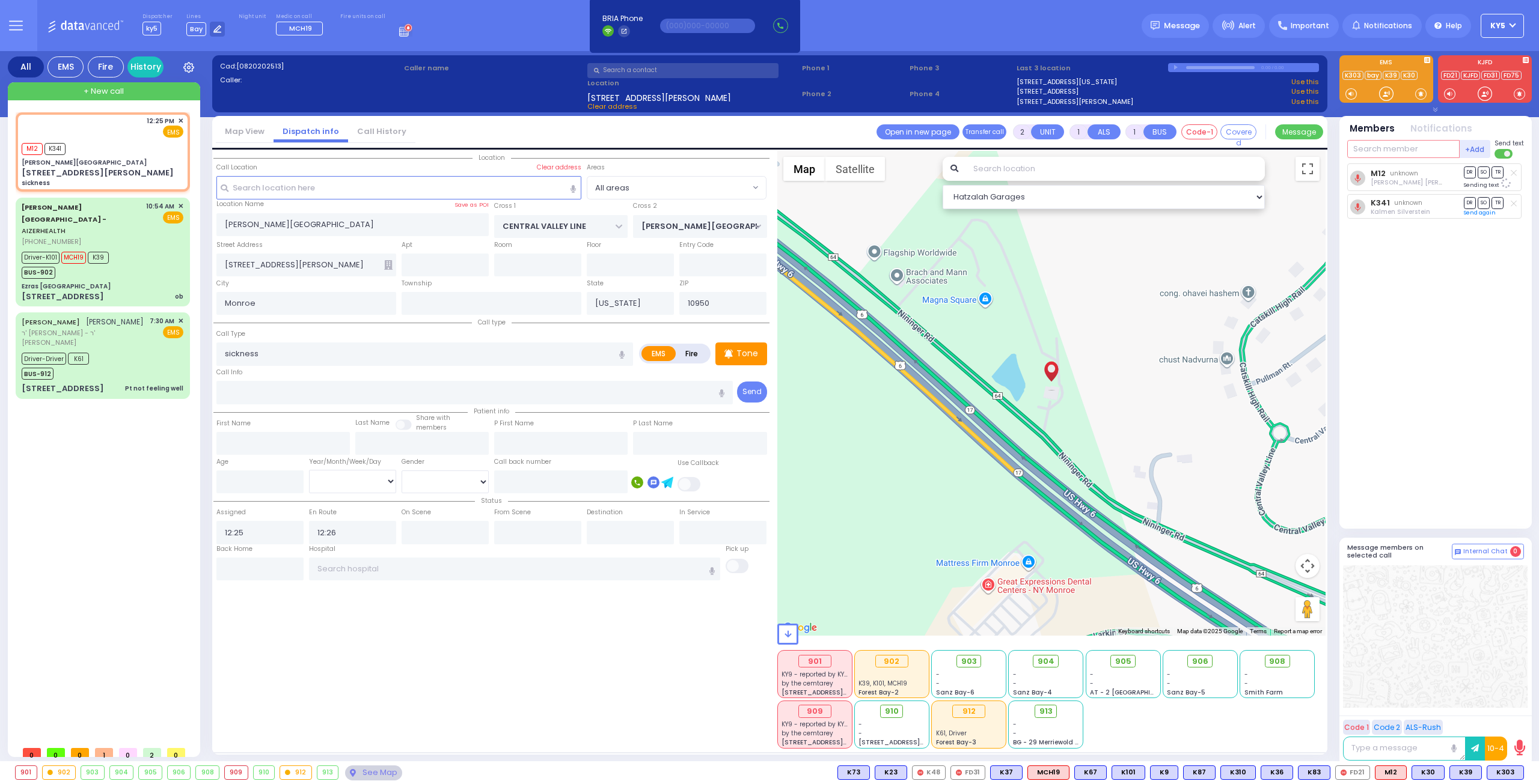
click at [1419, 145] on input "text" at bounding box center [1404, 149] width 113 height 18
click at [1462, 151] on button "+Add" at bounding box center [1475, 149] width 31 height 18
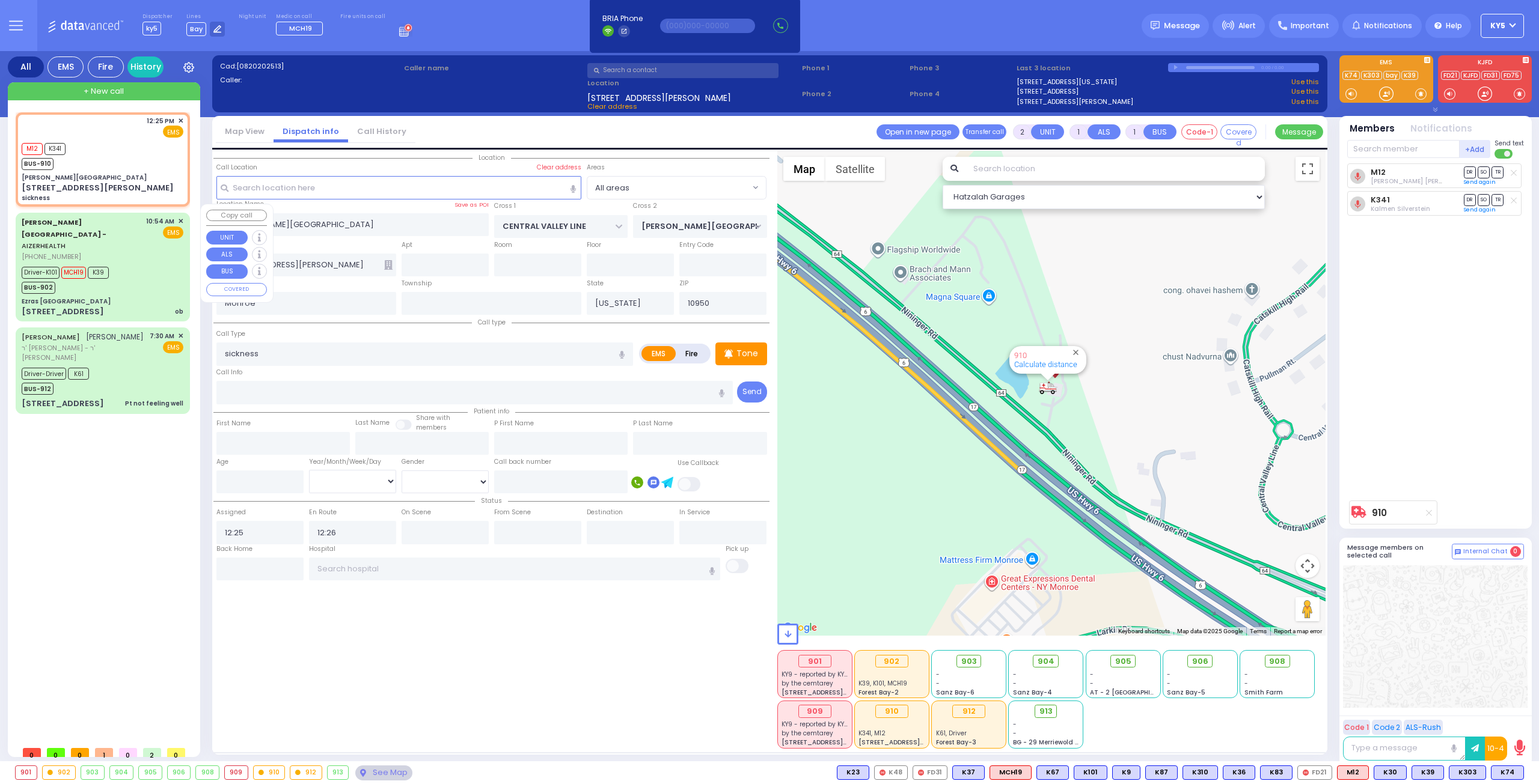
click at [129, 264] on div "Driver-K101 MCH19 K39 BUS-902" at bounding box center [103, 278] width 162 height 30
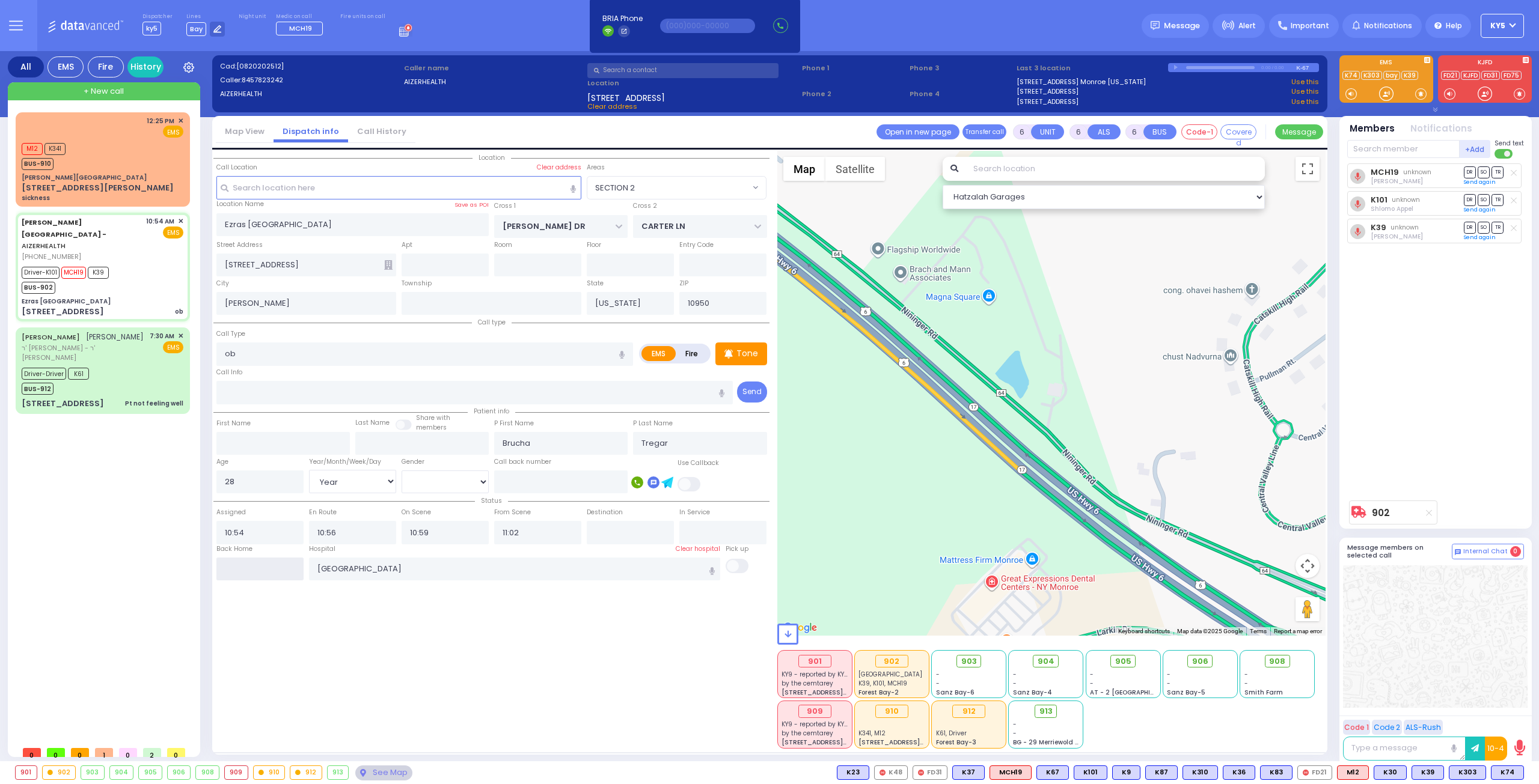
click at [243, 568] on input "text" at bounding box center [259, 569] width 87 height 23
click at [243, 565] on input "text" at bounding box center [259, 569] width 87 height 23
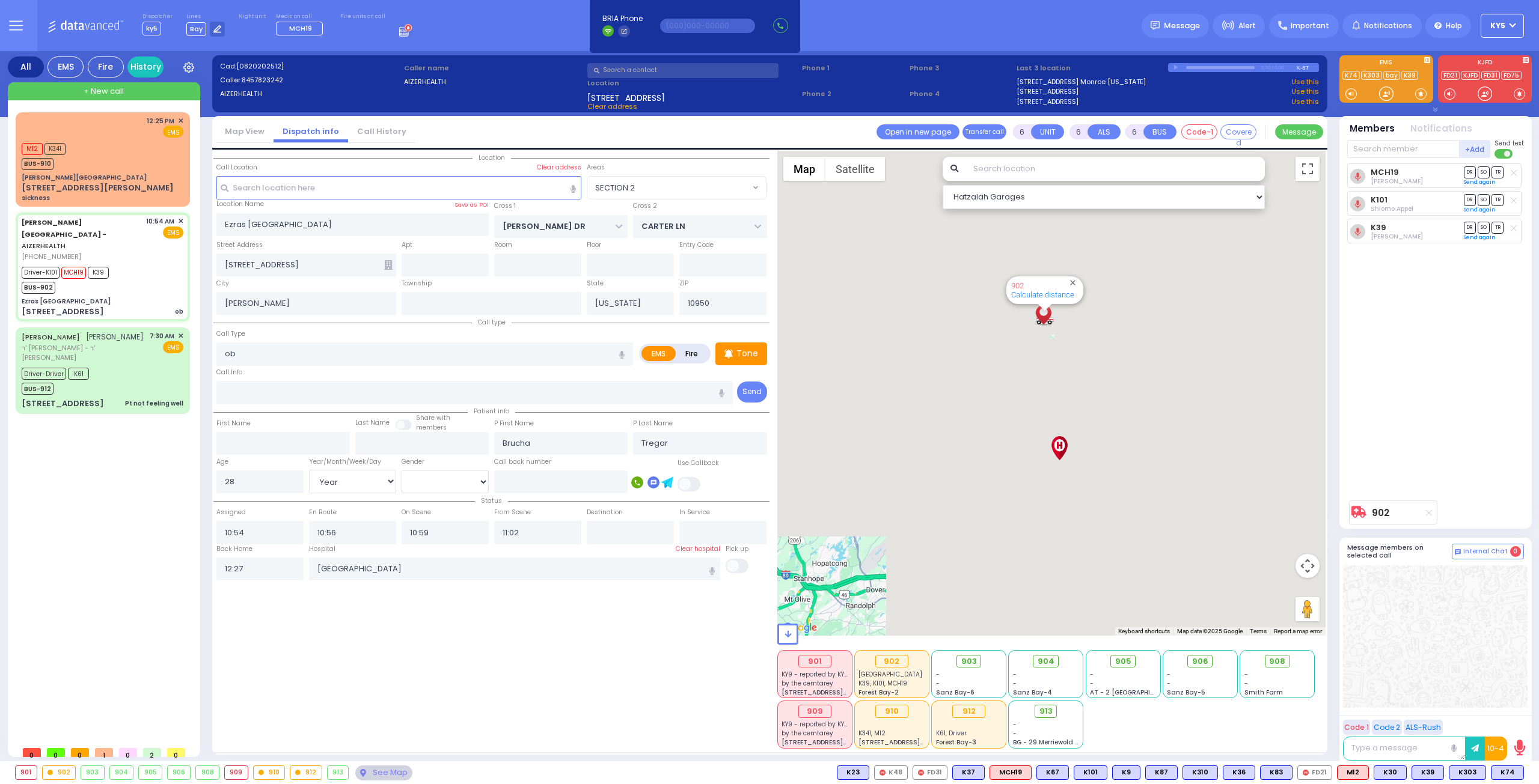
select select "SECTION 2"
select select "Year"
select select "[DEMOGRAPHIC_DATA]"
click at [244, 566] on input "12:27" at bounding box center [259, 569] width 87 height 23
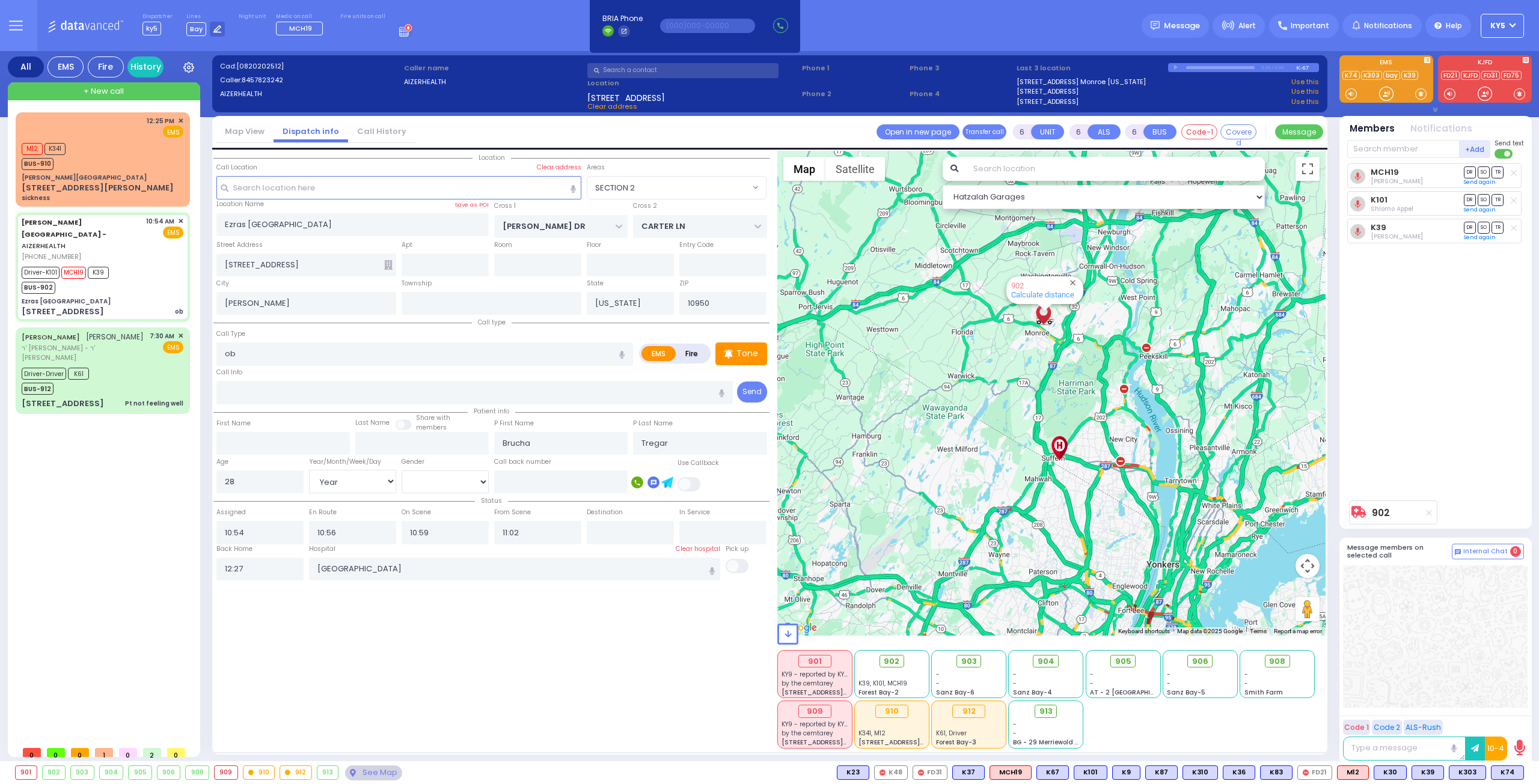
select select
radio input "true"
select select
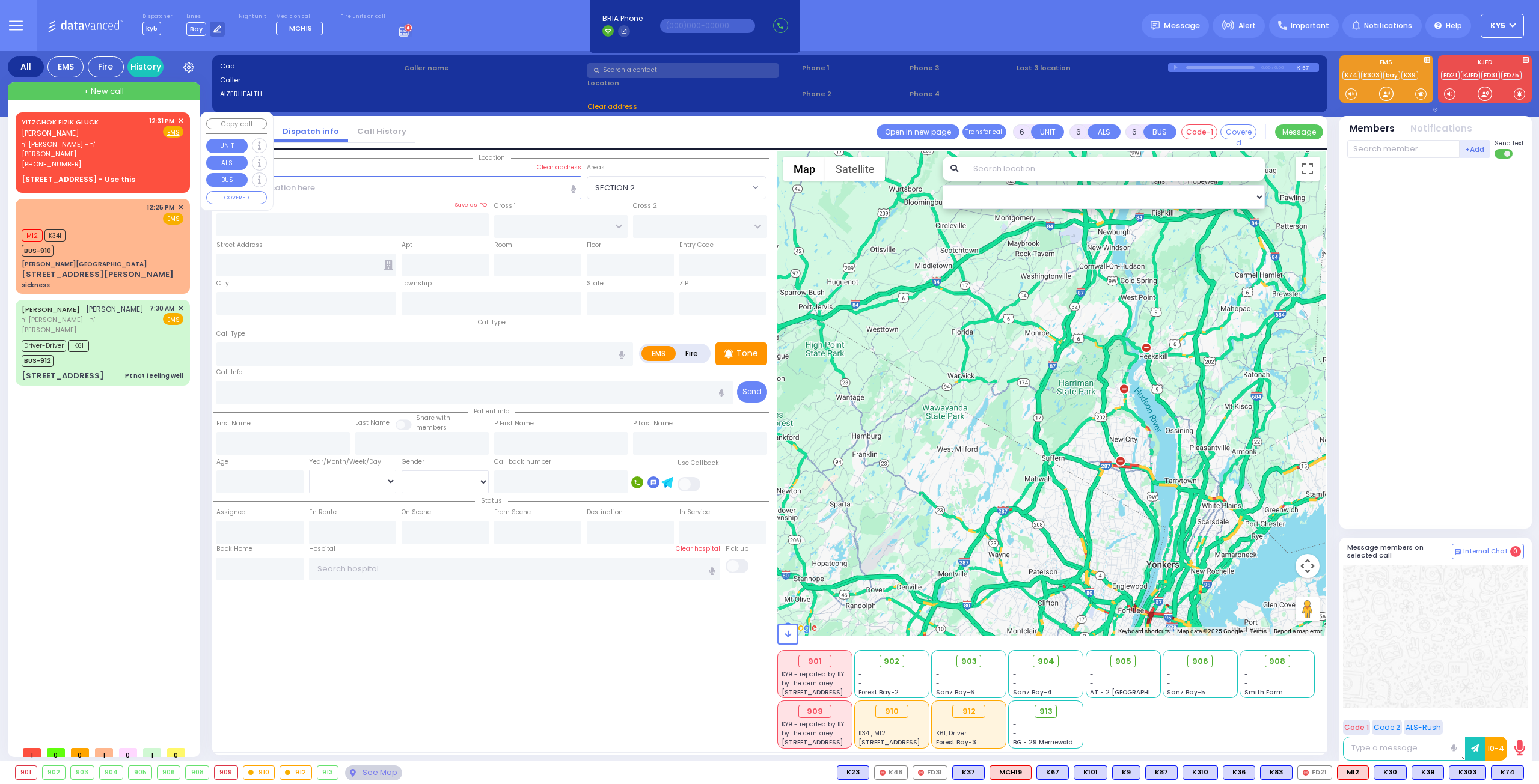
click at [107, 175] on u "11 MERON DR 302 - Use this" at bounding box center [78, 179] width 113 height 11
type input "2"
type input "1"
select select
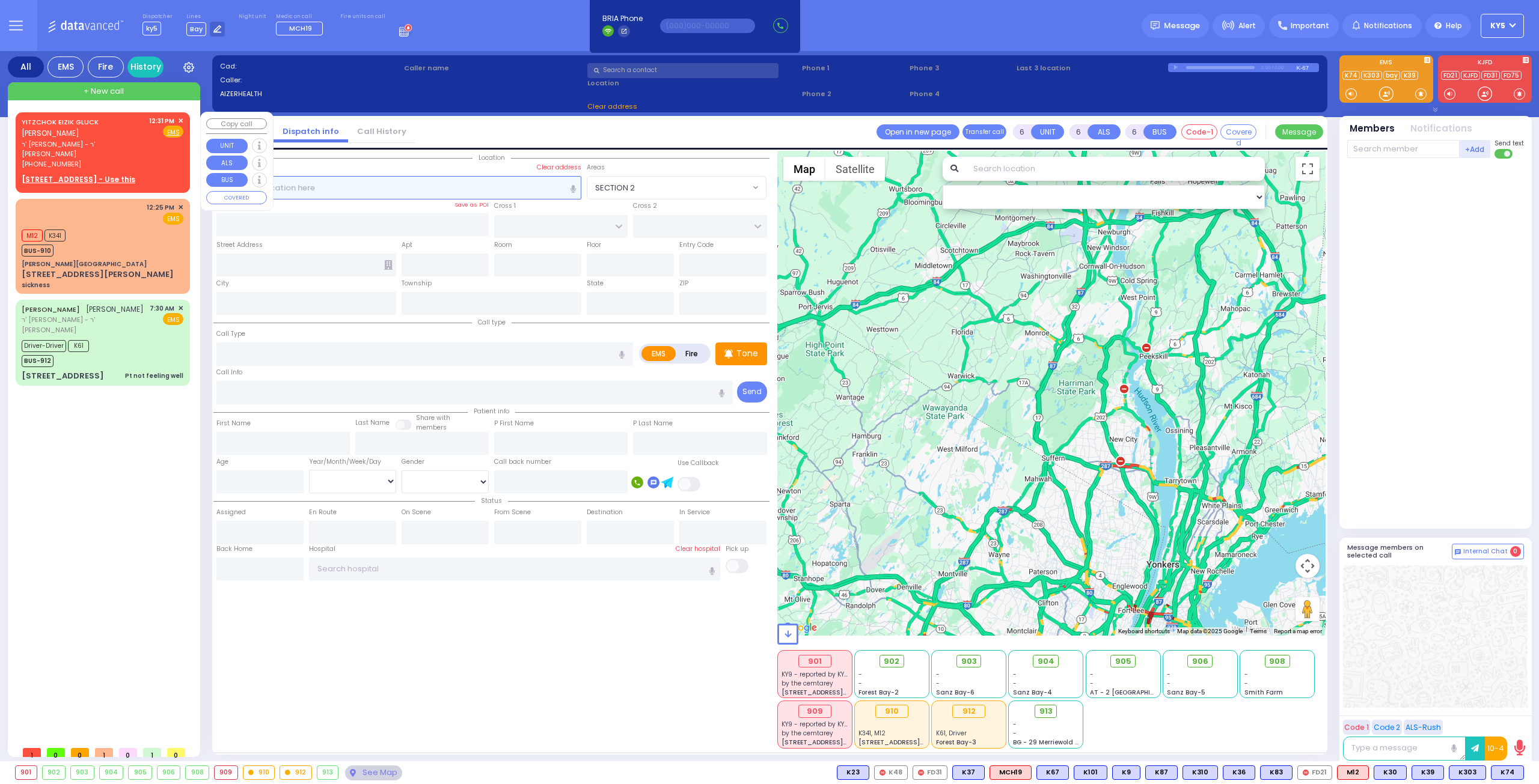
radio input "true"
type input "YITZCHOK EIZIK"
type input "GLUCK"
select select
type input "12:31"
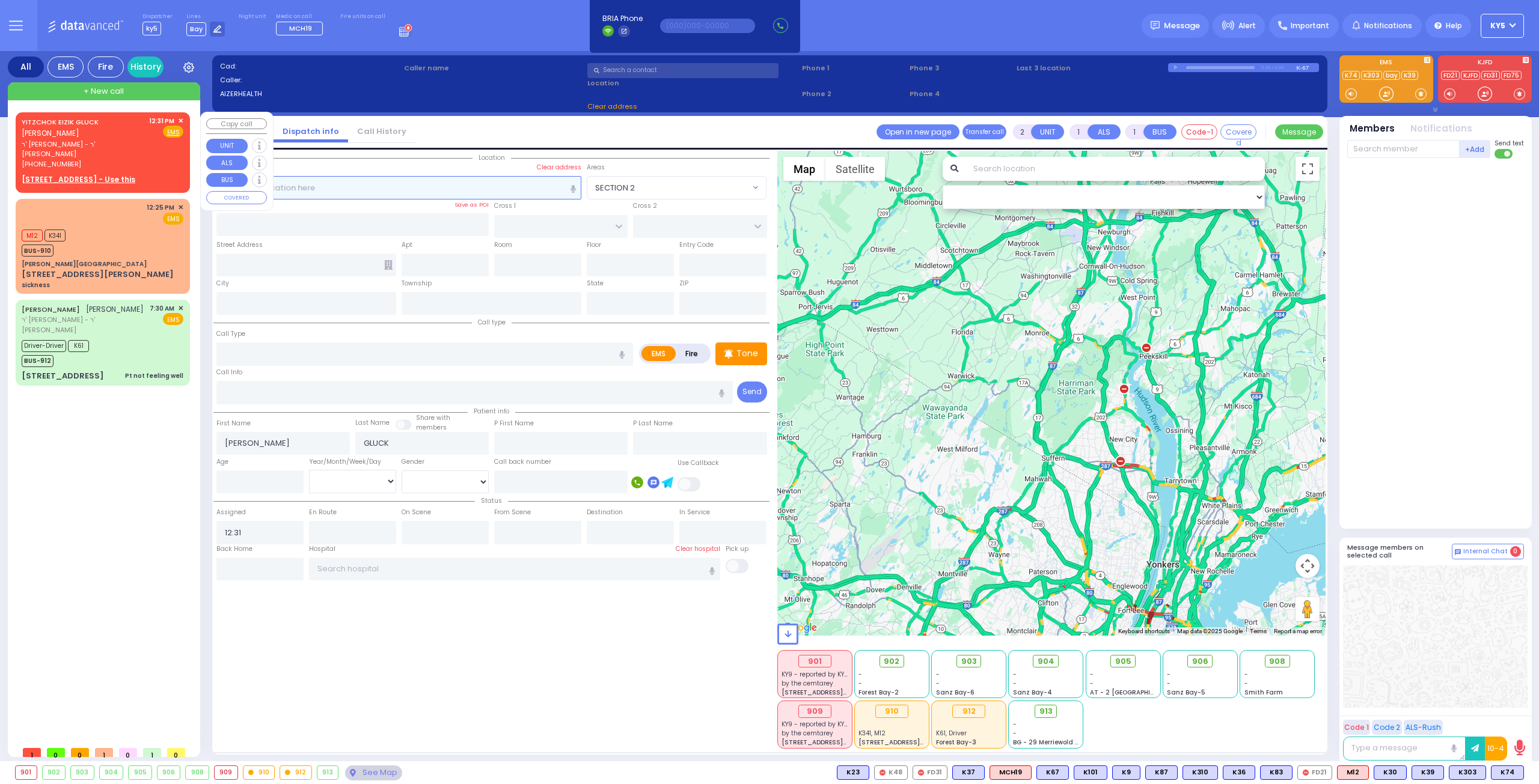
select select "Hatzalah Garages"
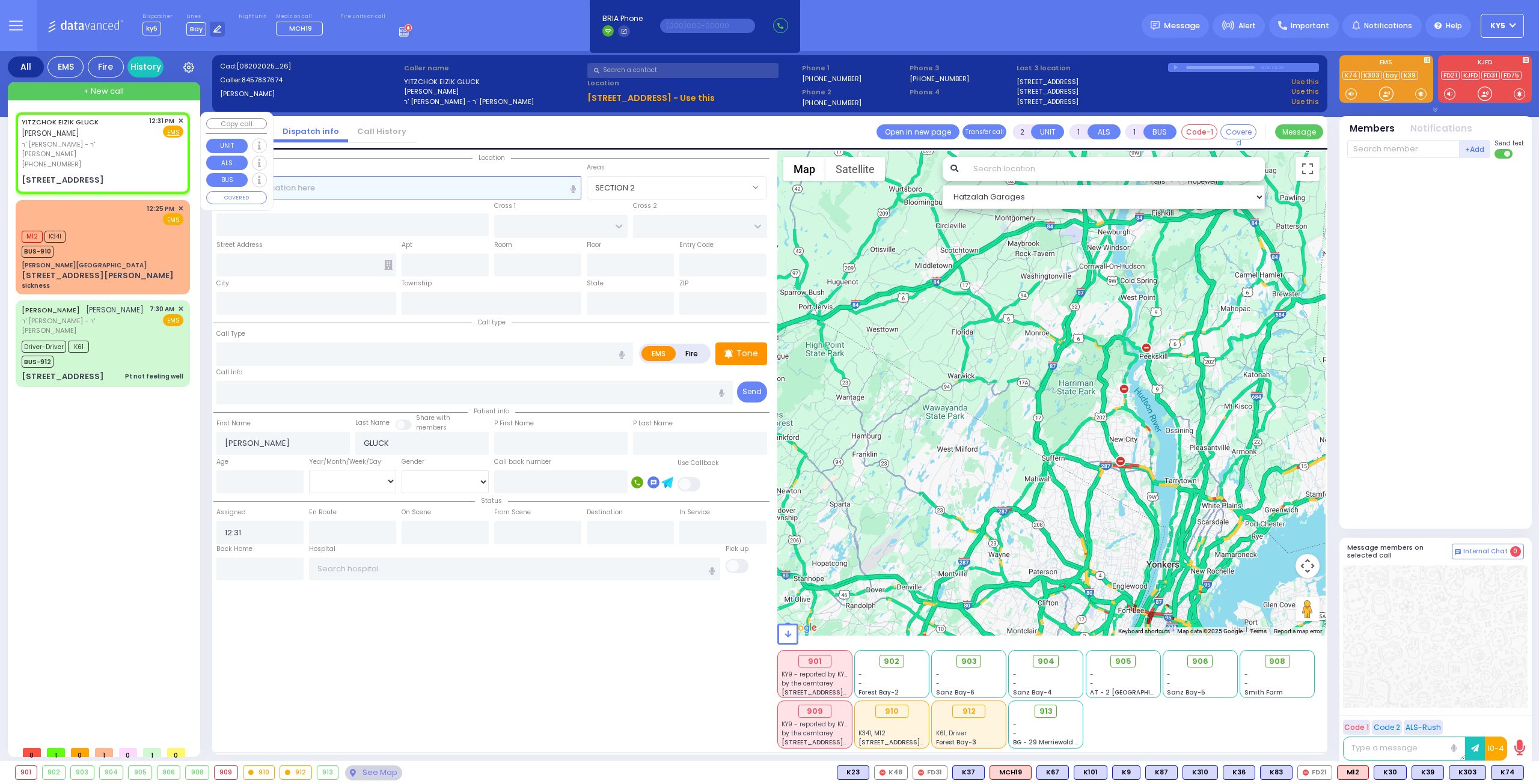
select select
radio input "true"
select select
select select "Hatzalah Garages"
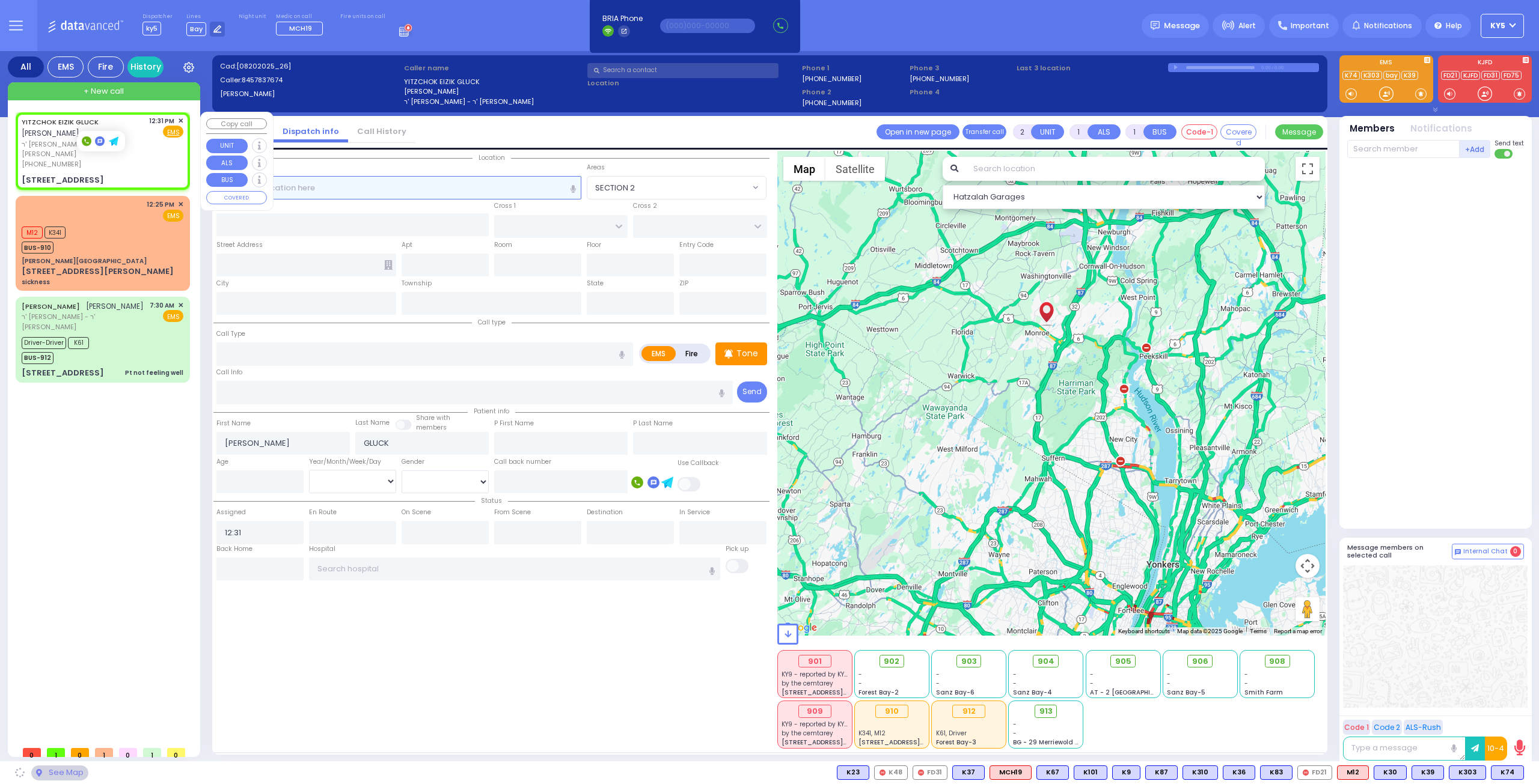
type input "KAHAN DR"
type input "GETZIL BERGER BLVD"
type input "11 MERON DR"
type input "302"
type input "Monroe"
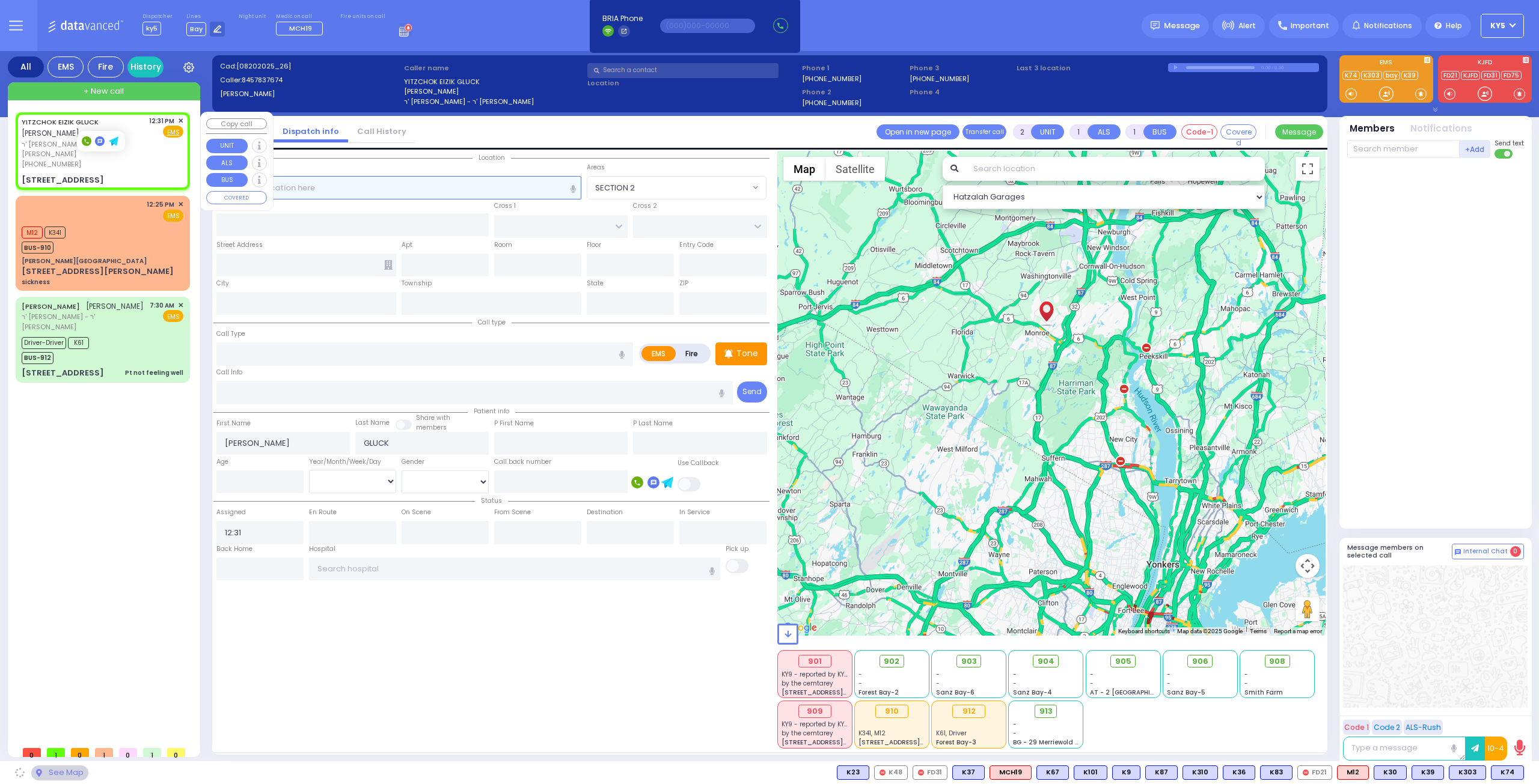
type input "[US_STATE]"
type input "10950"
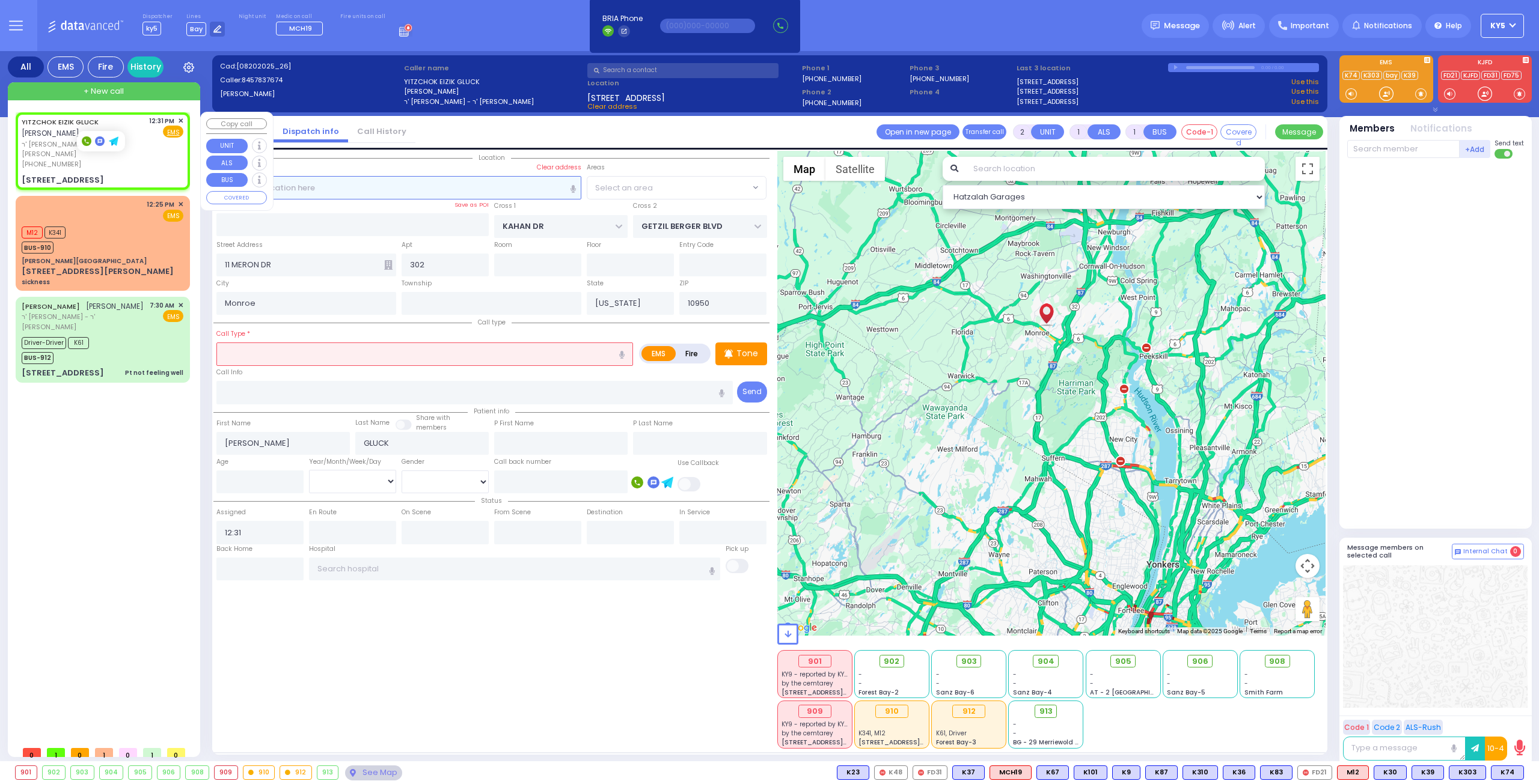
select select
radio input "true"
select select
select select "Hatzalah Garages"
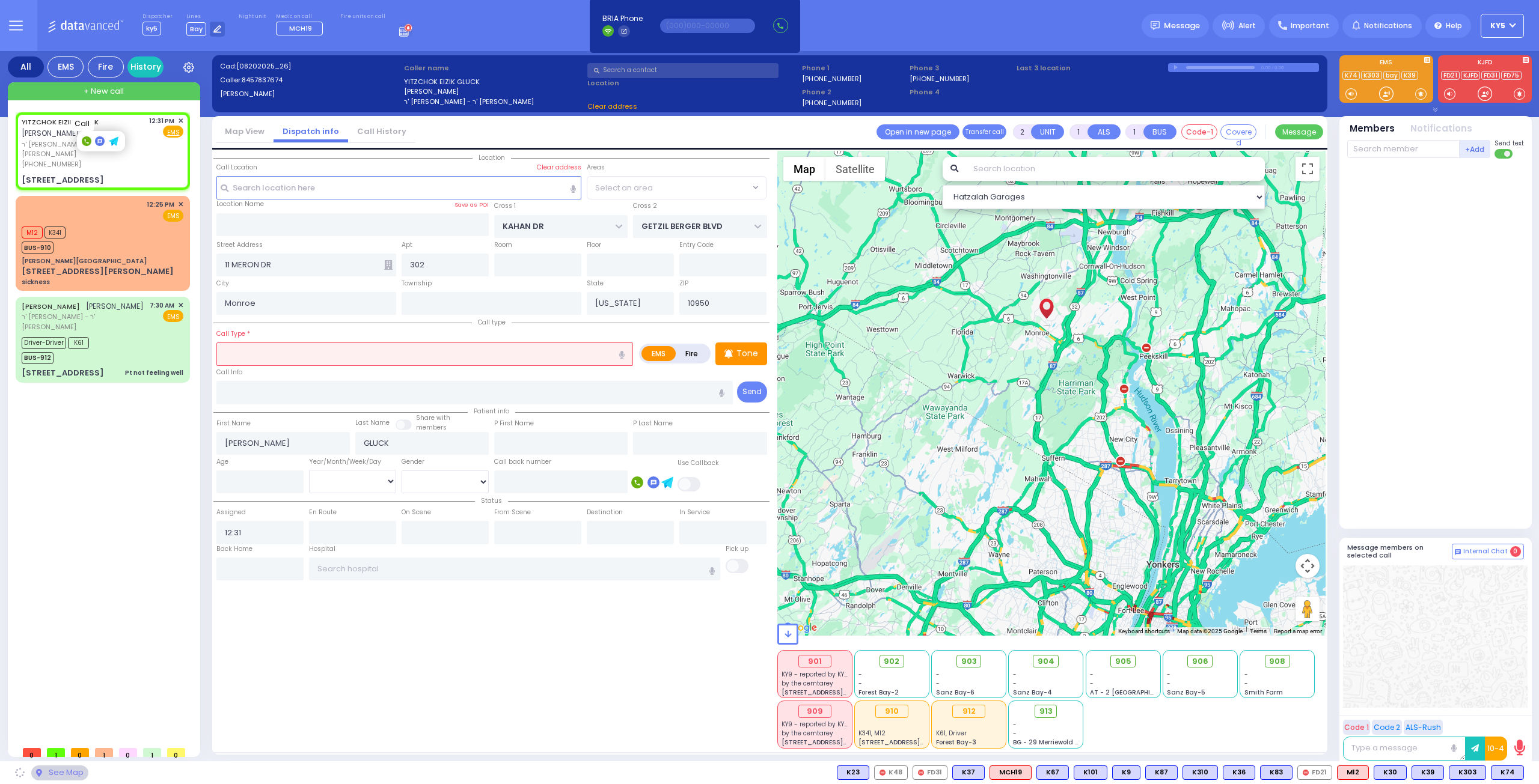
click at [86, 142] on rect at bounding box center [86, 141] width 10 height 10
type input "8457837674"
select select
radio input "true"
select select
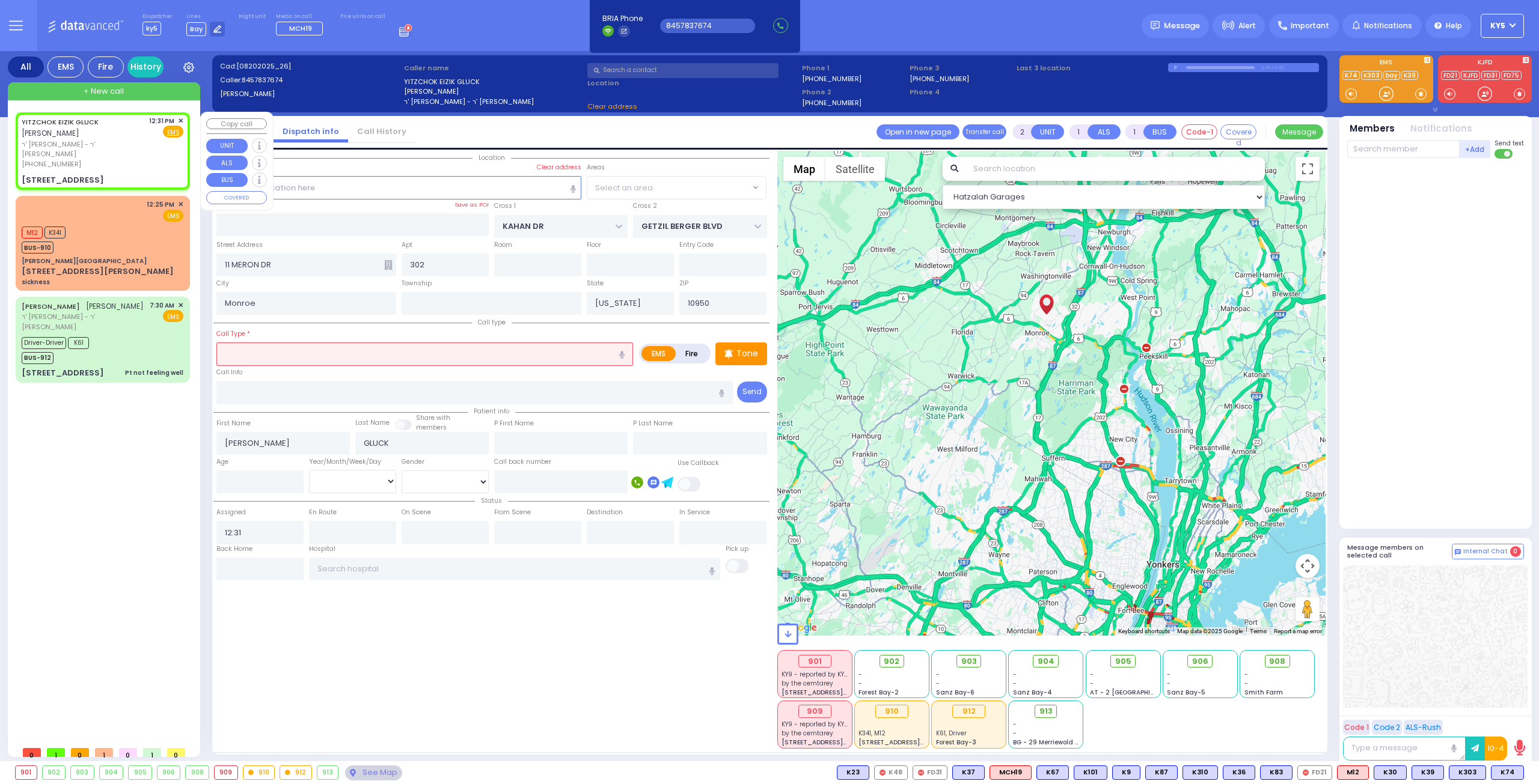
select select "SECTION 4"
select select "Hatzalah Garages"
select select "SECTION 4"
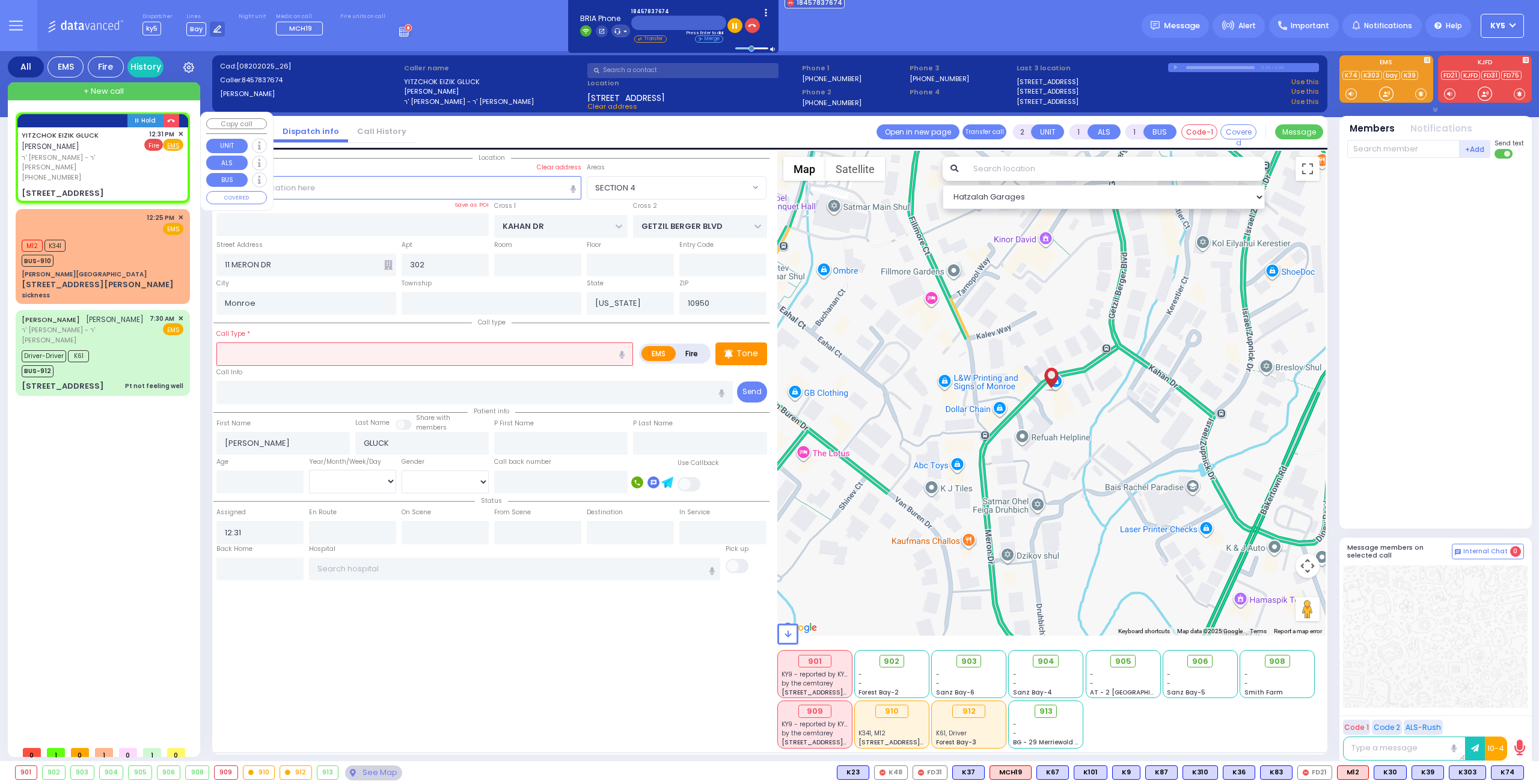
click at [160, 145] on span "Fire" at bounding box center [153, 144] width 19 height 12
select select
radio input "false"
radio input "true"
select select
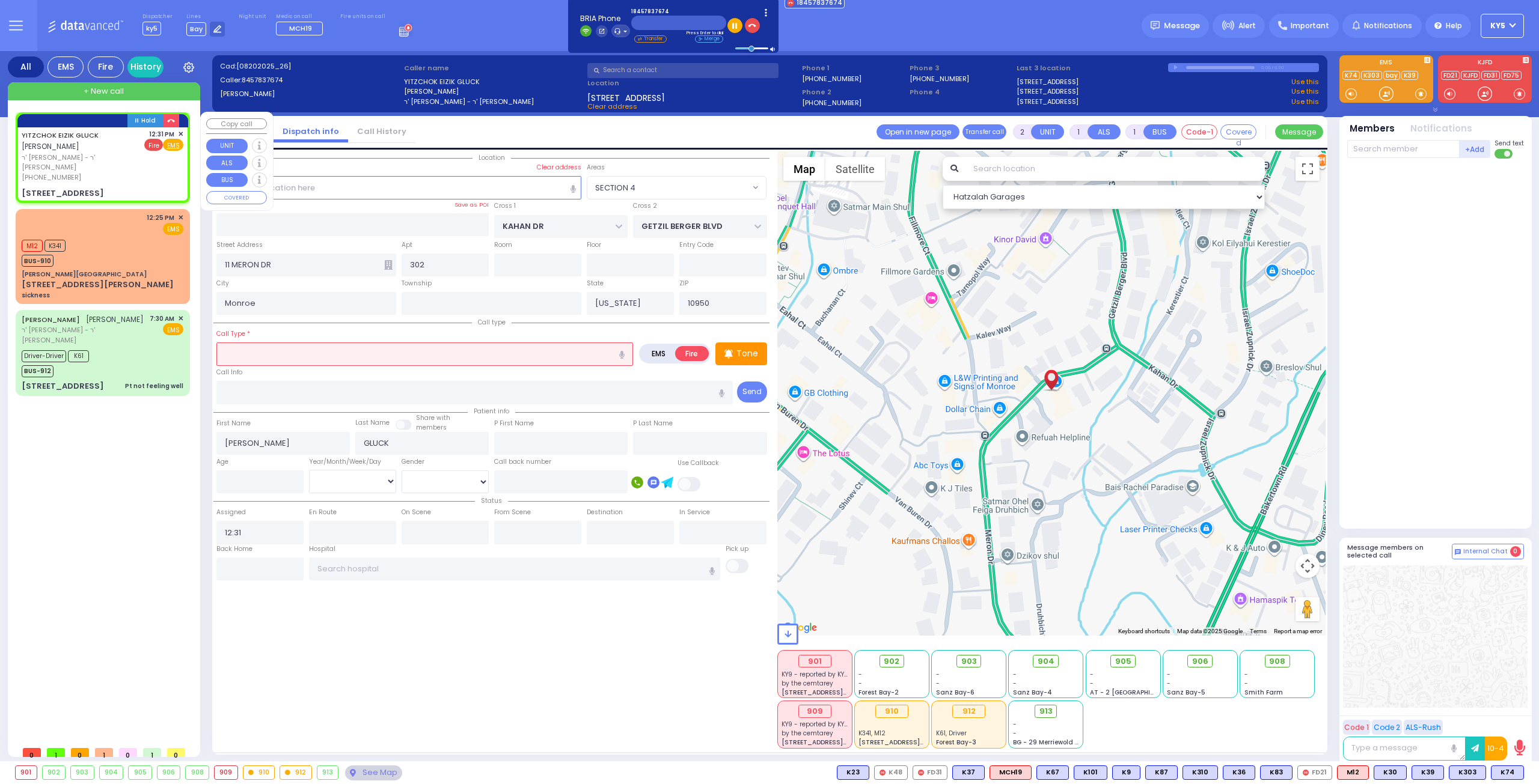
select select "Hatzalah Garages"
select select "SECTION 4"
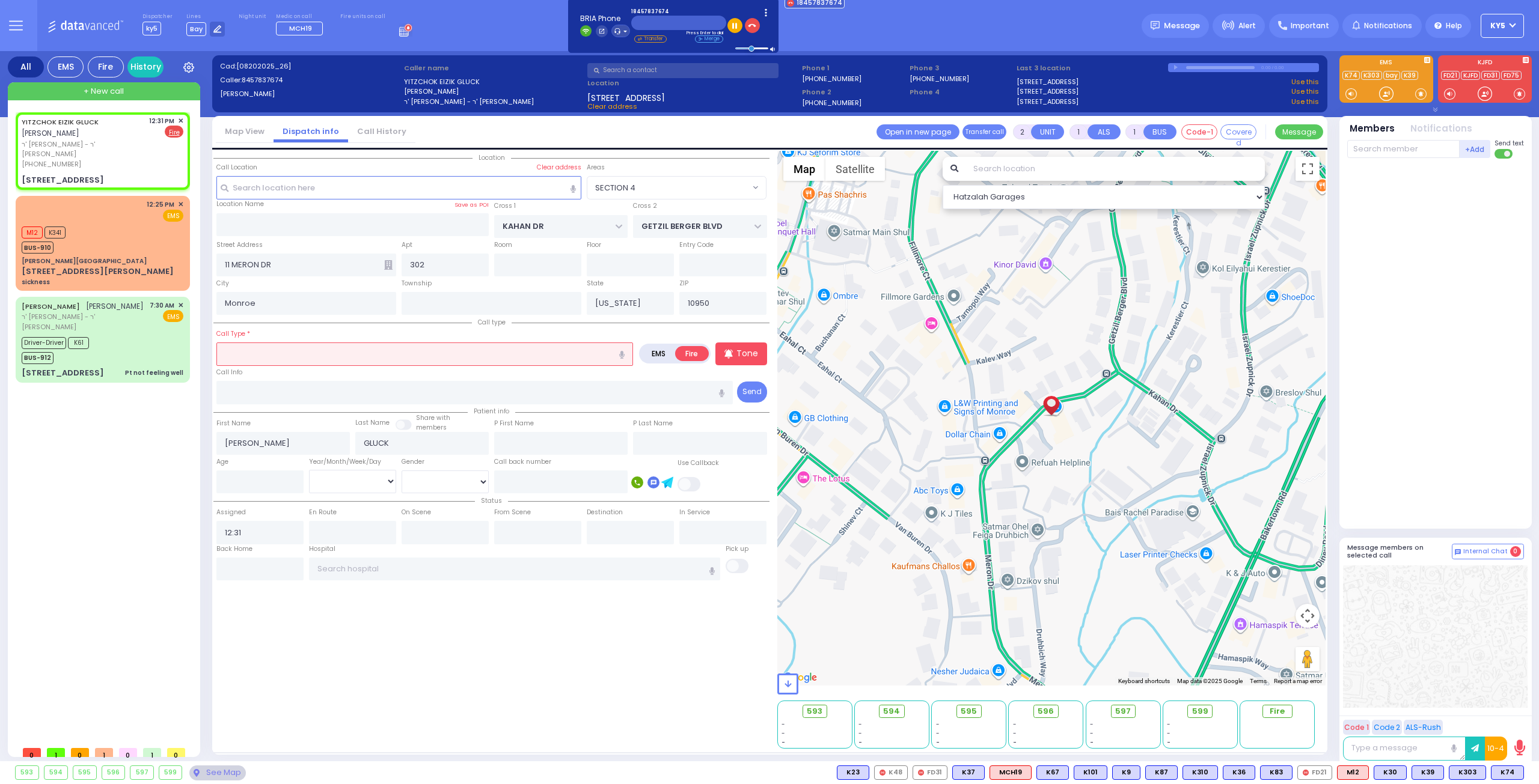
click at [269, 352] on input "text" at bounding box center [424, 354] width 417 height 23
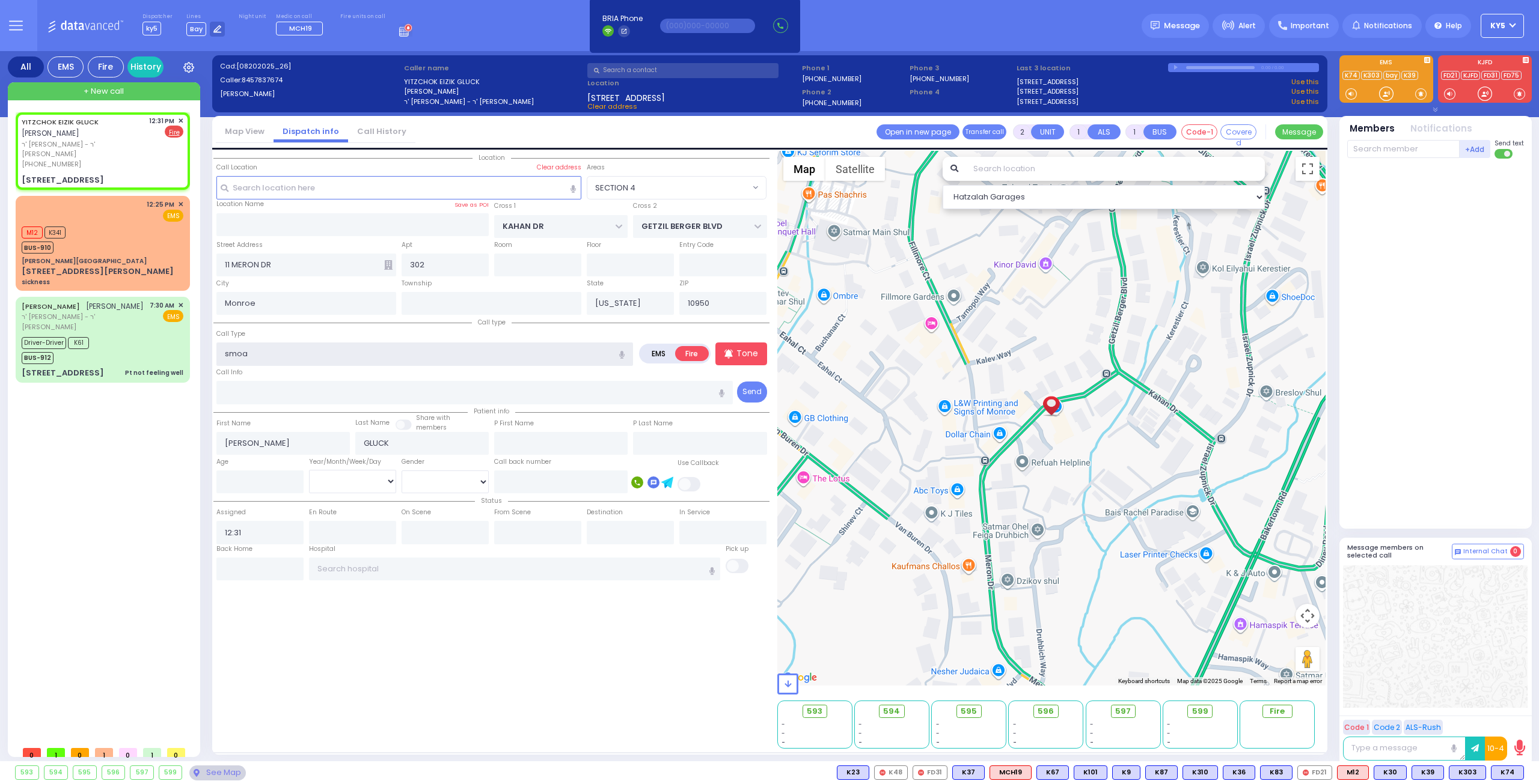
type input "smo"
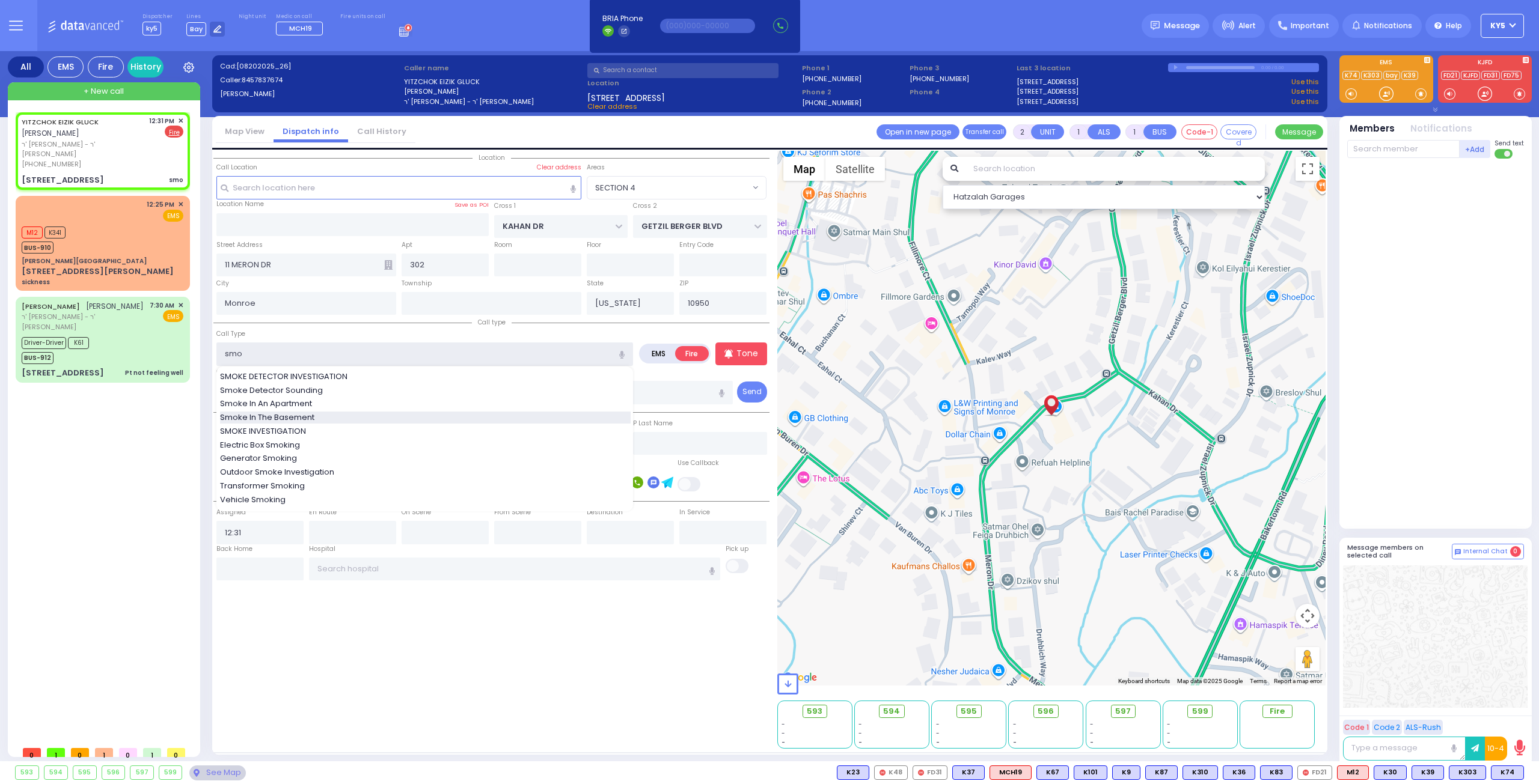
select select
radio input "true"
select select
select select "Hatzalah Garages"
type input "smo"
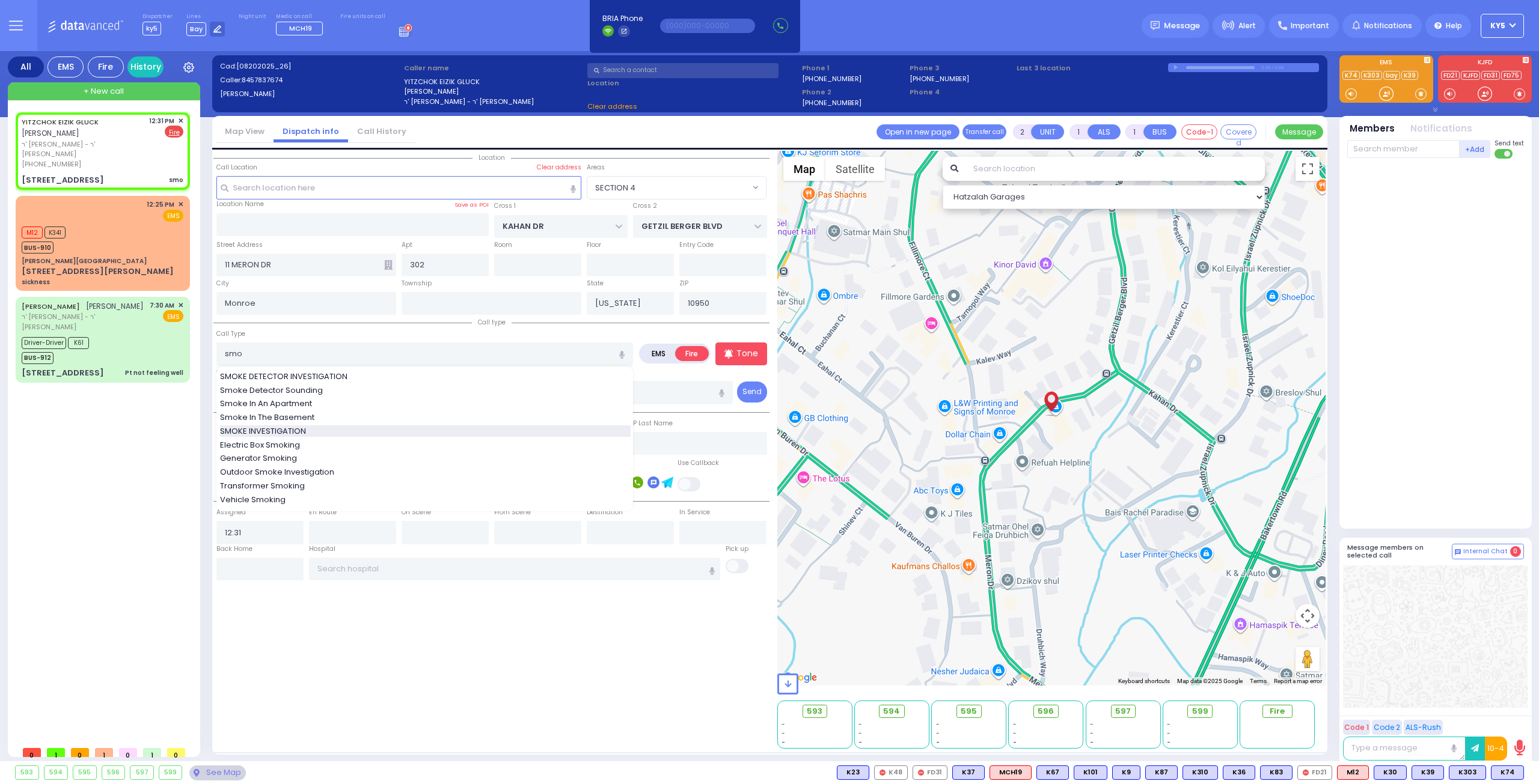
select select "SECTION 4"
click at [265, 427] on span "SMOKE INVESTIGATION" at bounding box center [265, 432] width 91 height 12
type input "SMOKE INVESTIGATION"
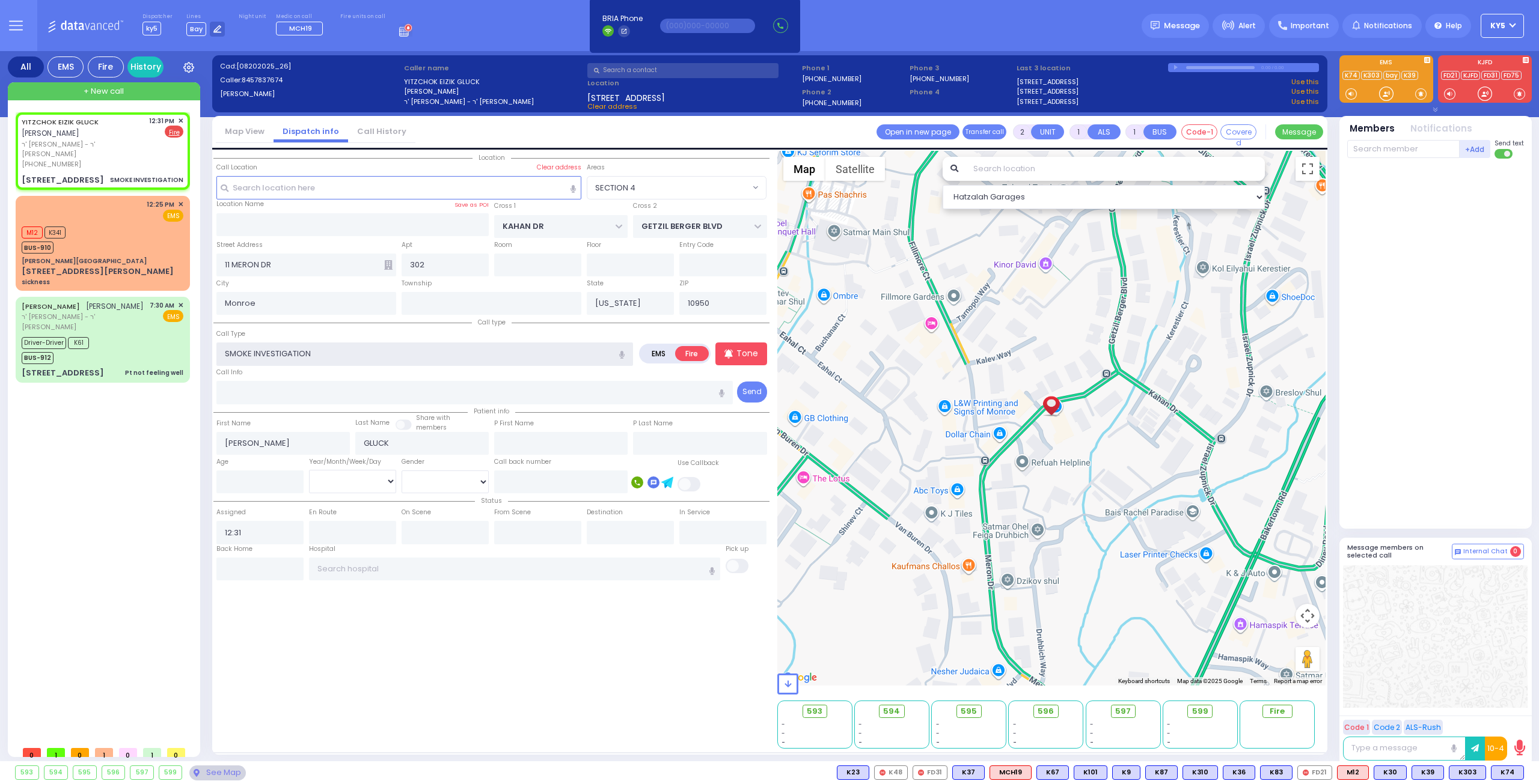
select select
radio input "true"
select select
select select "Hatzalah Garages"
select select "SECTION 4"
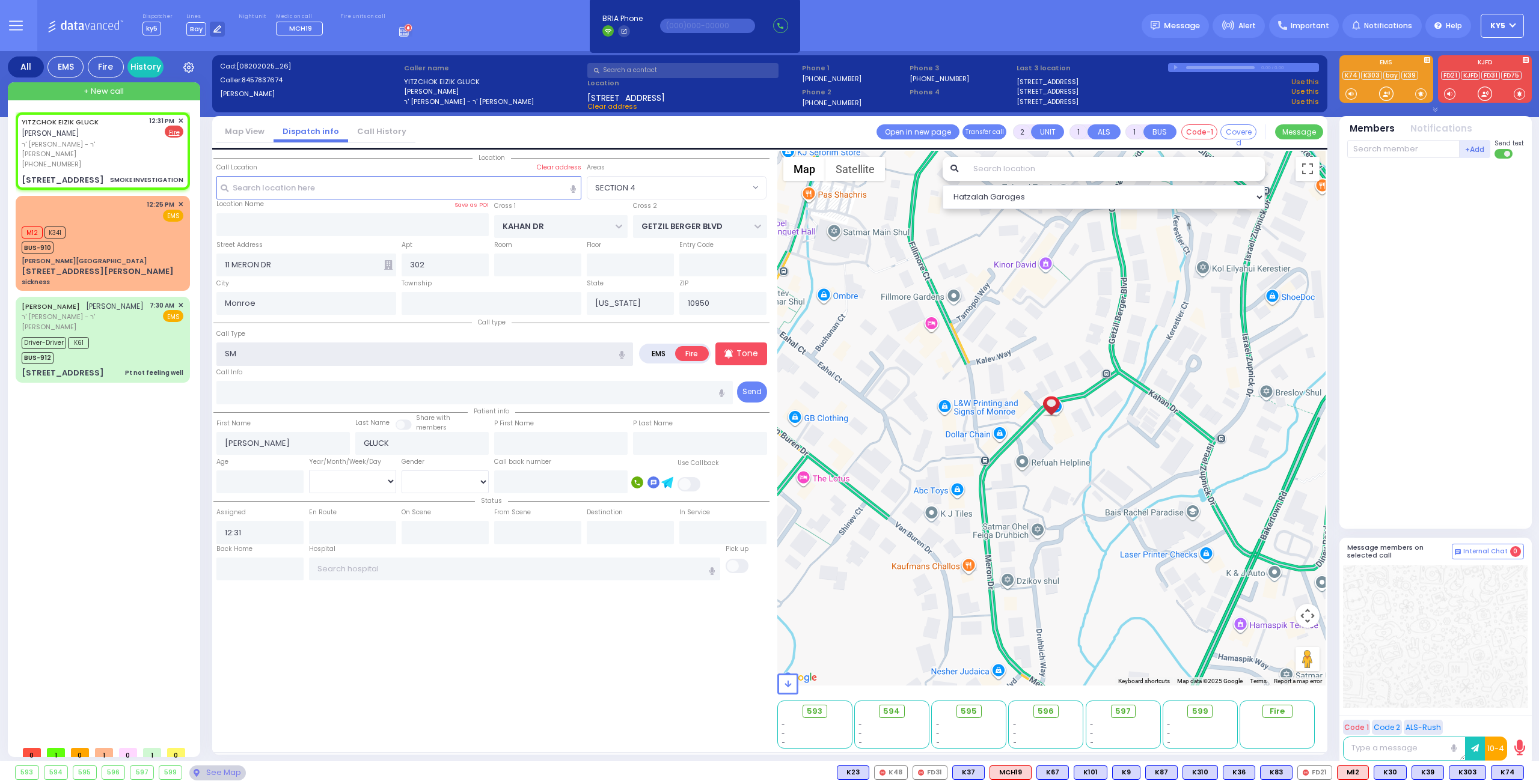
type input "S"
click at [295, 374] on span "ODOR INVESTIGATION" at bounding box center [264, 377] width 86 height 12
type input "ODOR INVESTIGATION"
type input "1"
select select
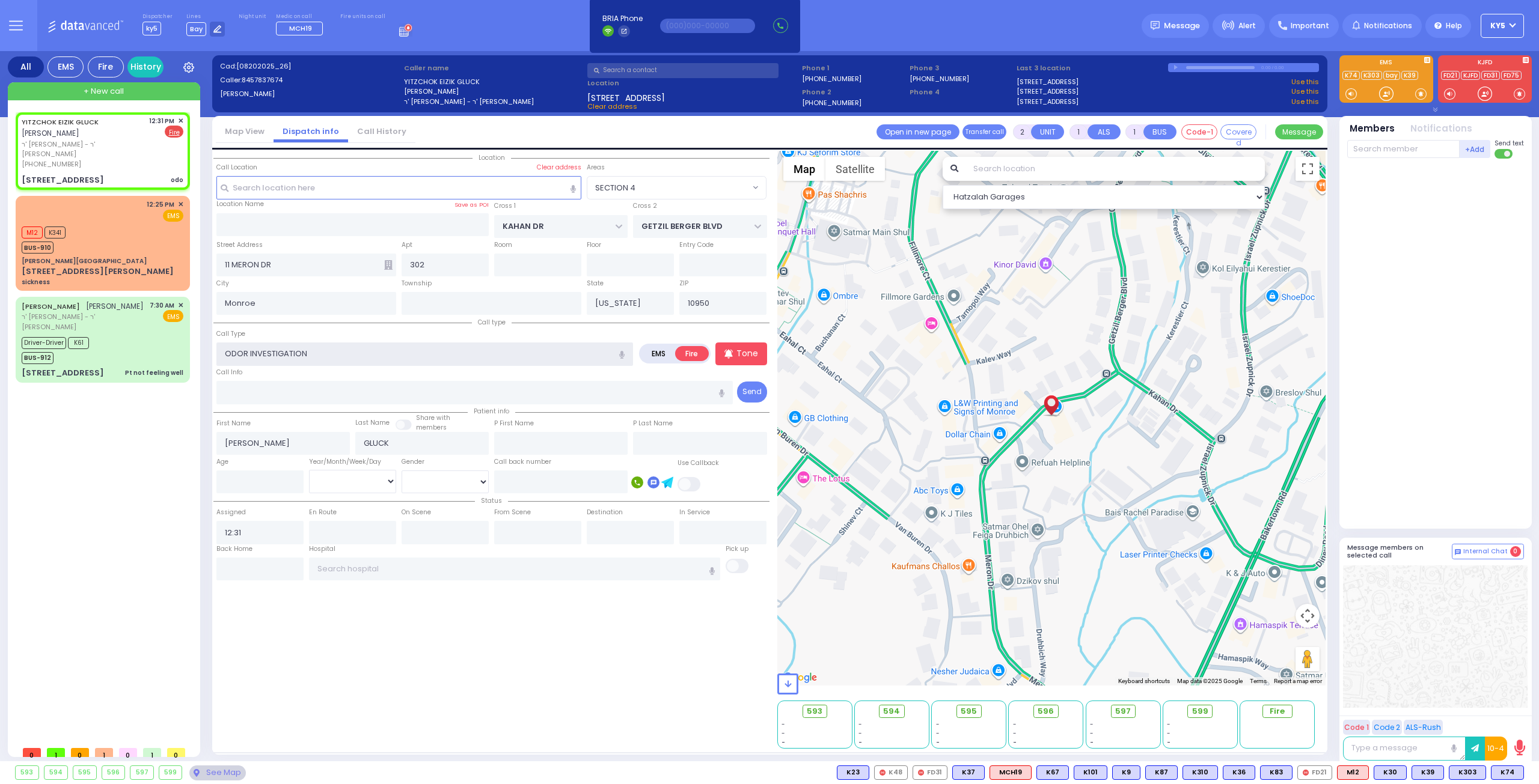
radio input "true"
select select
select select "SECTION 4"
select select "Hatzalah Garages"
type input "0"
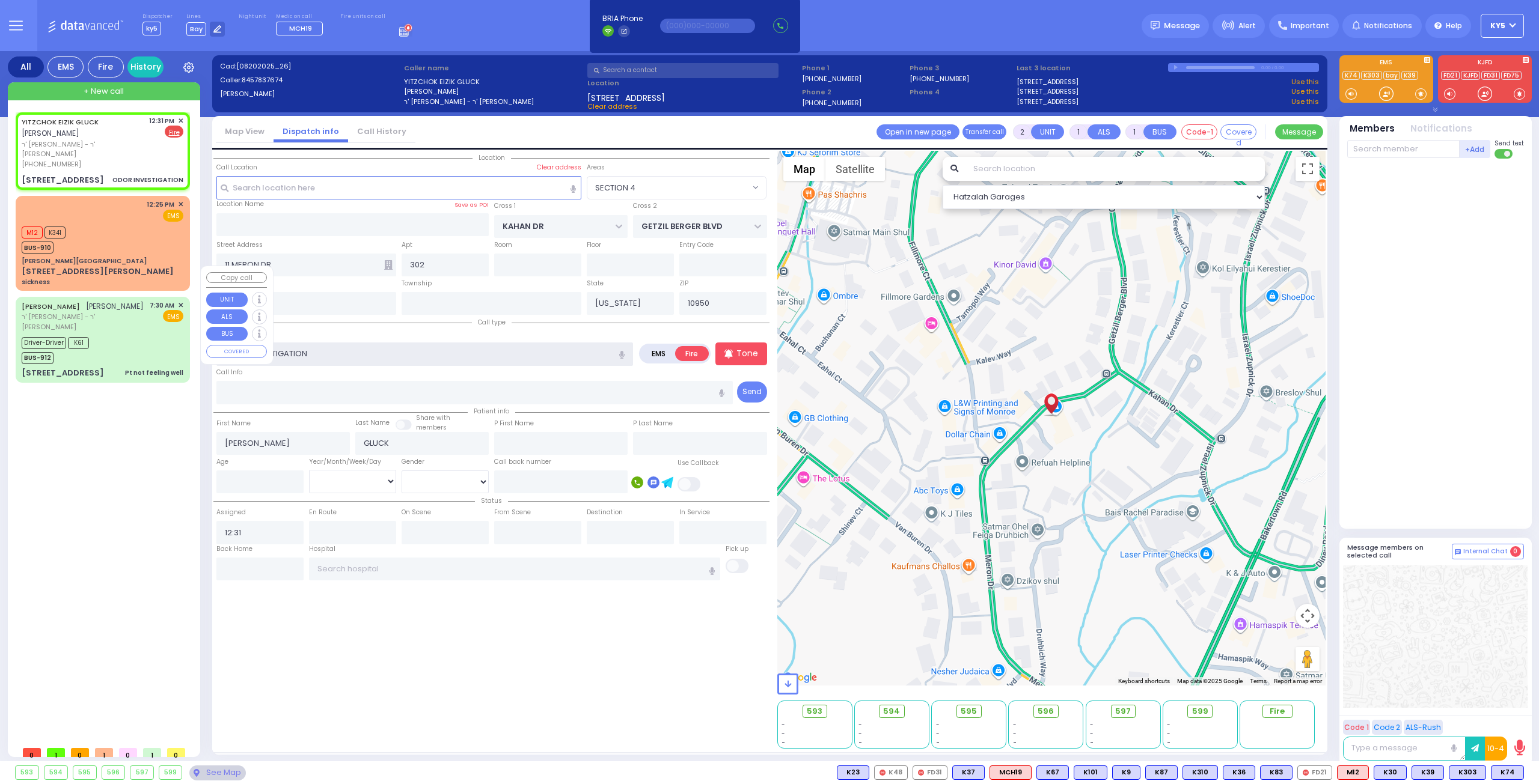
select select
radio input "true"
select select
select select "Hatzalah Garages"
select select "SECTION 4"
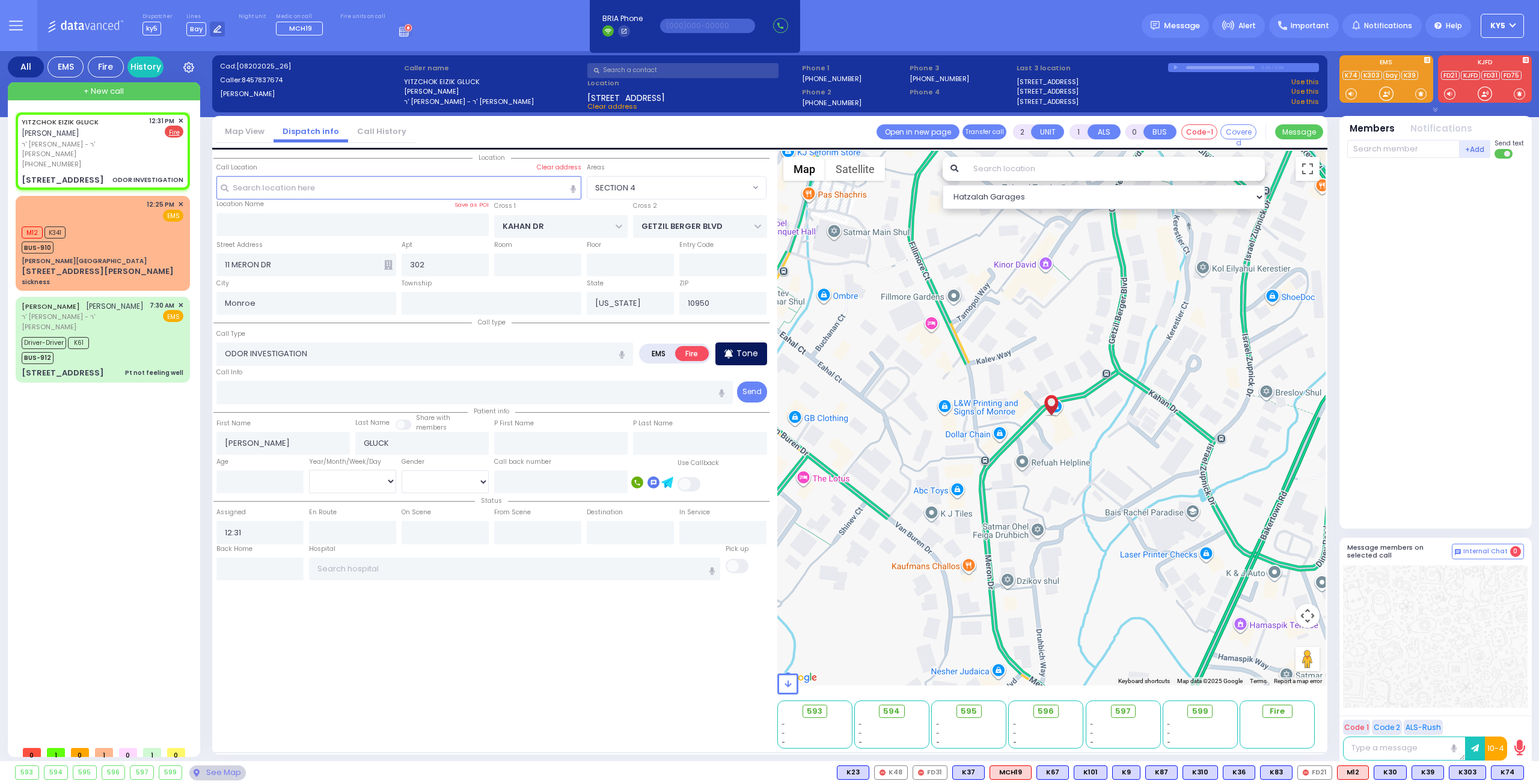
select select
radio input "true"
select select
select select "Hatzalah Garages"
click at [743, 355] on p "Tone" at bounding box center [747, 353] width 22 height 12
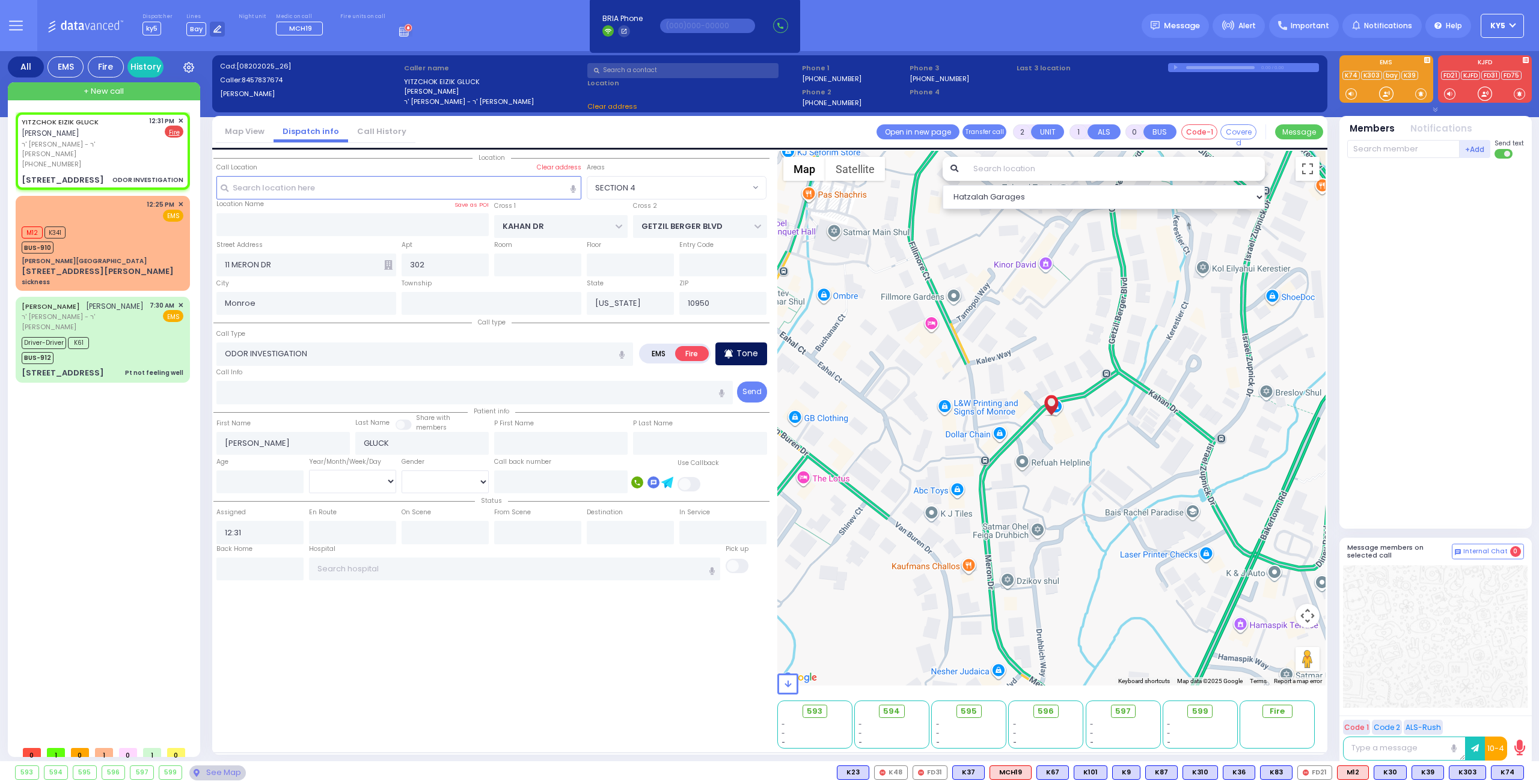
select select "SECTION 4"
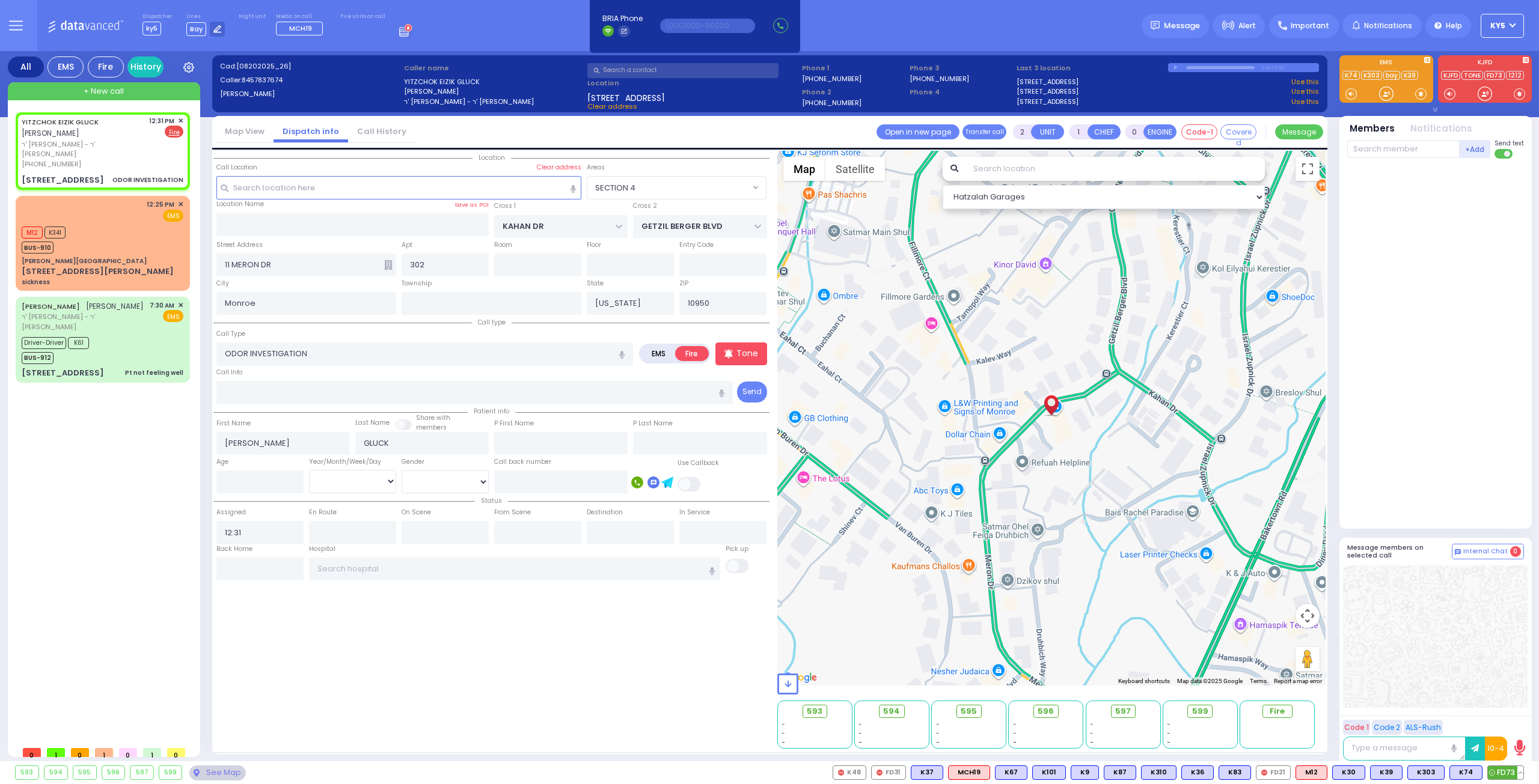
click at [1507, 770] on span "FD73" at bounding box center [1505, 773] width 35 height 13
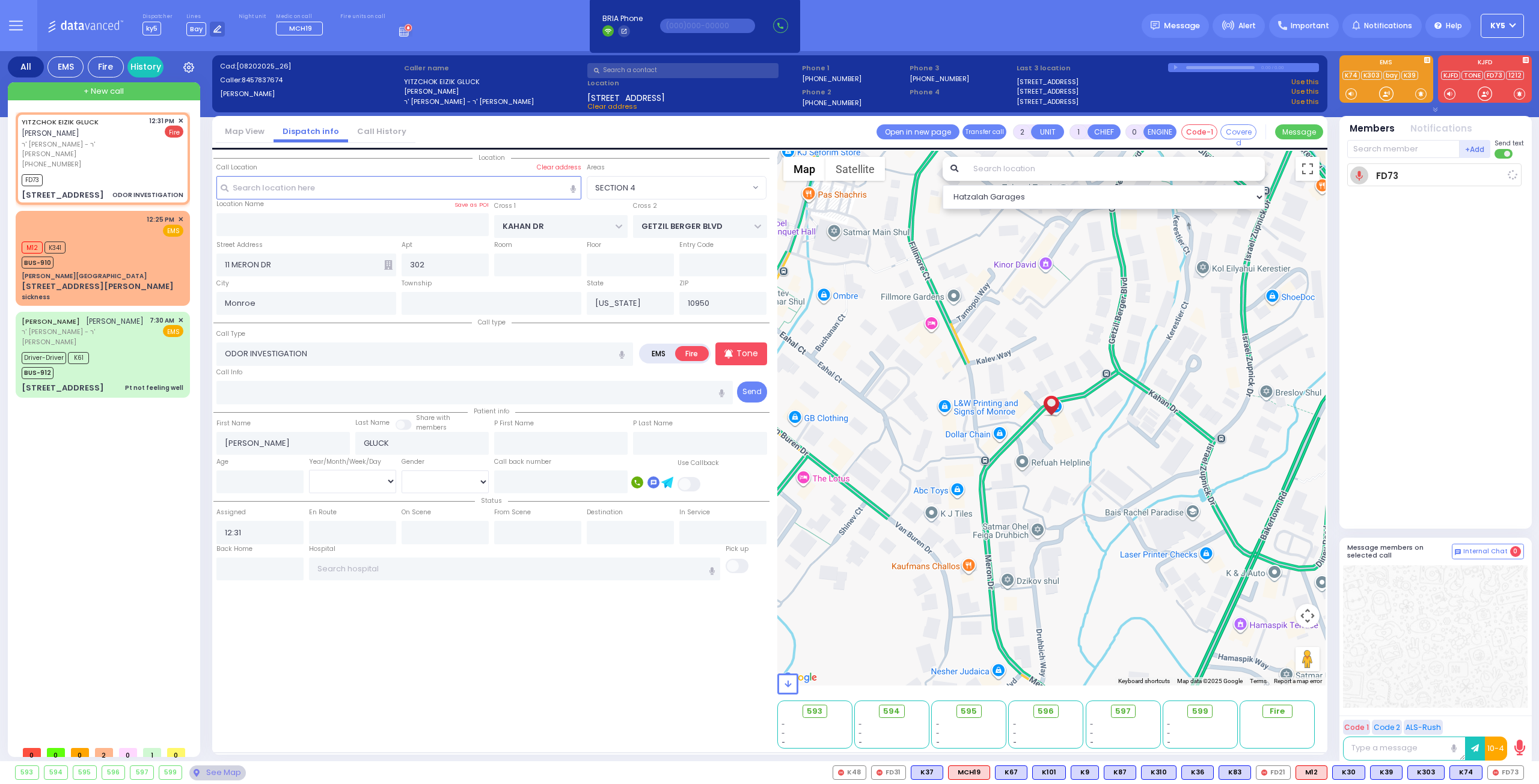
select select
radio input "true"
select select
type input "12:32"
select select "SECTION 4"
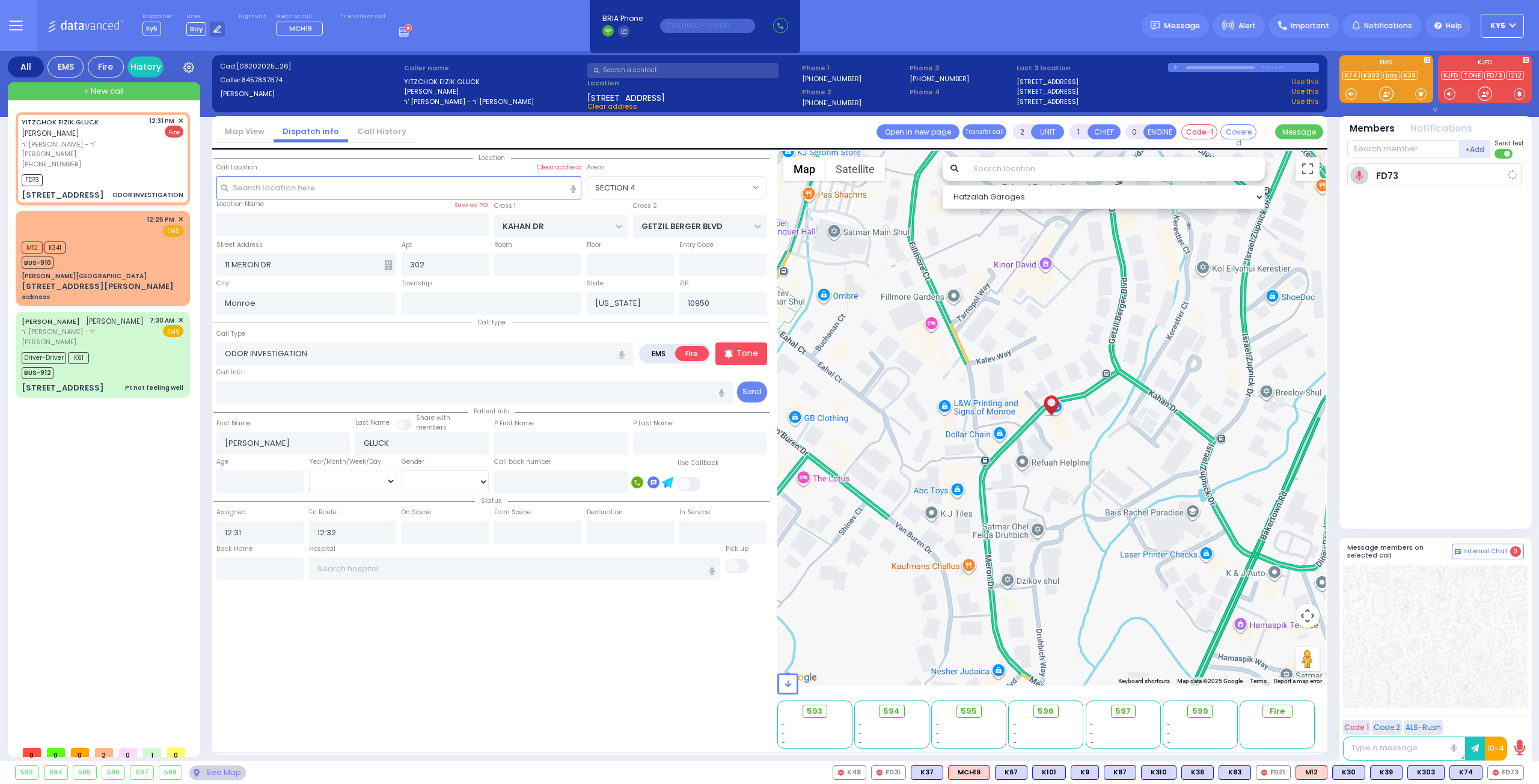
select select "Hatzalah Garages"
click at [1423, 773] on span "FD75" at bounding box center [1422, 773] width 35 height 13
select select
radio input "true"
select select
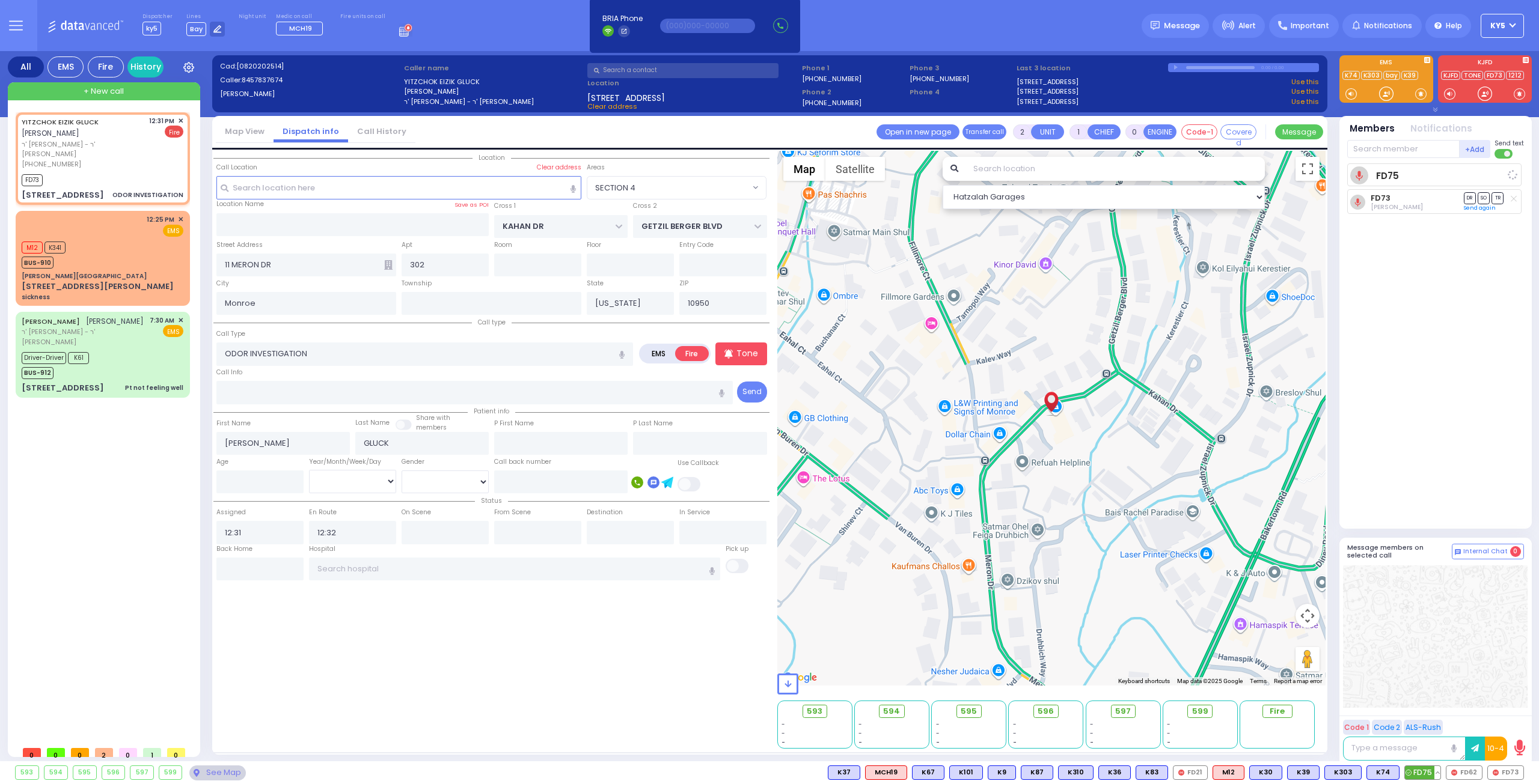
select select "Hatzalah Garages"
select select "SECTION 4"
click at [1469, 773] on span "FD62" at bounding box center [1463, 773] width 35 height 13
select select
radio input "true"
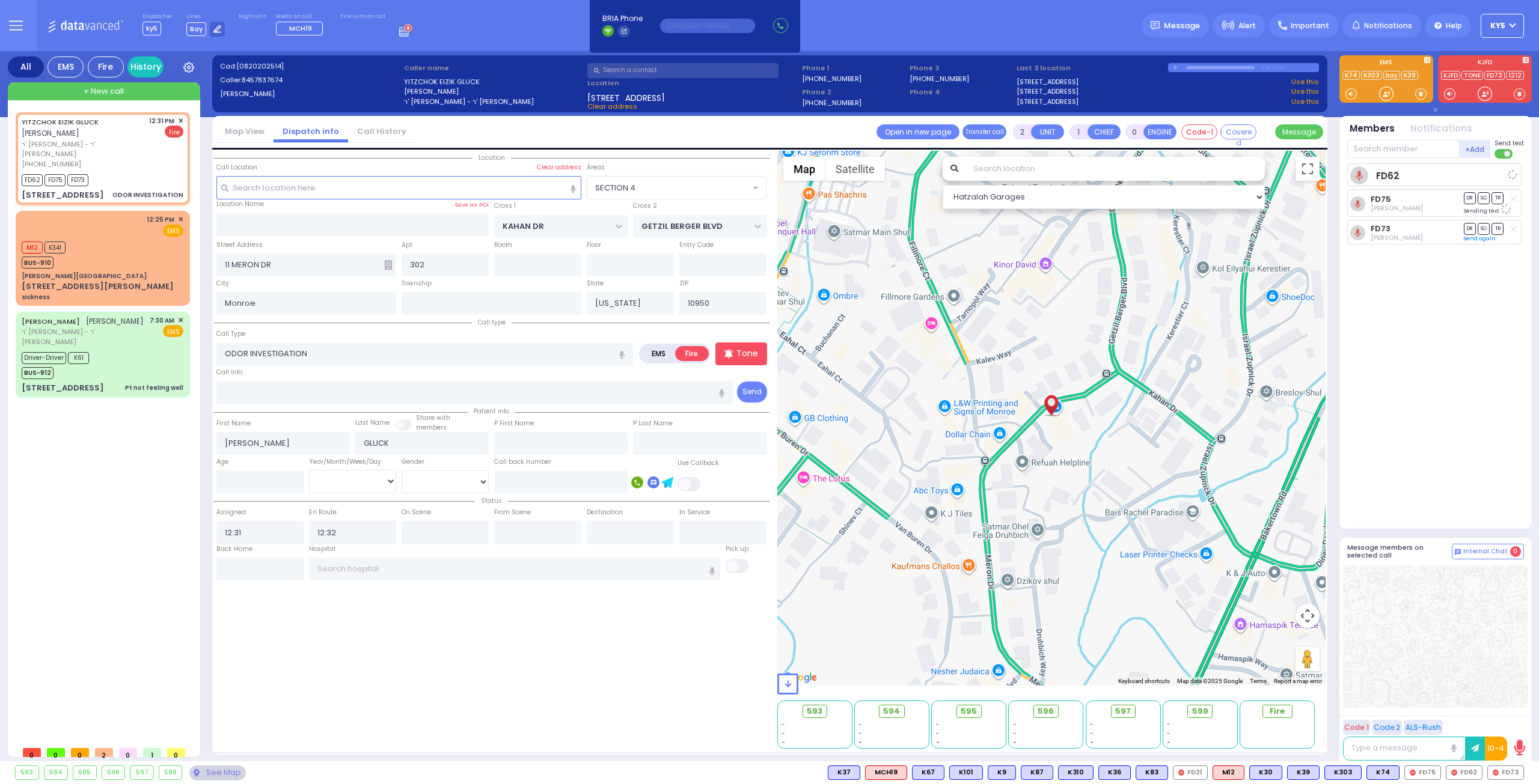
select select
select select "SECTION 4"
select select "Hatzalah Garages"
click at [121, 349] on div "Driver-Driver K61 BUS-912" at bounding box center [103, 364] width 162 height 30
type input "1"
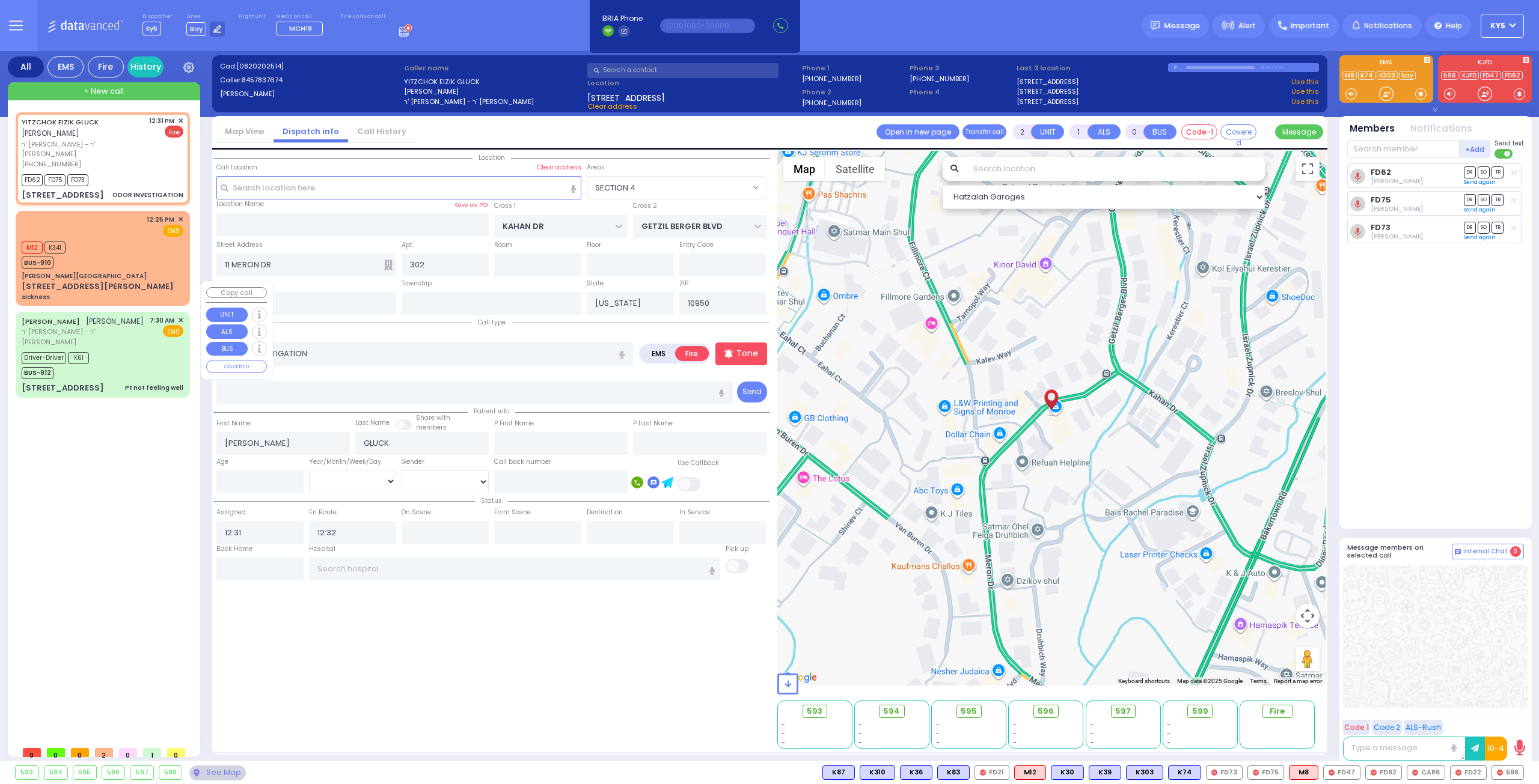
type input "0"
type input "1"
select select
type input "Pt not feeling well"
radio input "true"
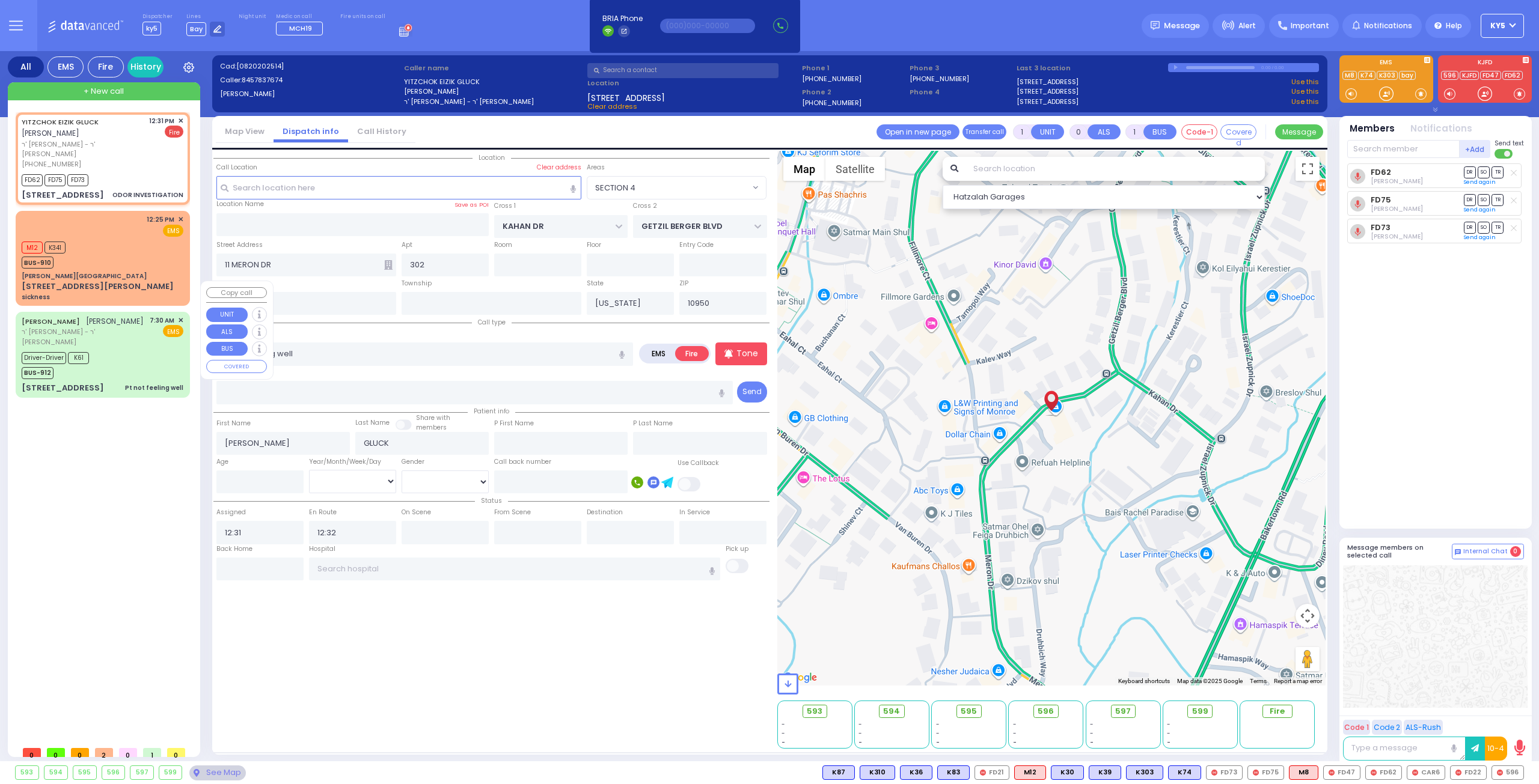
type input "ELIEZER"
type input "MOSHKOWITZ"
select select
type input "07:30"
type input "07:31"
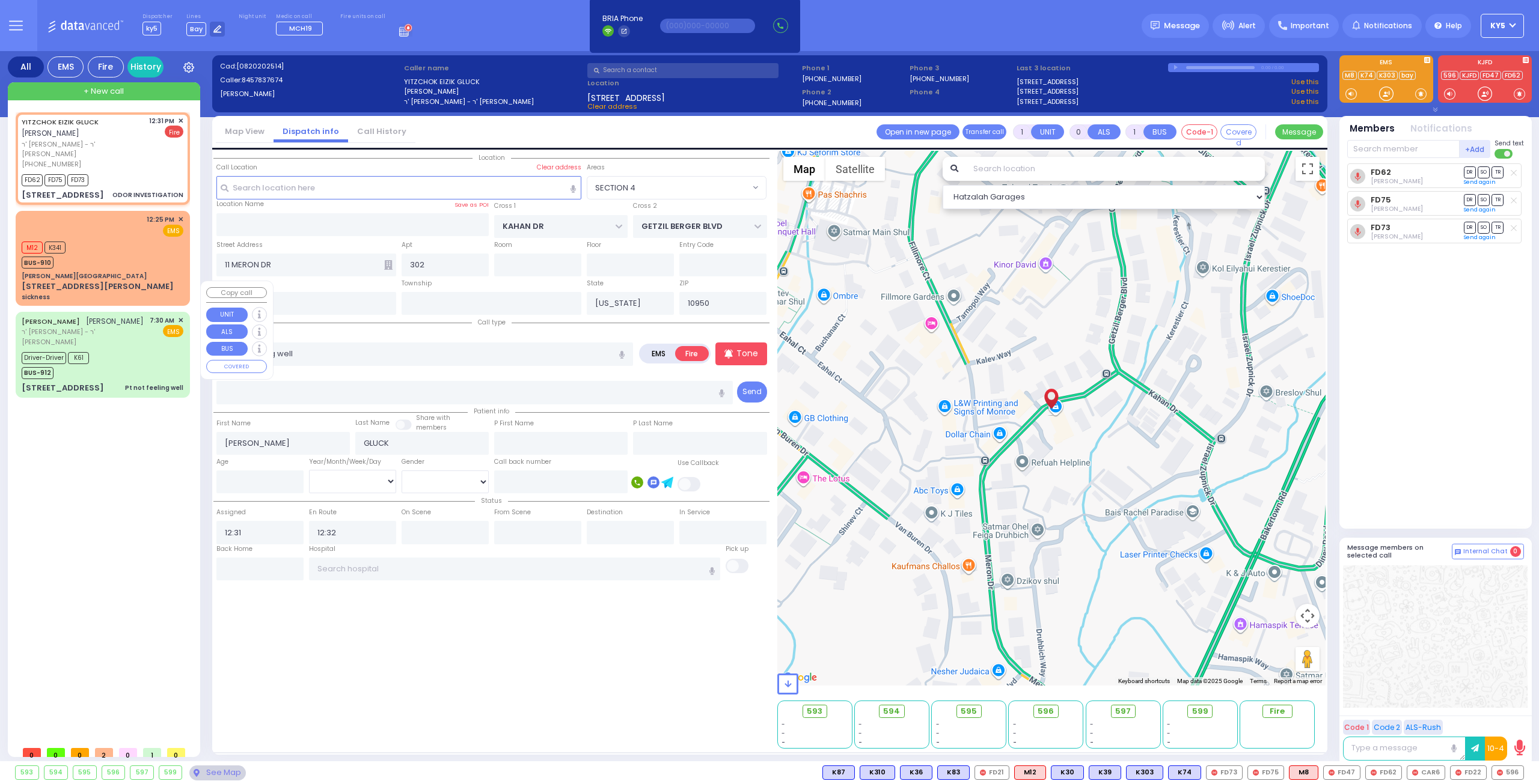
type input "07:31"
type input "[US_STATE][GEOGRAPHIC_DATA]- [GEOGRAPHIC_DATA]"
select select "Hatzalah Garages"
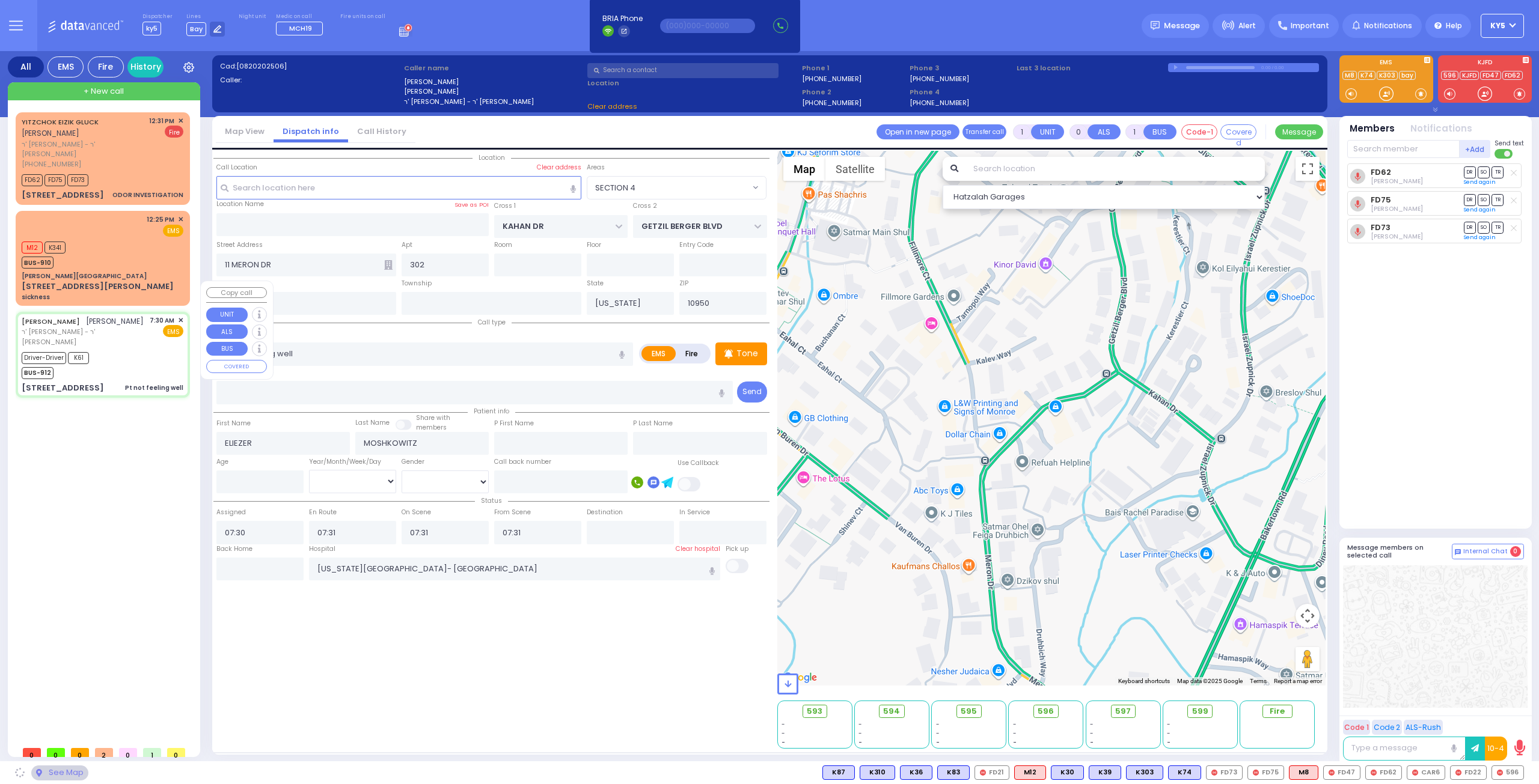
type input "ACRES RD"
type input "[GEOGRAPHIC_DATA]"
type input "[STREET_ADDRESS]"
type input "202"
type input "[PERSON_NAME]"
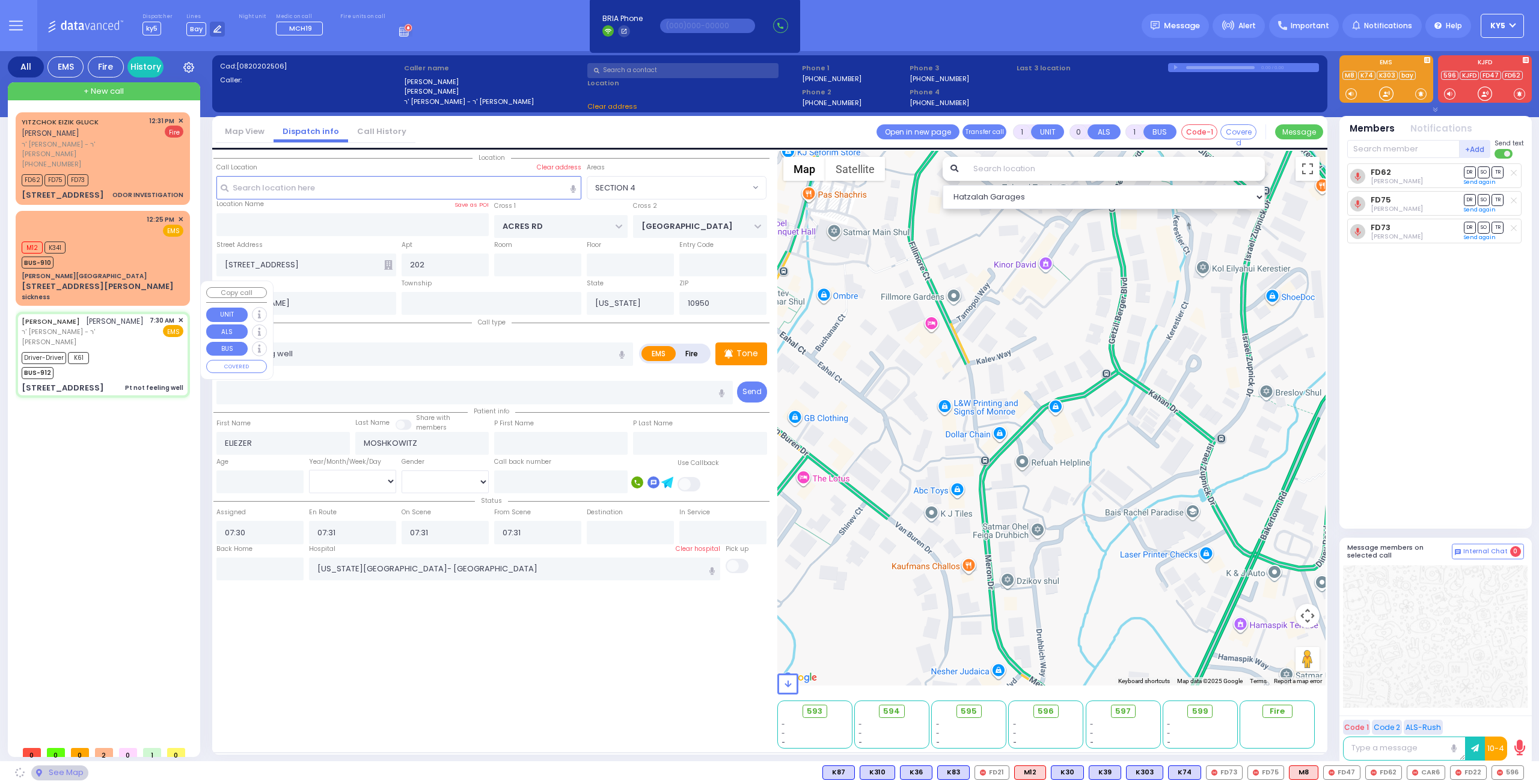
select select "PALM TREE"
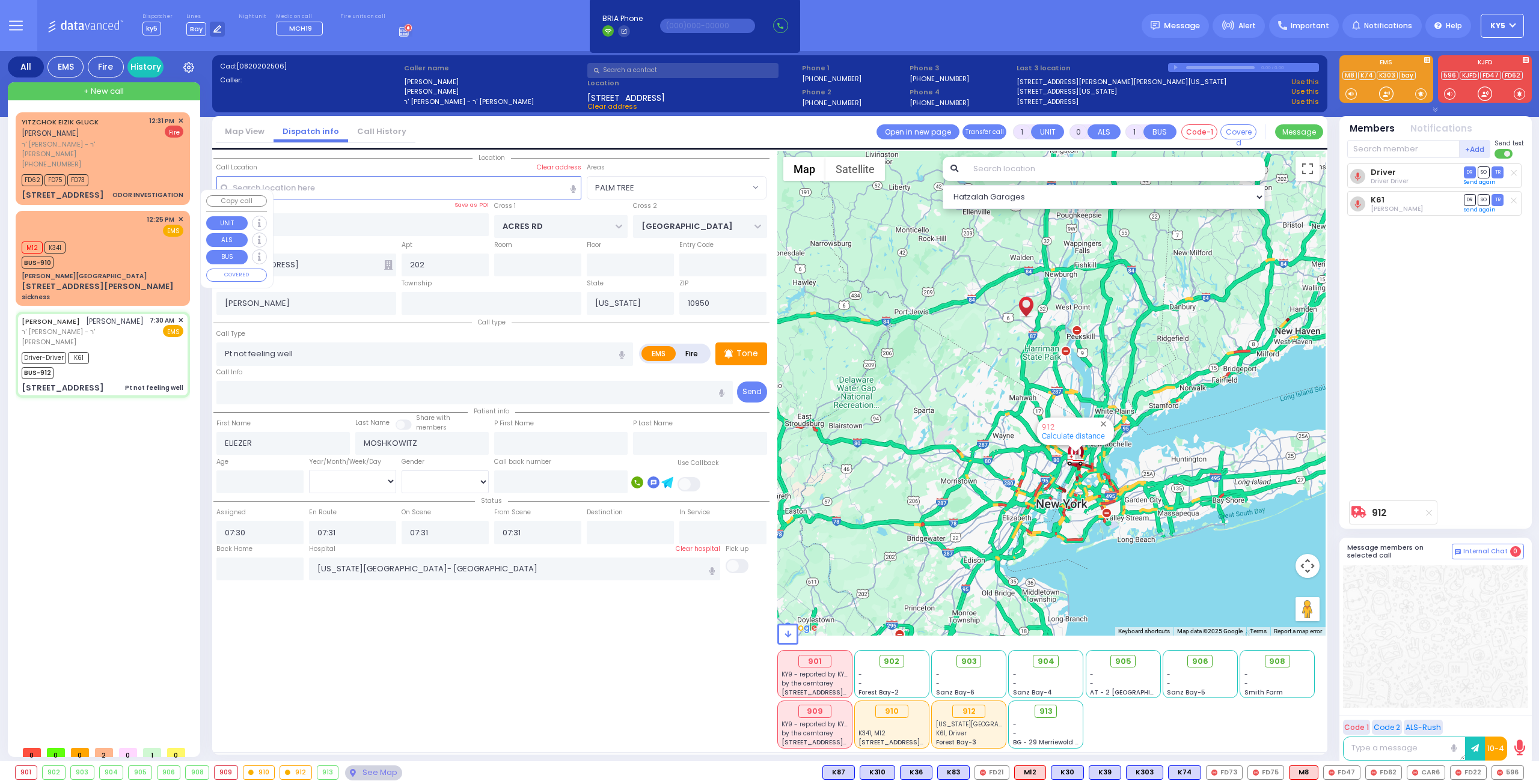
click at [124, 238] on div "M12 K341 BUS-910" at bounding box center [103, 253] width 162 height 30
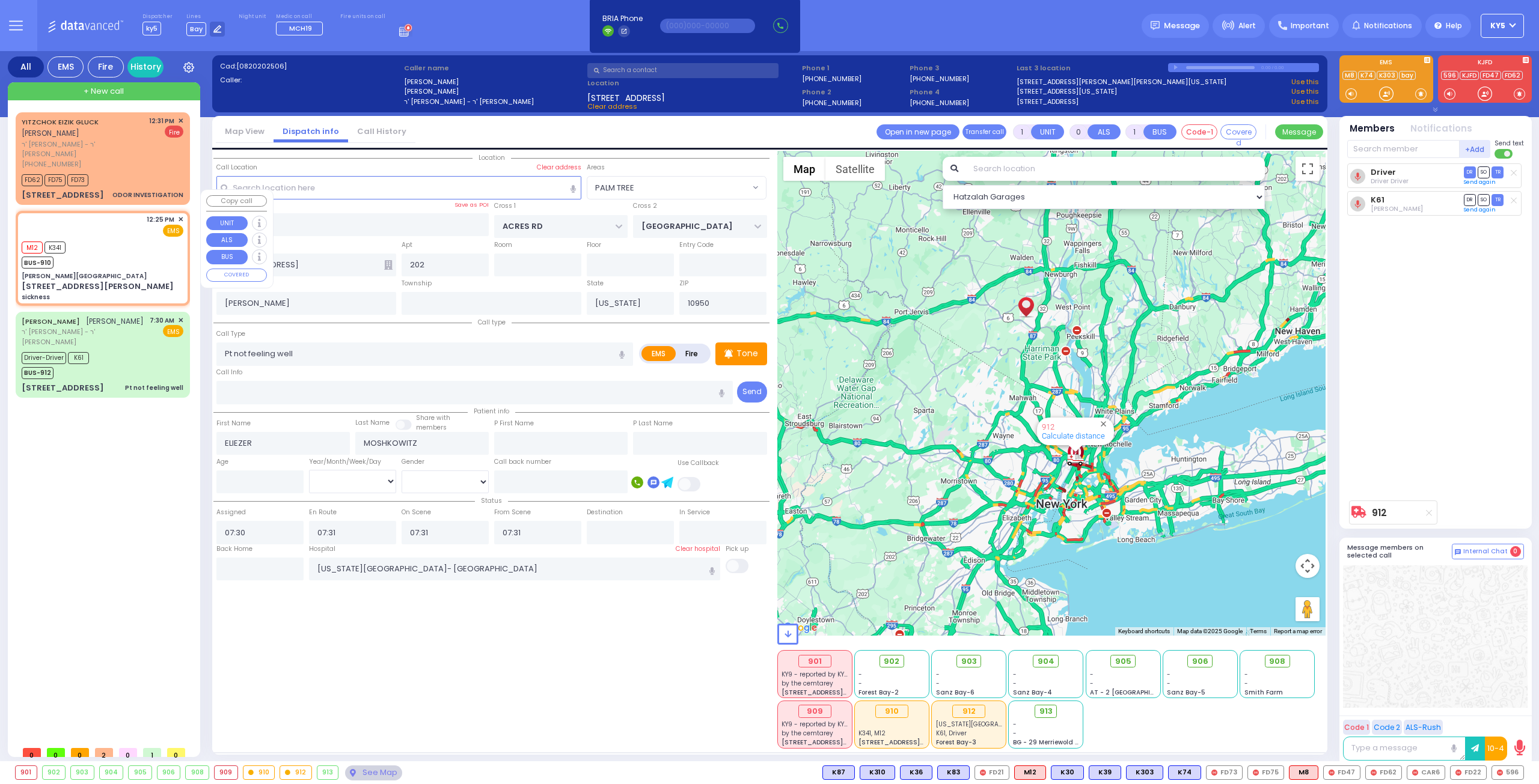
type input "2"
type input "1"
select select
type input "sickness"
radio input "true"
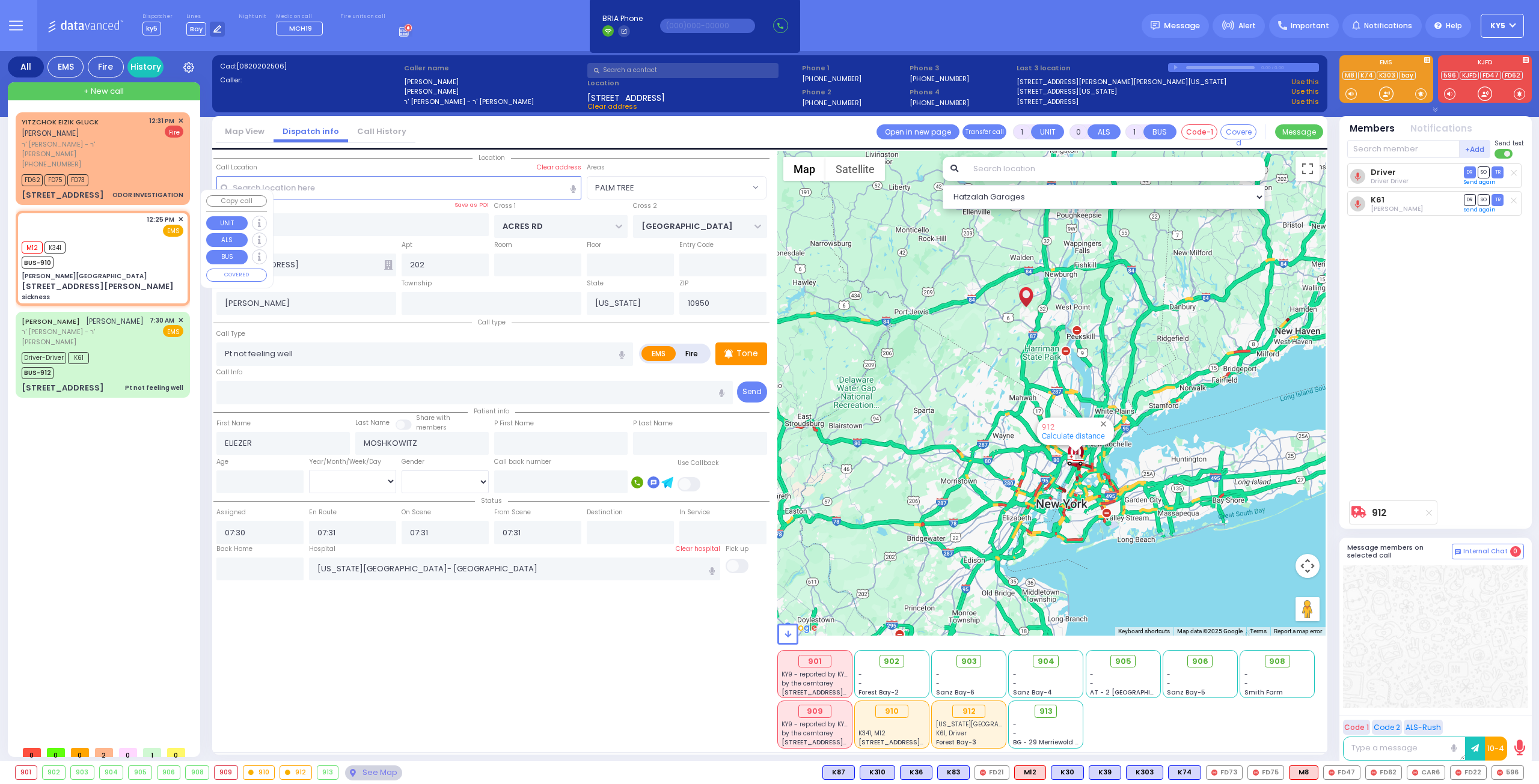
select select
type input "12:25"
type input "12:26"
select select "Hatzalah Garages"
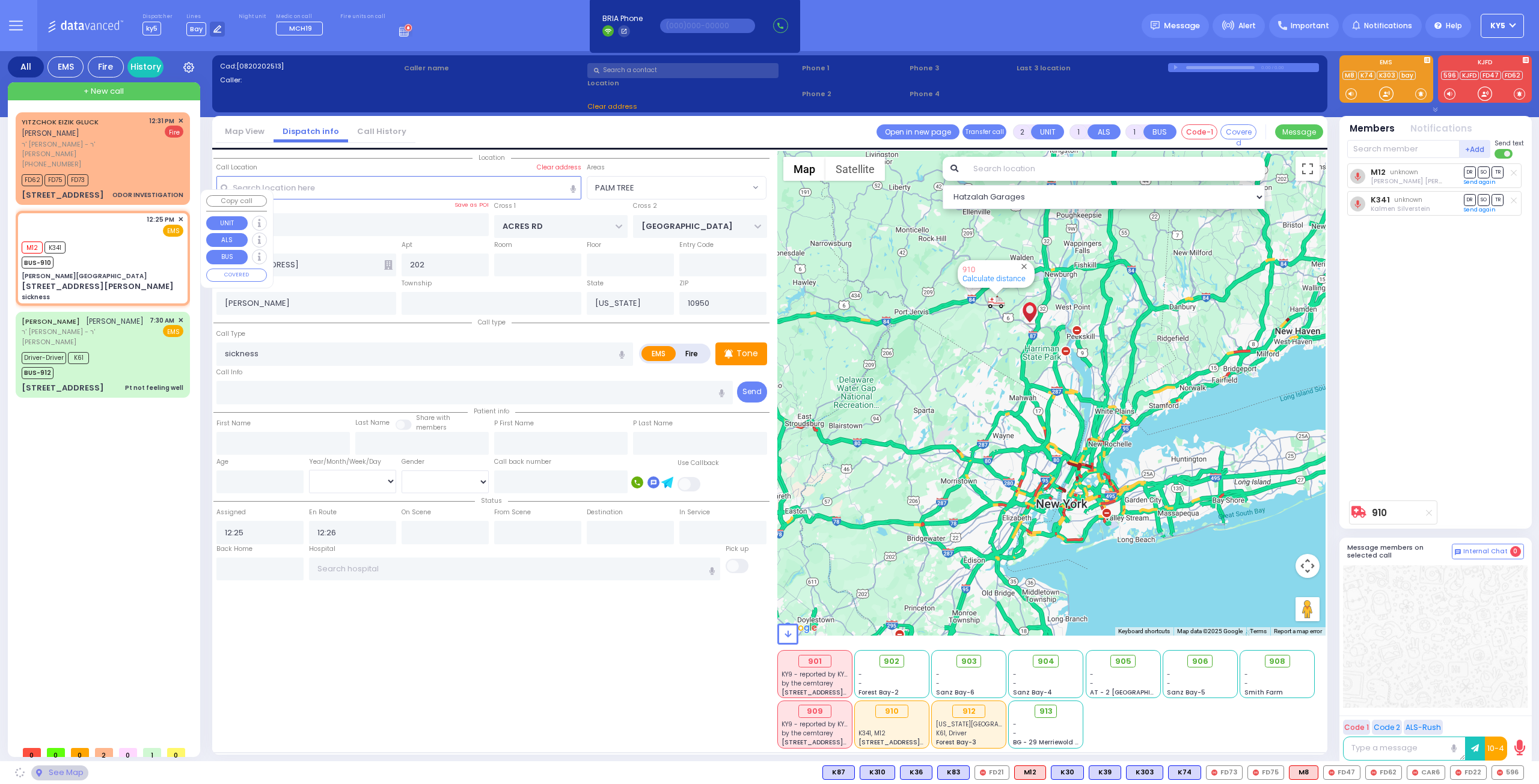
type input "[PERSON_NAME][GEOGRAPHIC_DATA]"
type input "CENTRAL VALLEY LINE"
type input "[PERSON_NAME][GEOGRAPHIC_DATA]"
type input "[STREET_ADDRESS][PERSON_NAME]"
type input "Monroe"
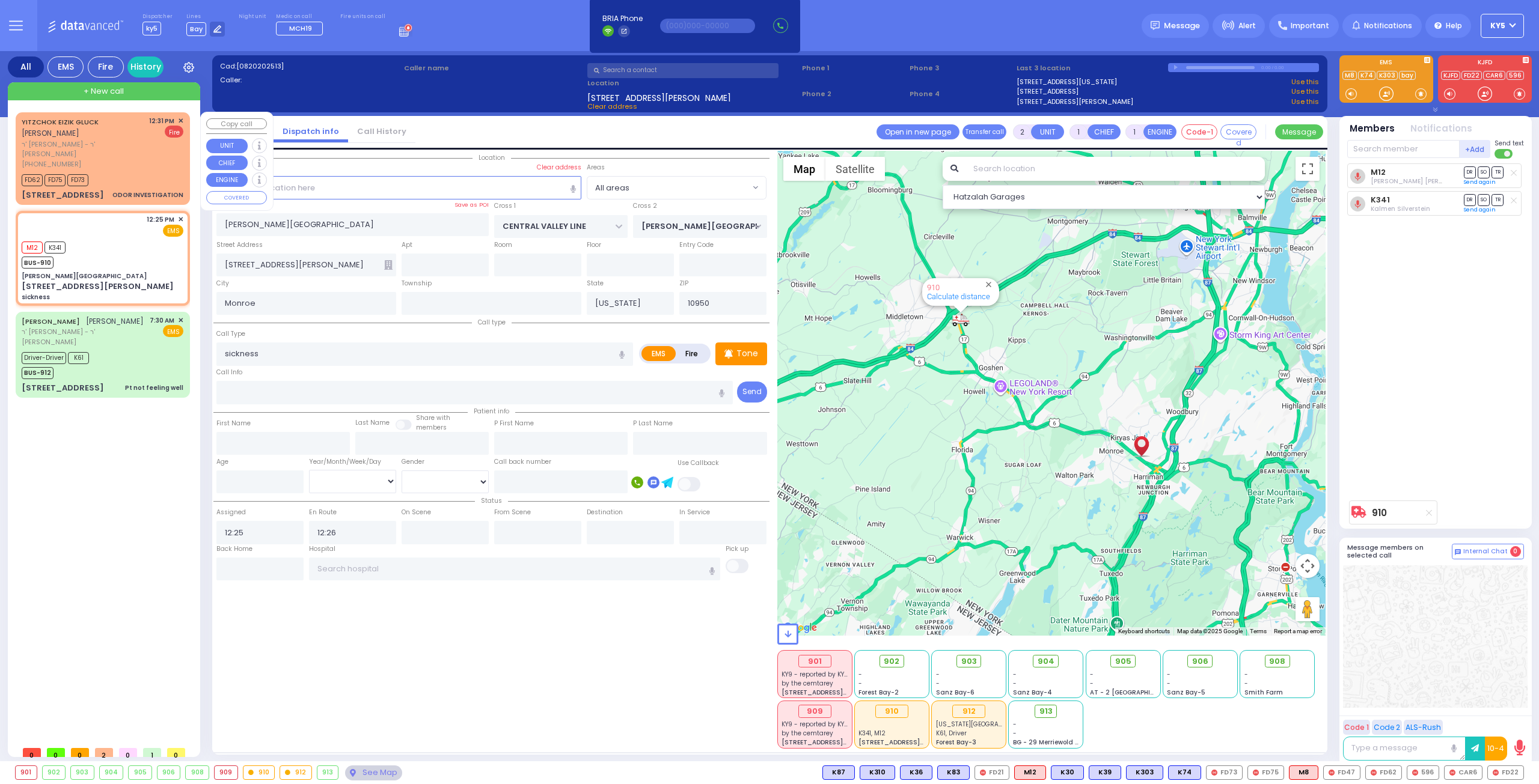
click at [167, 171] on div "FD62 FD75 FD73" at bounding box center [103, 179] width 162 height 15
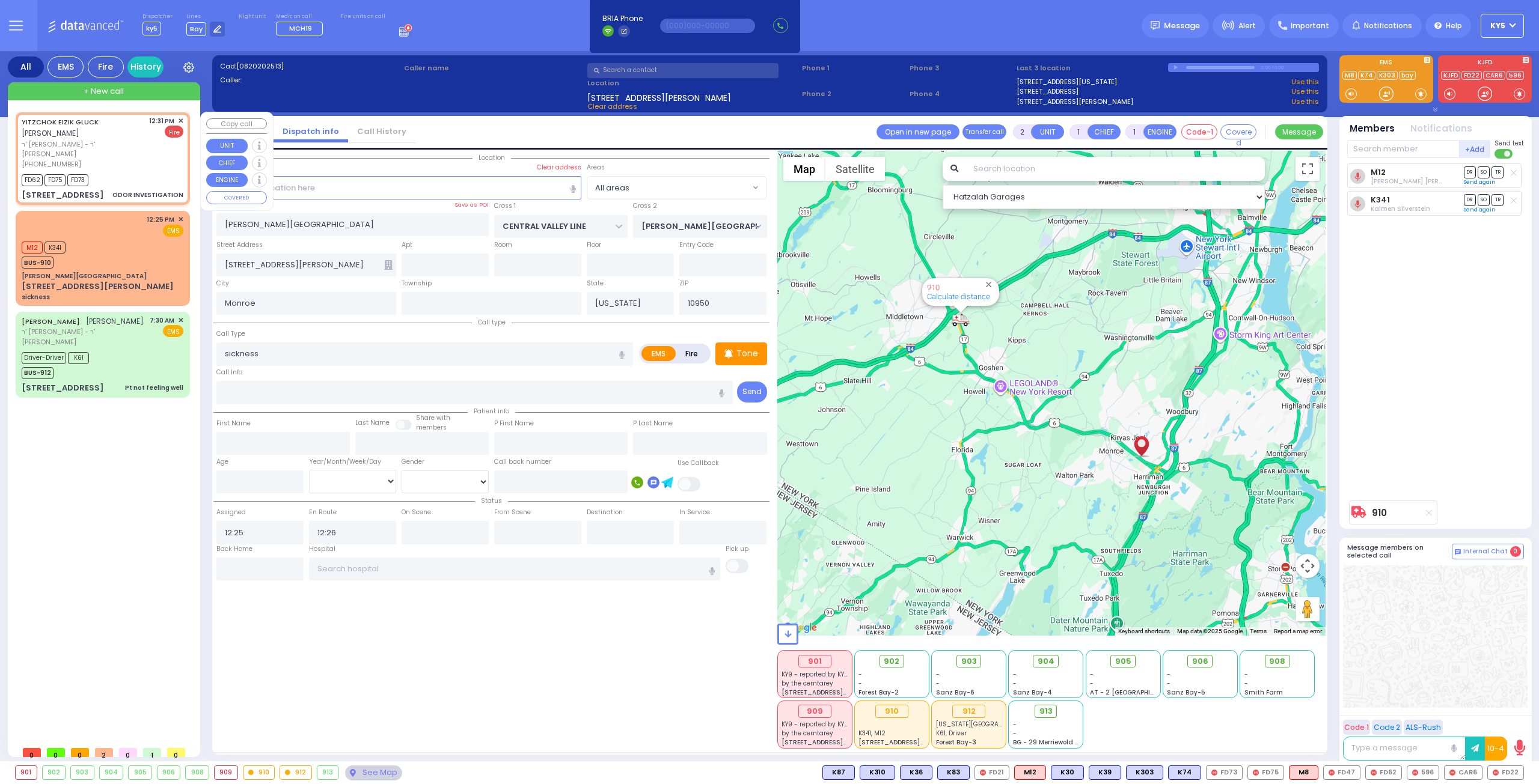
type input "0"
select select
type input "ODOR INVESTIGATION"
radio input "false"
radio input "true"
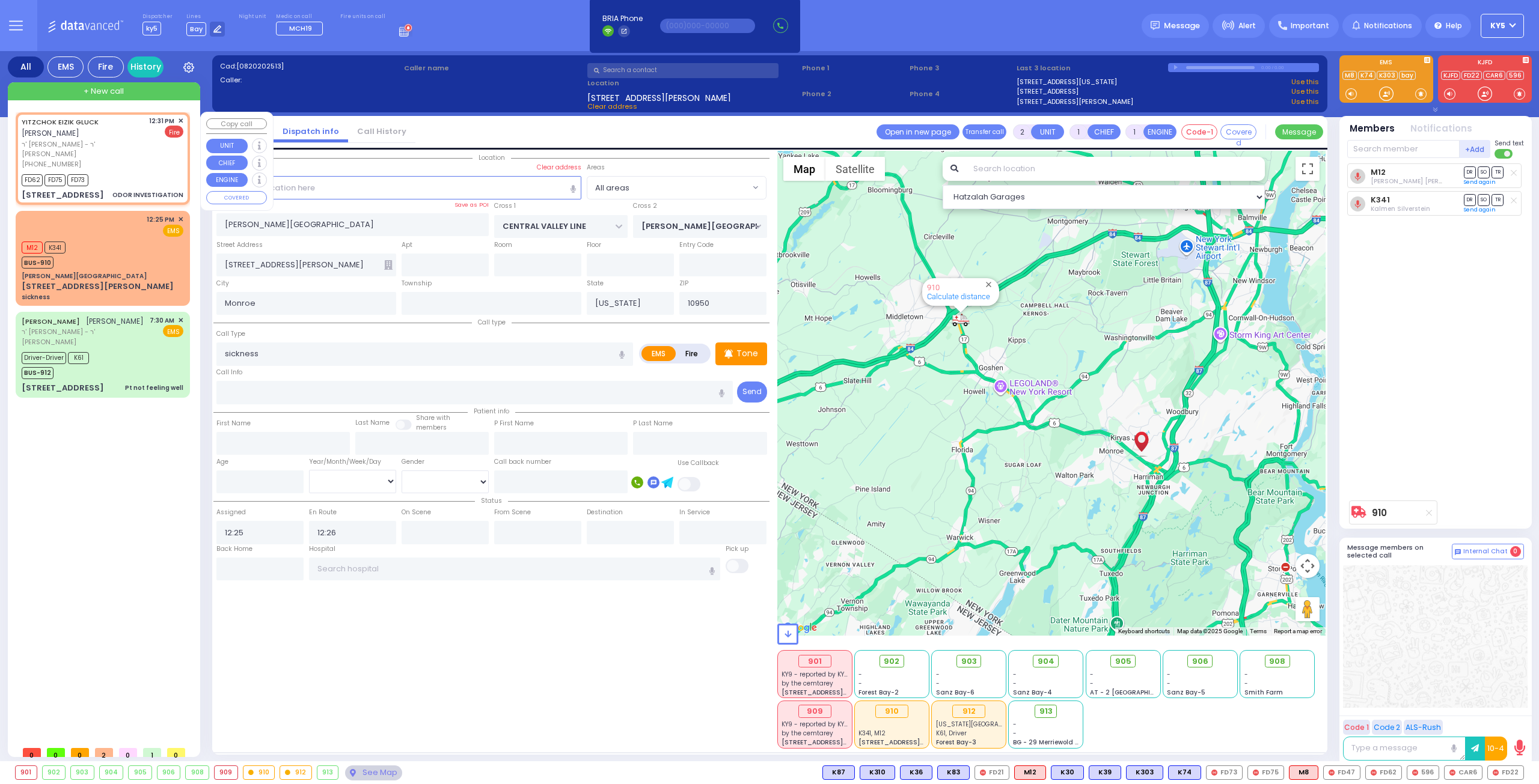
type input "YITZCHOK EIZIK"
type input "GLUCK"
select select
type input "12:31"
type input "12:32"
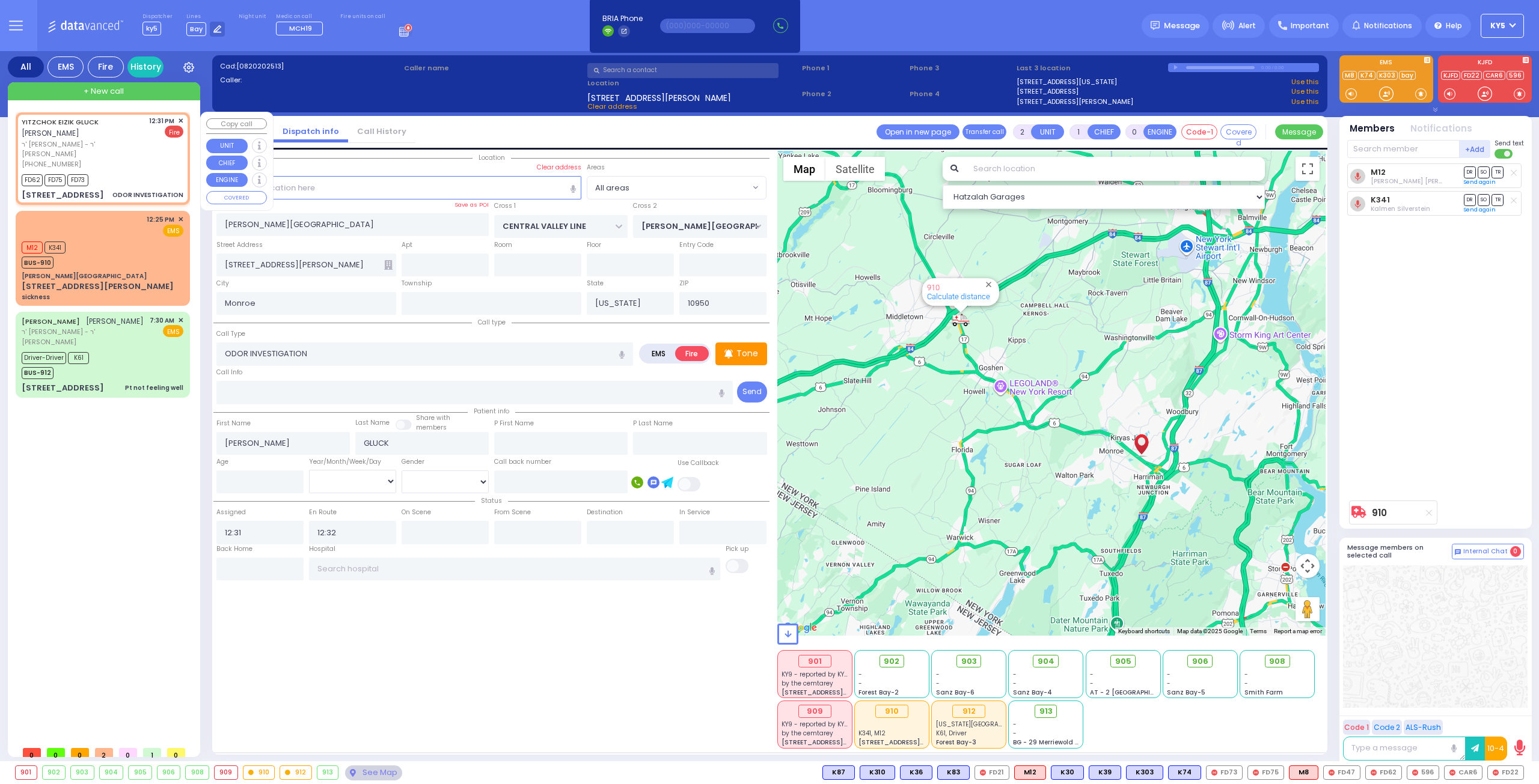
type input "KAHAN DR"
type input "GETZIL BERGER BLVD"
type input "11 MERON DR"
type input "302"
select select "SECTION 4"
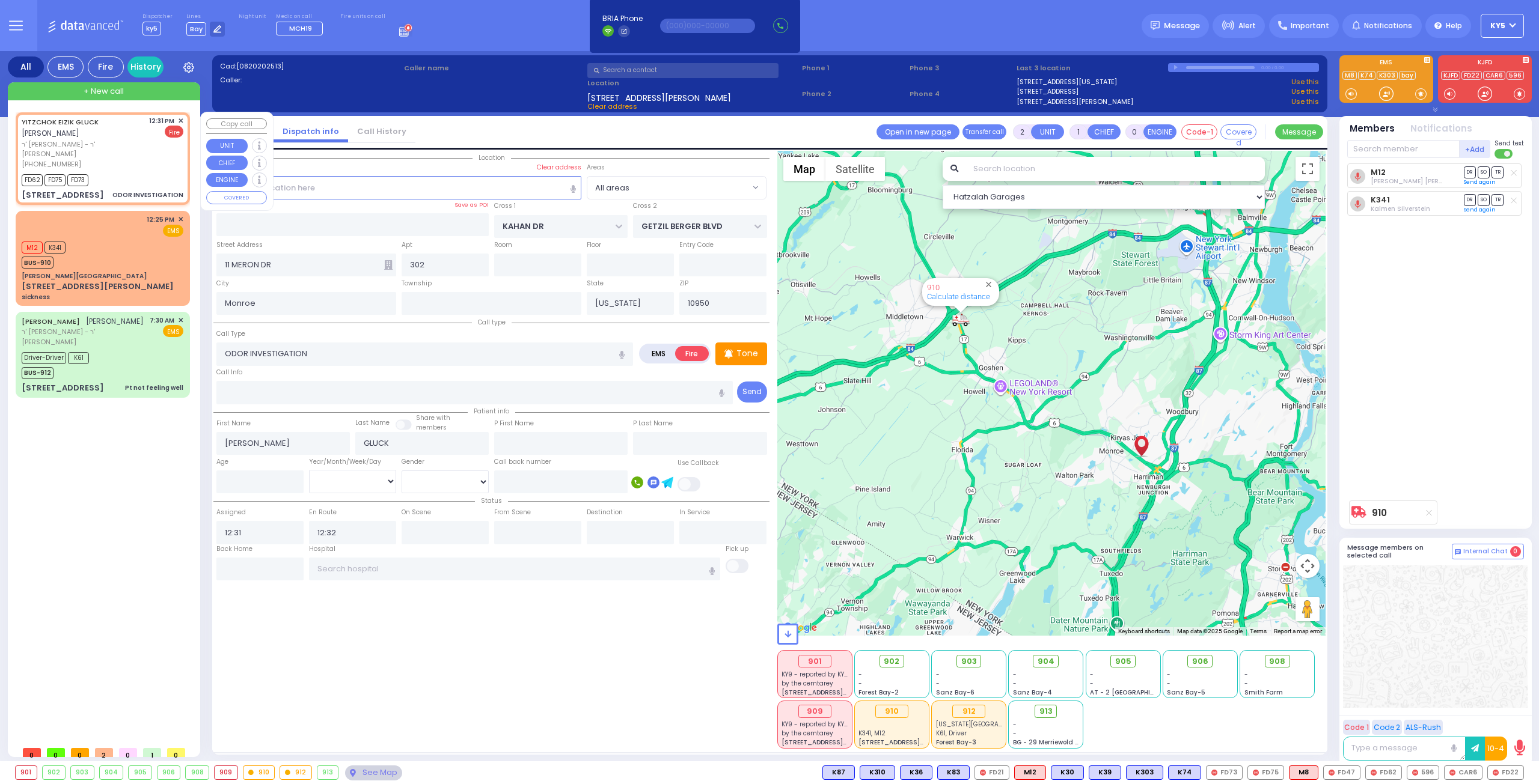
select select "Hatzalah Garages"
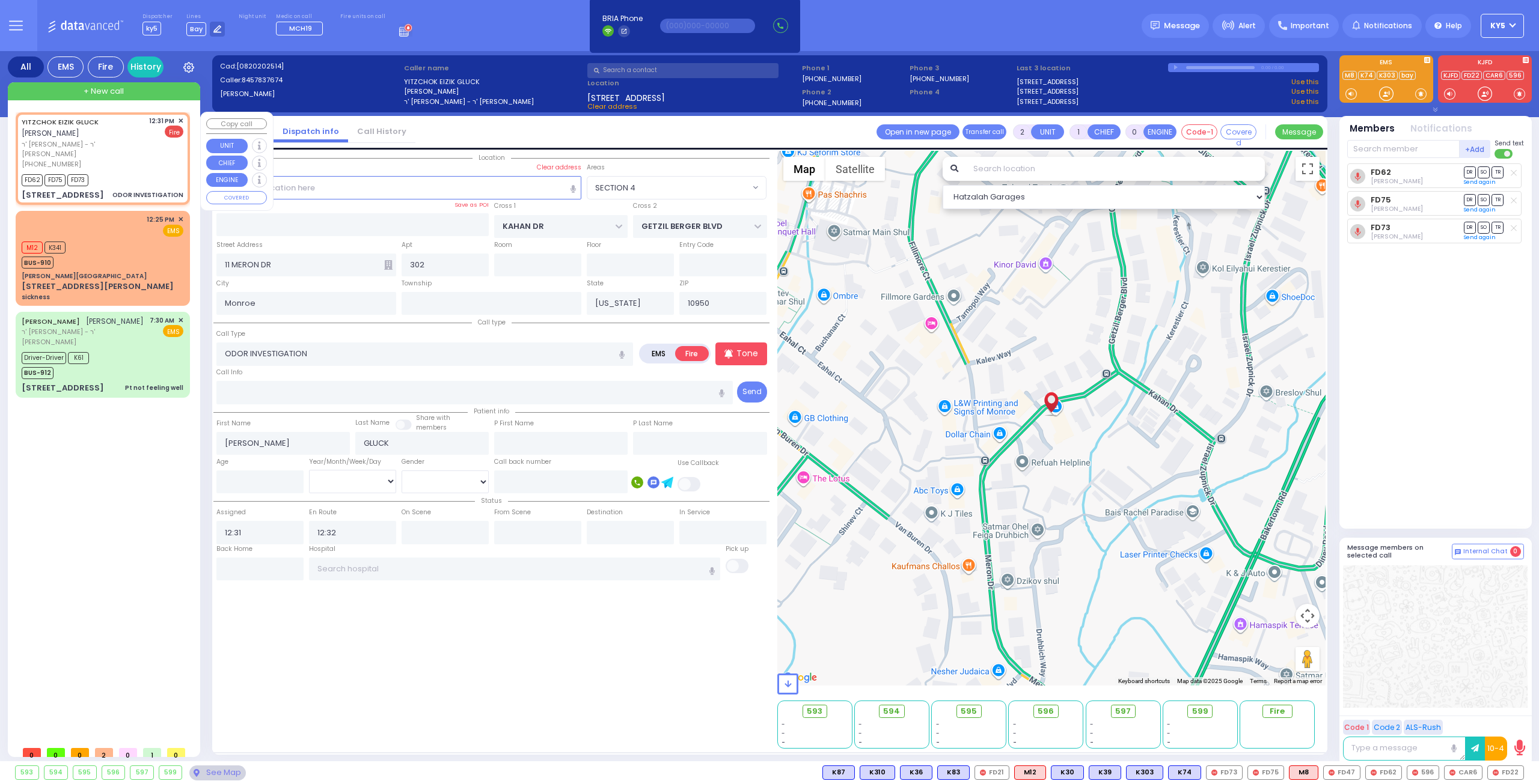
click at [180, 120] on span "✕" at bounding box center [180, 121] width 6 height 11
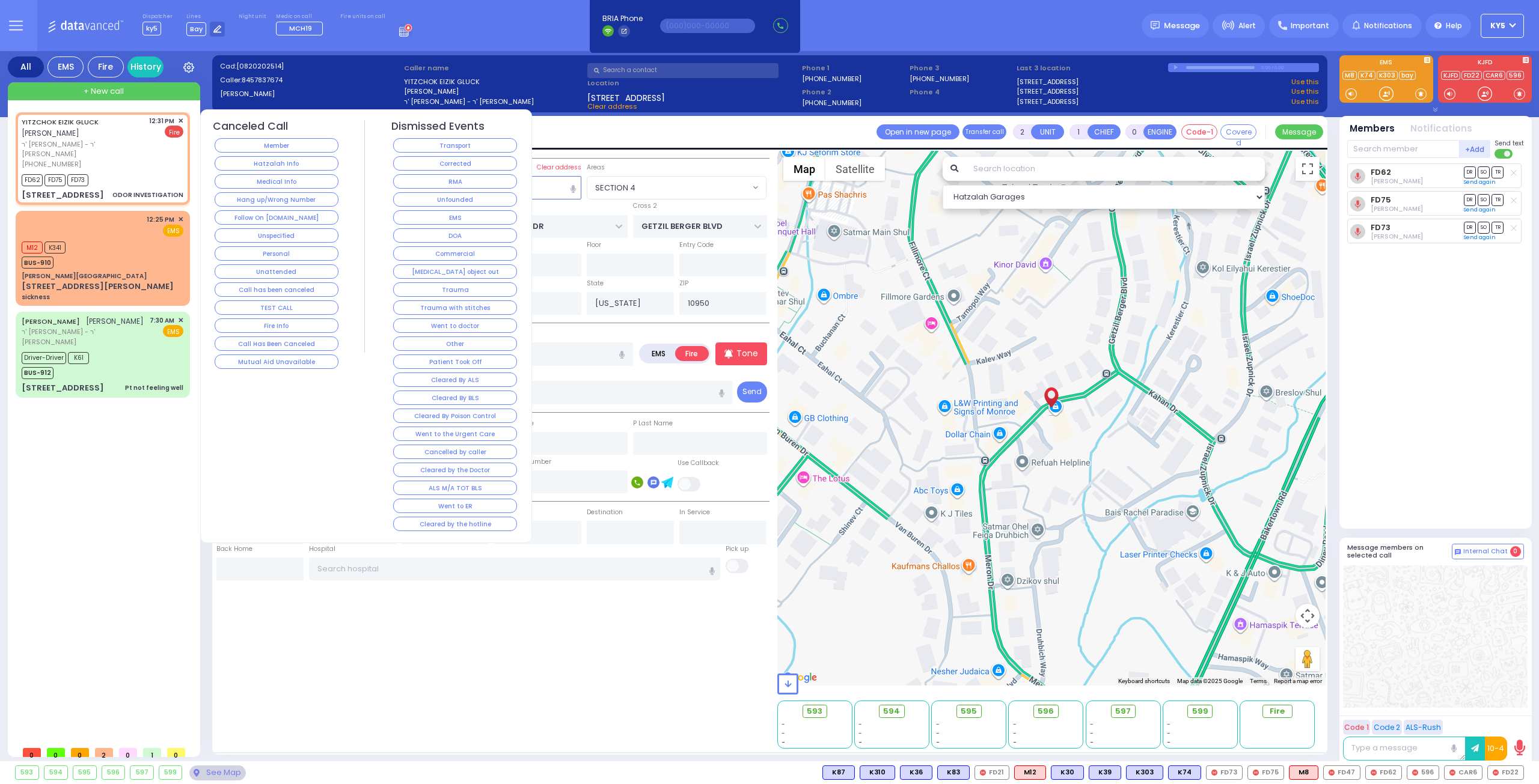
click at [422, 166] on button "Corrected" at bounding box center [455, 164] width 124 height 15
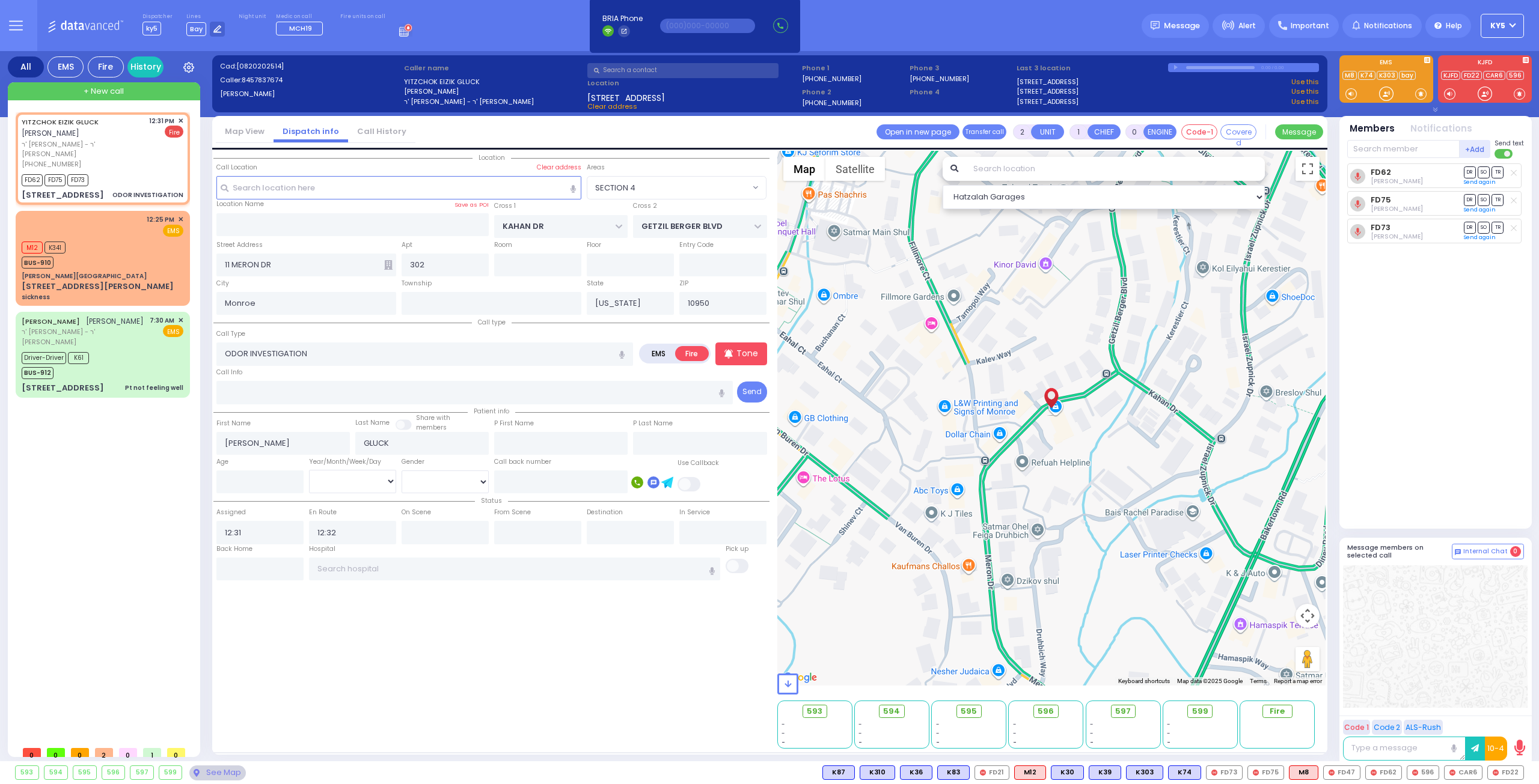
select select
radio input "true"
select select
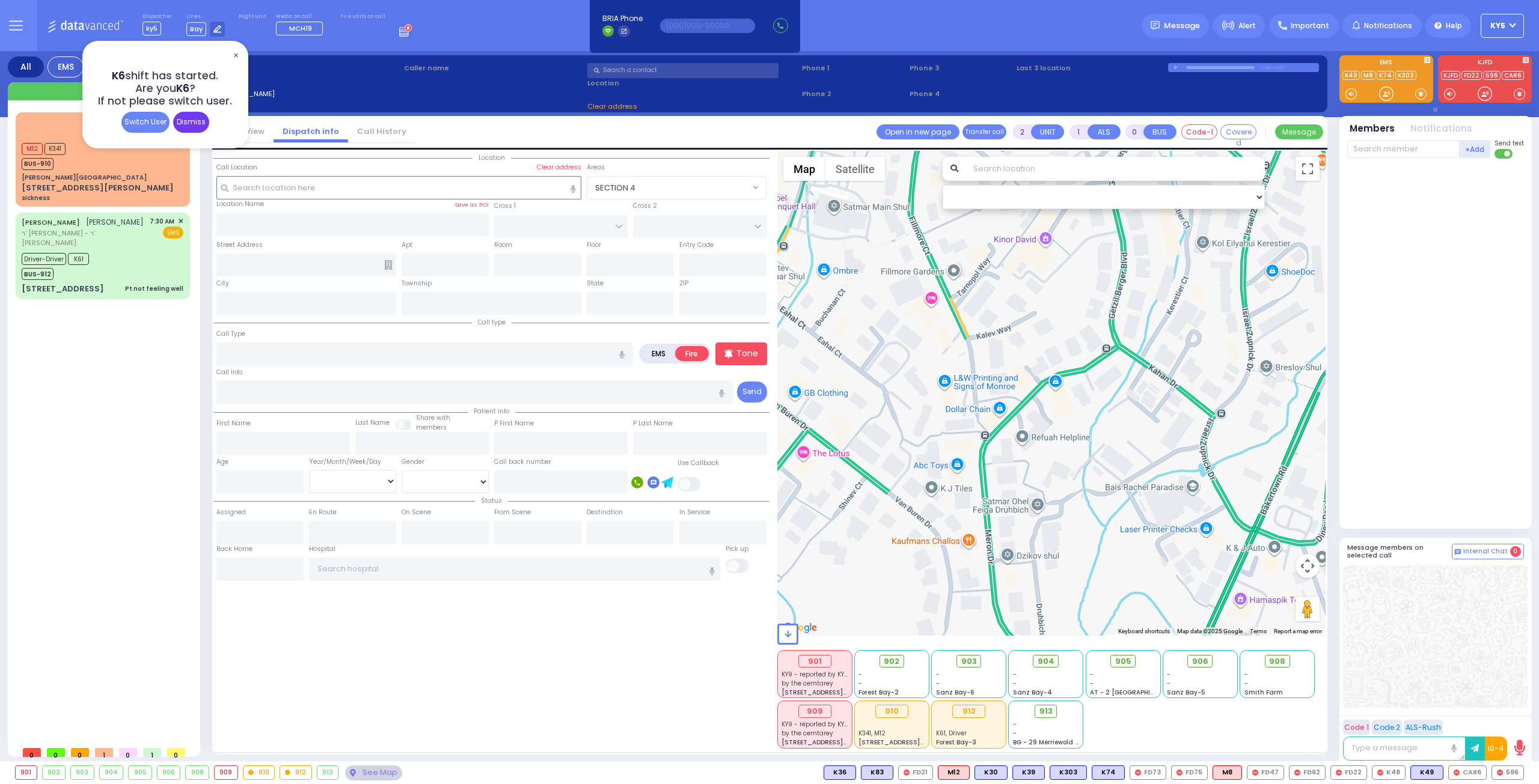
click at [204, 124] on div "Dismiss" at bounding box center [191, 122] width 36 height 21
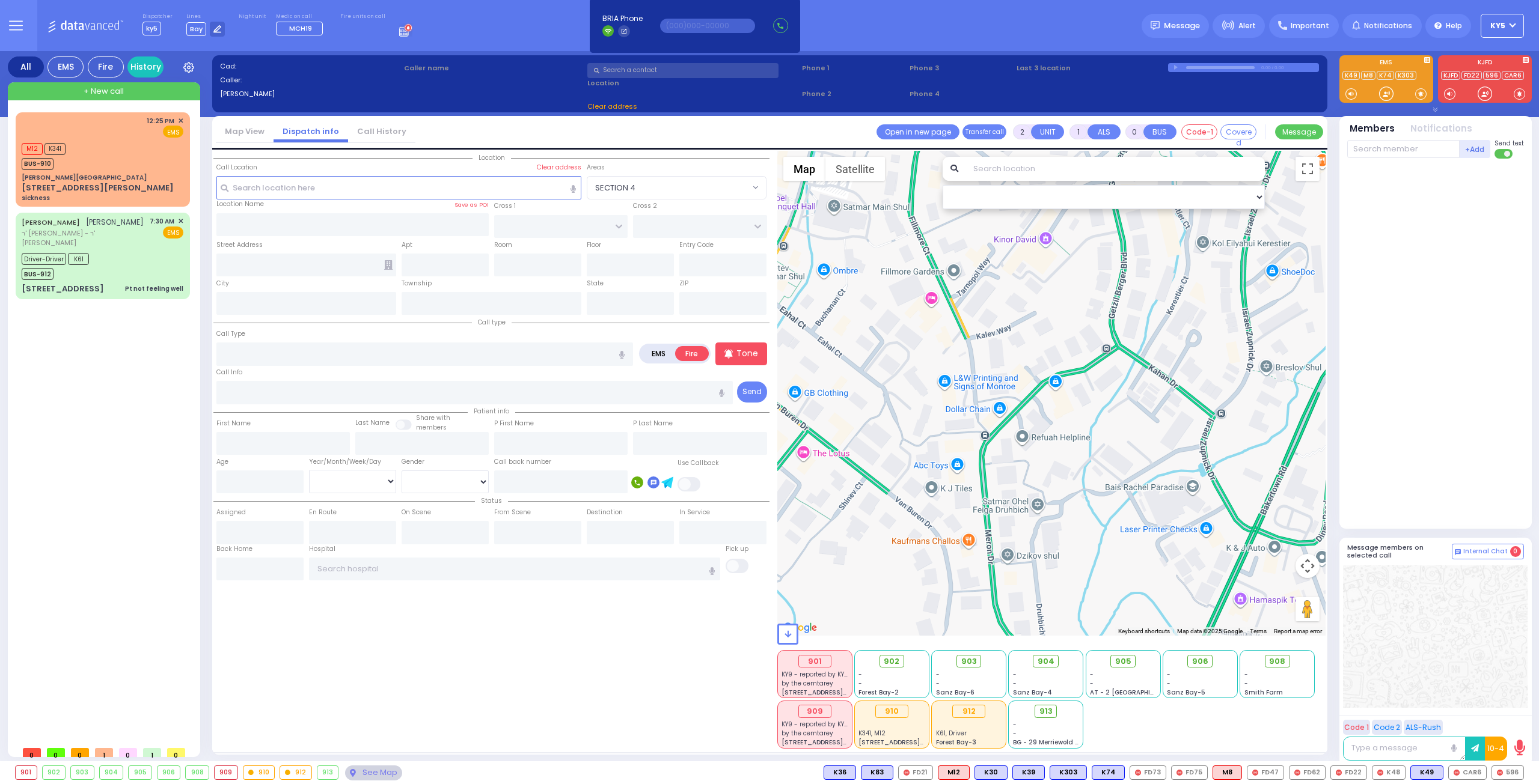
click at [1515, 24] on button "ky5" at bounding box center [1501, 25] width 43 height 24
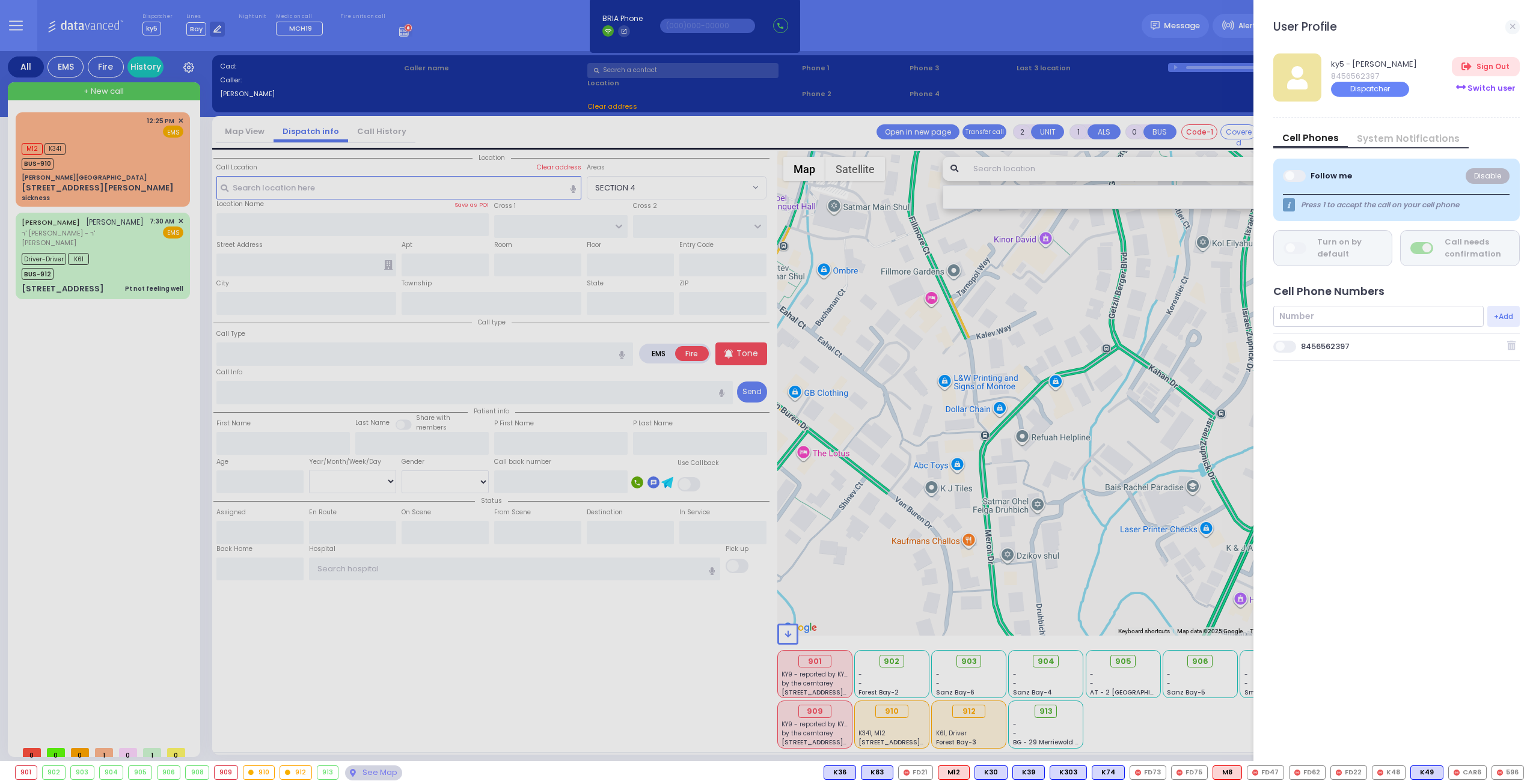
click at [1479, 88] on div "Switch user" at bounding box center [1485, 88] width 68 height 20
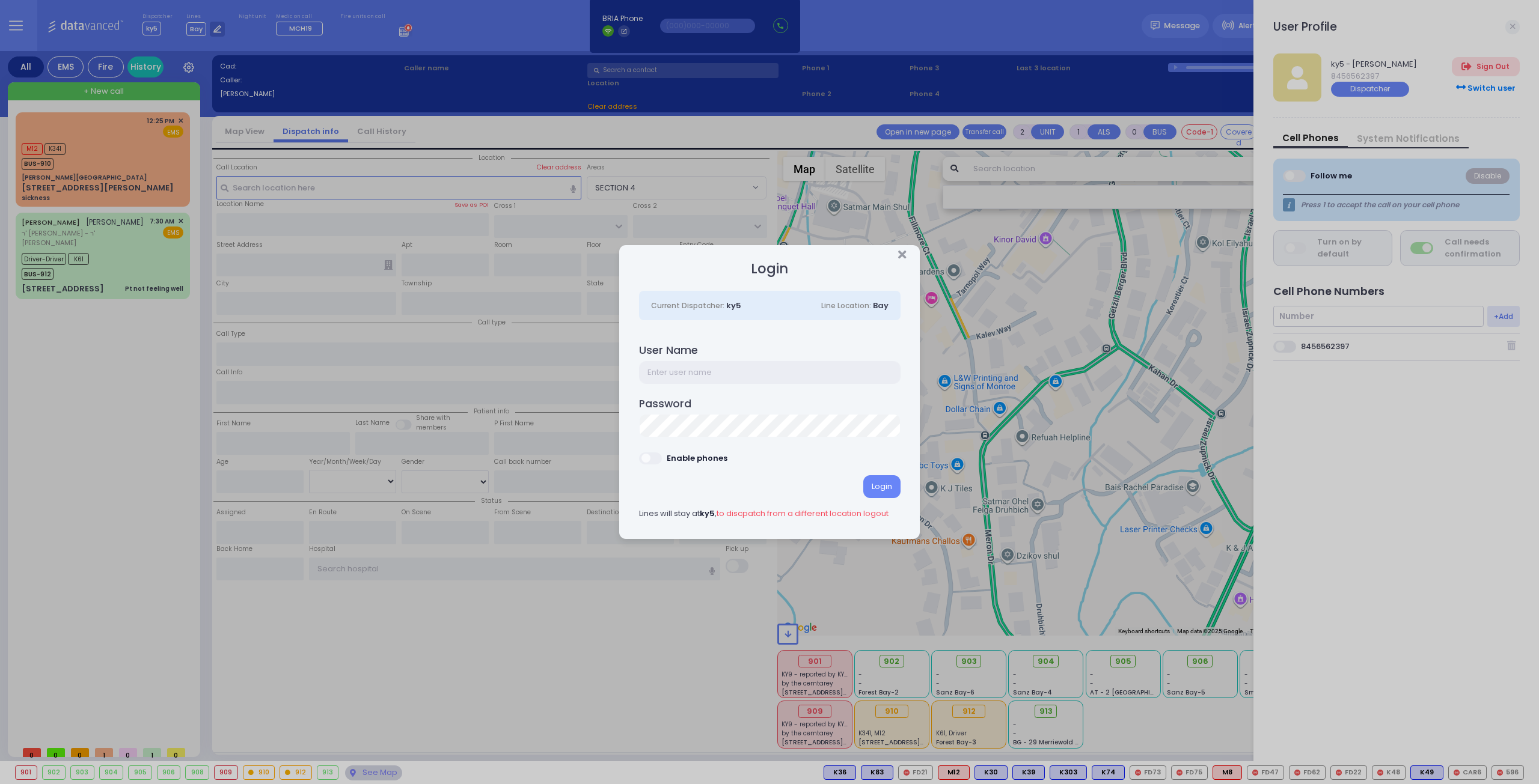
click at [707, 370] on input "text" at bounding box center [770, 373] width 261 height 23
type input "ky6"
